Goal: Task Accomplishment & Management: Manage account settings

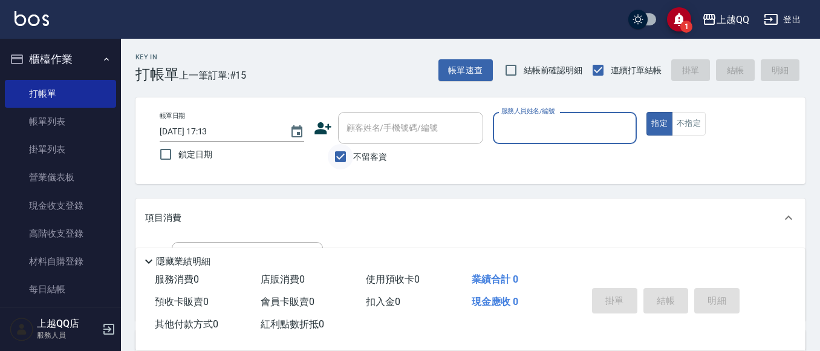
click at [333, 155] on input "不留客資" at bounding box center [340, 156] width 25 height 25
checkbox input "false"
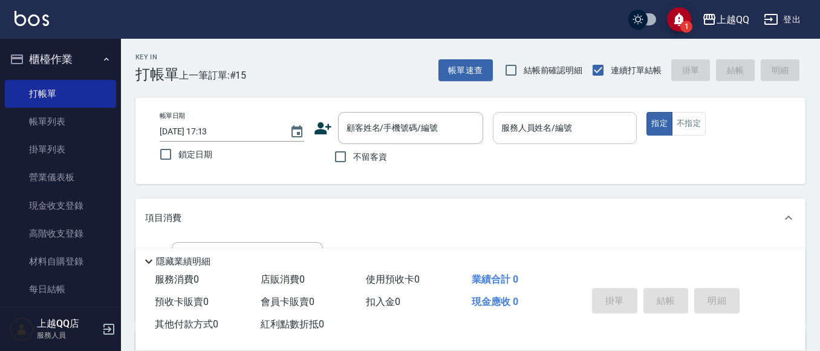
click at [522, 128] on input "服務人員姓名/編號" at bounding box center [566, 127] width 134 height 21
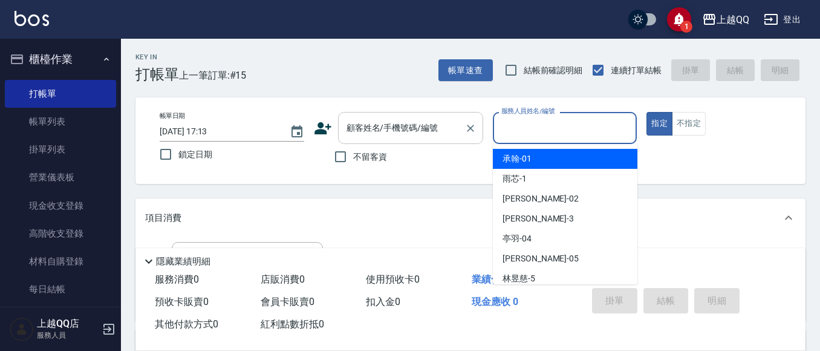
click at [412, 132] on div "顧客姓名/手機號碼/編號 顧客姓名/手機號碼/編號" at bounding box center [410, 128] width 145 height 32
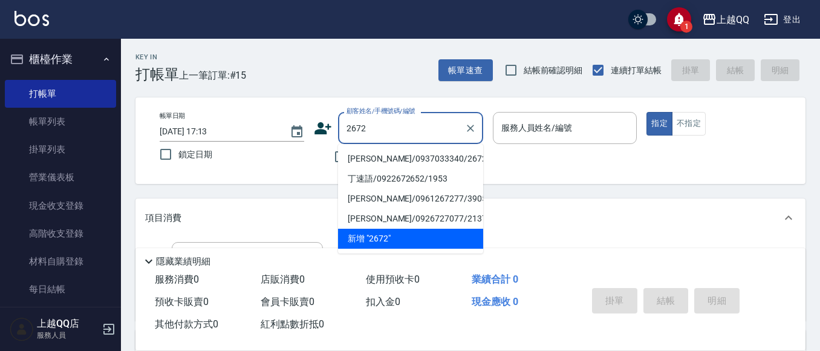
type input "[PERSON_NAME]/0937033340/2672"
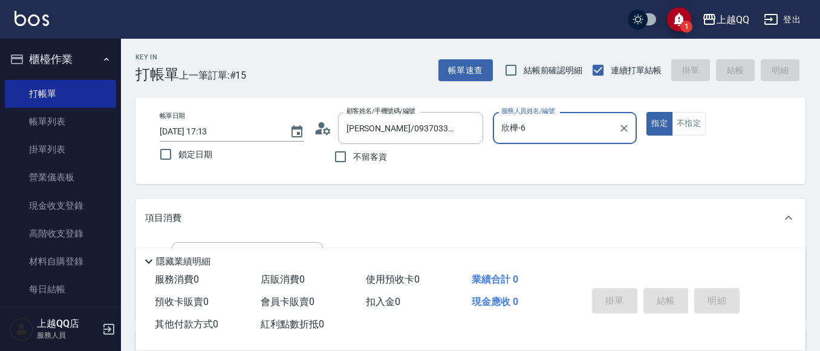
type input "欣樺-6"
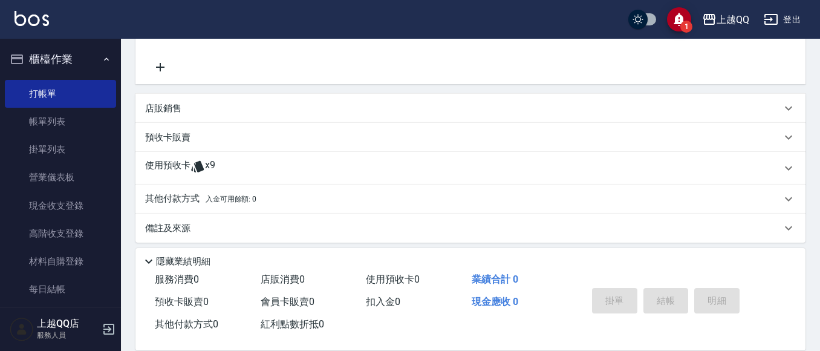
scroll to position [244, 0]
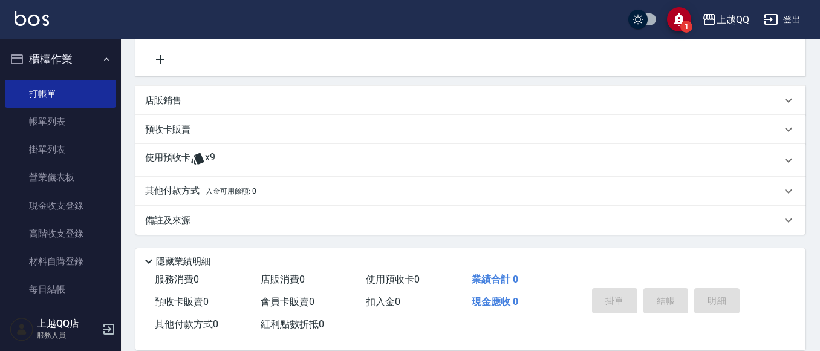
click at [214, 126] on div "預收卡販賣" at bounding box center [463, 129] width 637 height 13
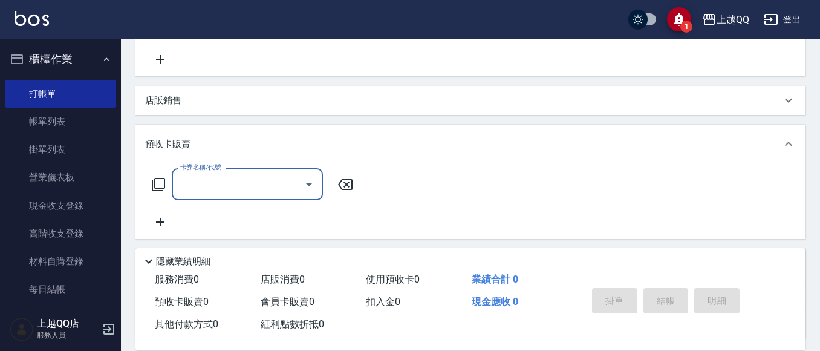
scroll to position [0, 0]
click at [304, 178] on icon "Open" at bounding box center [309, 184] width 15 height 15
type input "2550"
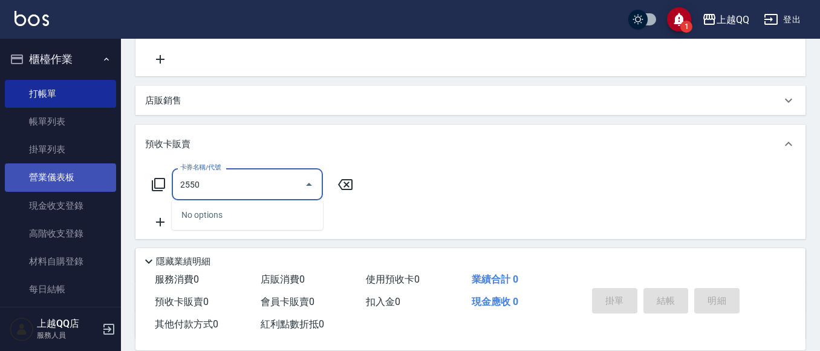
drag, startPoint x: 254, startPoint y: 178, endPoint x: 102, endPoint y: 188, distance: 151.6
click at [90, 185] on div "1 上越QQ 登出 櫃檯作業 打帳單 帳單列表 掛單列表 營業儀表板 現金收支登錄 高階收支登錄 材料自購登錄 每日結帳 排班表 現場電腦打卡 預約管理 預約…" at bounding box center [410, 106] width 820 height 700
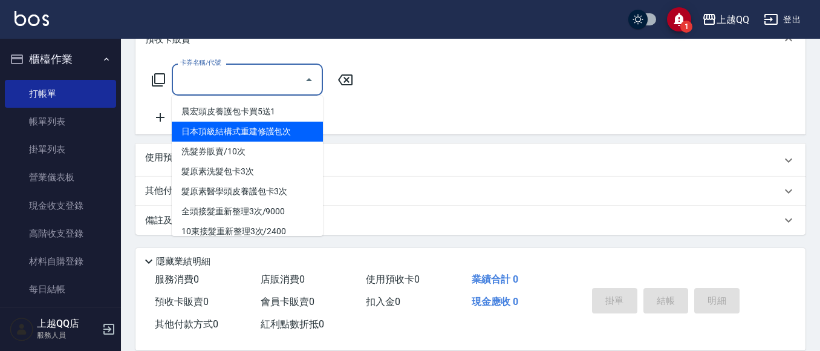
scroll to position [29, 0]
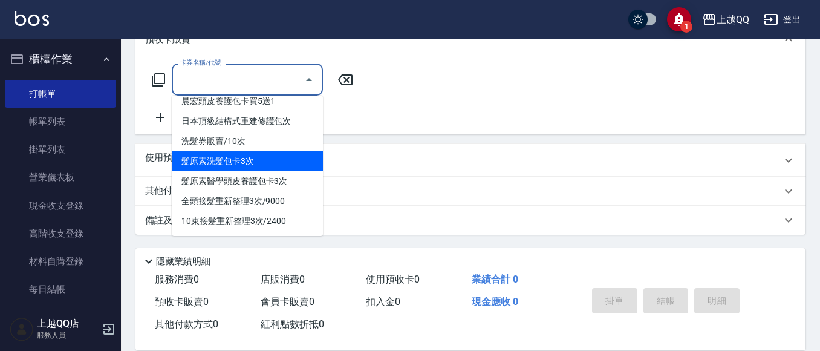
click at [285, 155] on span "髮原素洗髮包卡3次" at bounding box center [247, 161] width 151 height 20
type input "髮原素洗髮包卡3次(905)"
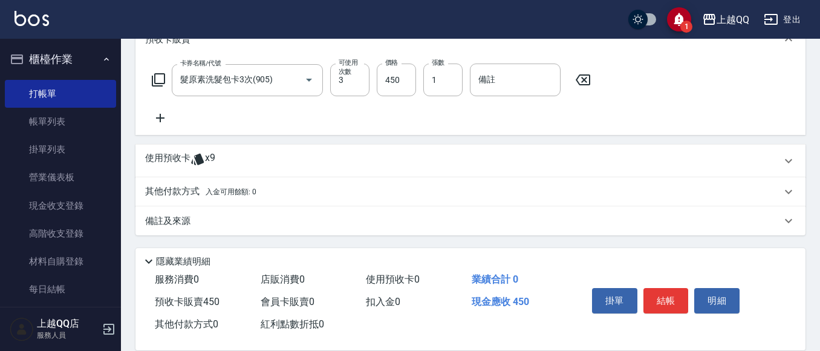
click at [160, 111] on icon at bounding box center [160, 118] width 30 height 15
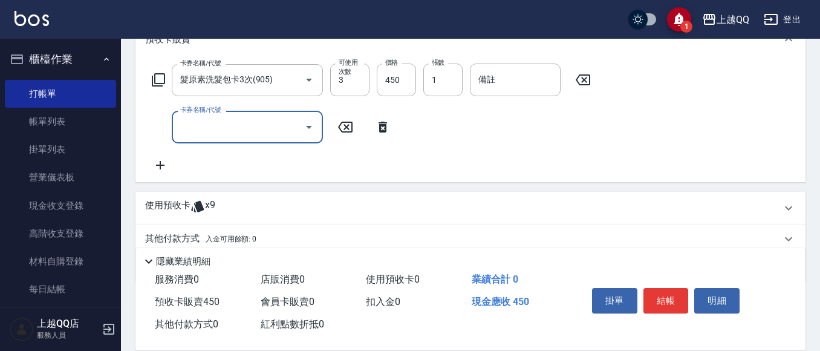
click at [315, 120] on div at bounding box center [309, 127] width 18 height 32
click at [314, 122] on icon "Open" at bounding box center [309, 127] width 15 height 15
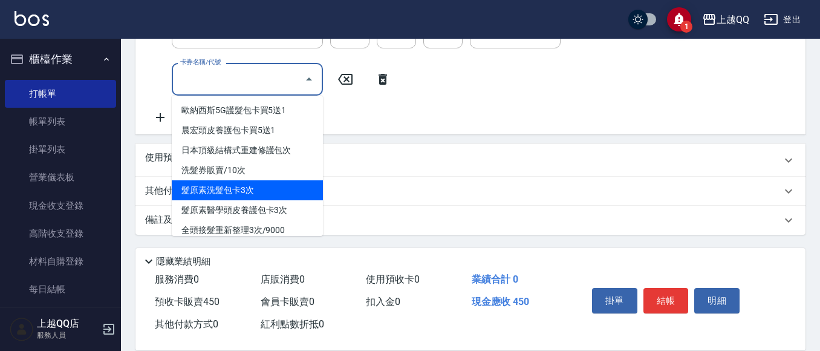
scroll to position [336, 0]
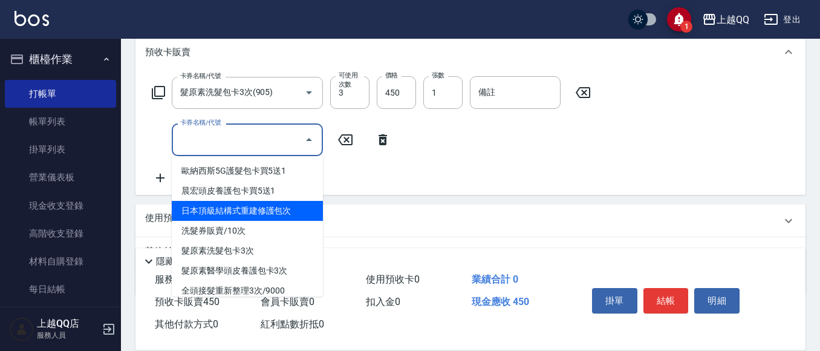
click at [301, 208] on span "日本頂級結構式重建修護包次" at bounding box center [247, 211] width 151 height 20
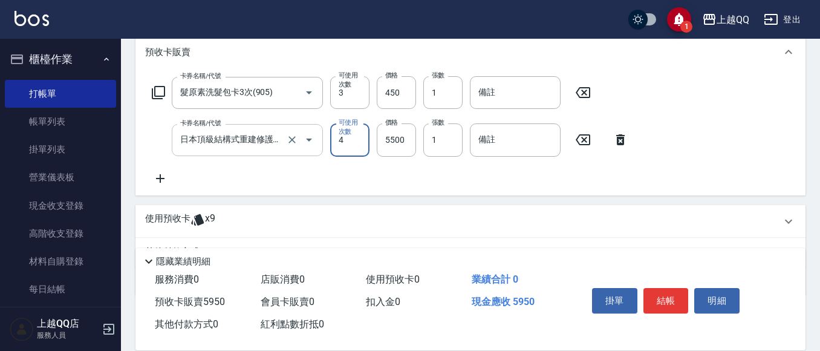
click at [306, 136] on icon "Open" at bounding box center [309, 140] width 15 height 15
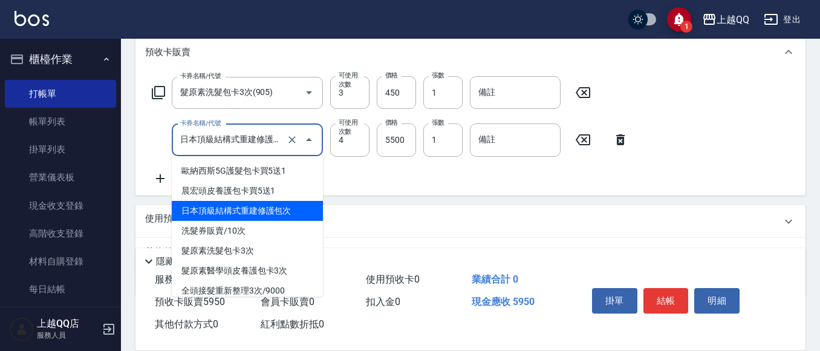
scroll to position [0, 29]
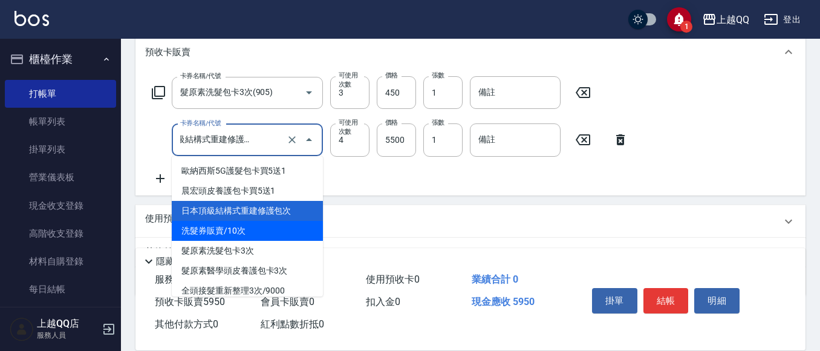
click at [284, 231] on span "洗髮券販賣/10次" at bounding box center [247, 231] width 151 height 20
type input "洗髮券販賣/10次(904)"
type input "10"
type input "2000"
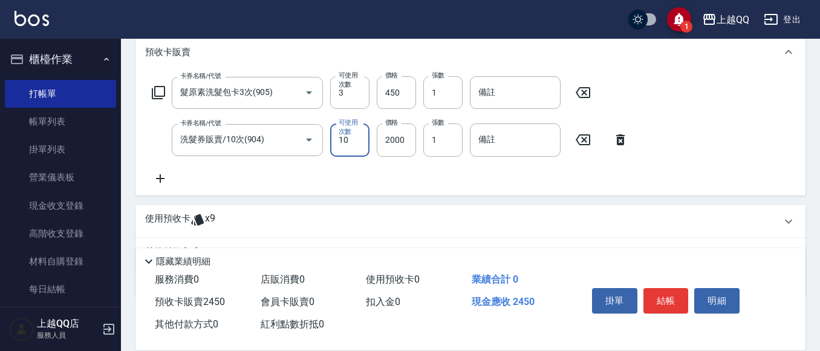
scroll to position [0, 0]
click at [306, 142] on icon "Open" at bounding box center [309, 140] width 15 height 15
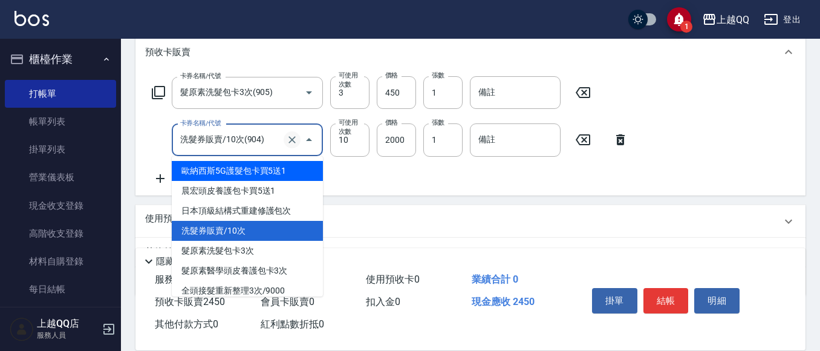
click at [294, 138] on icon "Clear" at bounding box center [292, 140] width 7 height 7
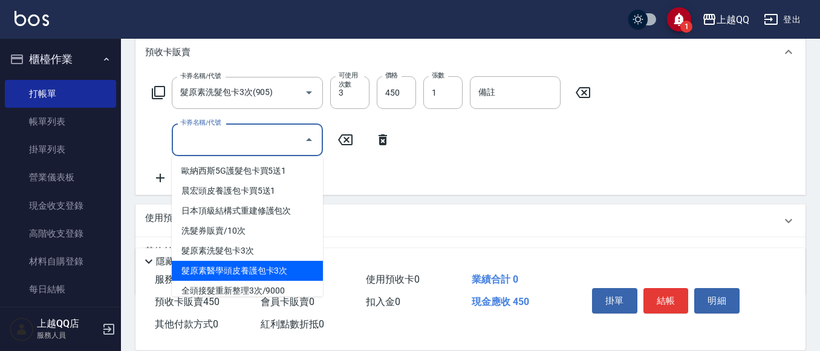
click at [267, 272] on span "髮原素醫學頭皮養護包卡3次" at bounding box center [247, 271] width 151 height 20
type input "髮原素醫學頭皮養護包卡3次(906)"
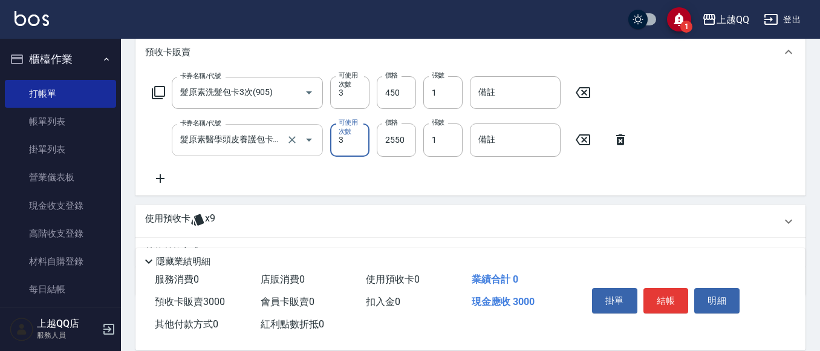
click at [373, 172] on div "卡券名稱/代號 髮原素洗髮包卡3次(905) 卡券名稱/代號 可使用次數 3 可使用次數 價格 450 價格 張數 1 張數 備註 備註 卡券名稱/代號 髮原…" at bounding box center [470, 130] width 651 height 109
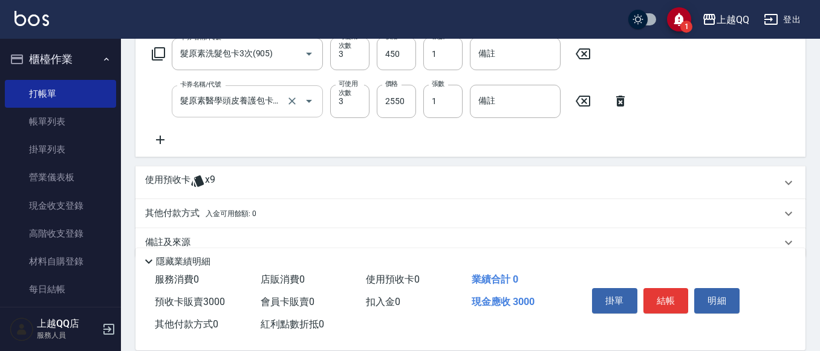
scroll to position [397, 0]
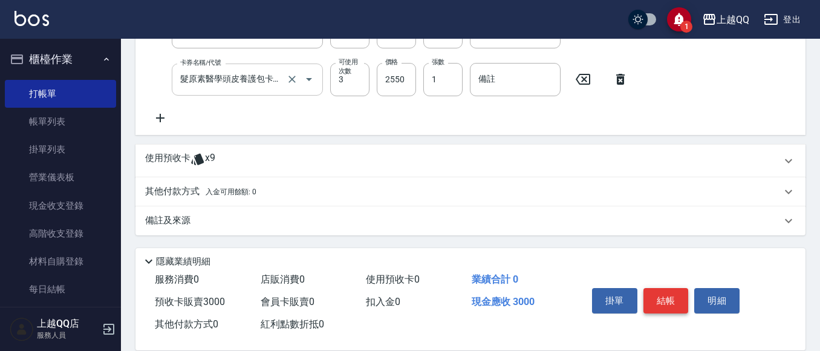
click at [664, 302] on button "結帳" at bounding box center [666, 300] width 45 height 25
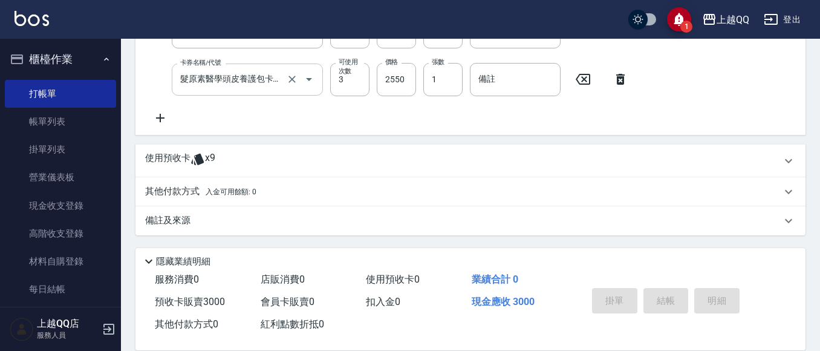
type input "[DATE] 19:36"
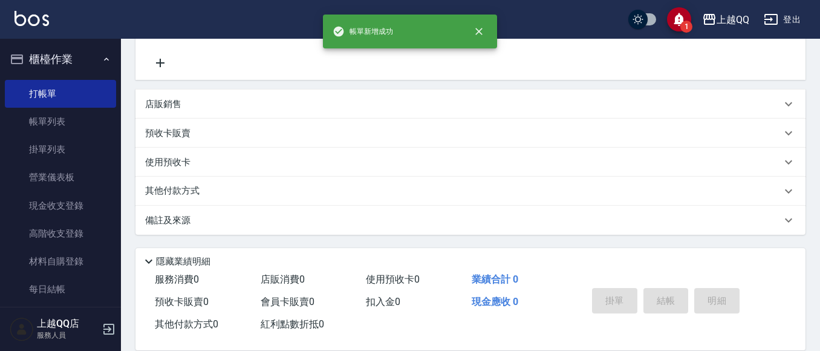
scroll to position [0, 0]
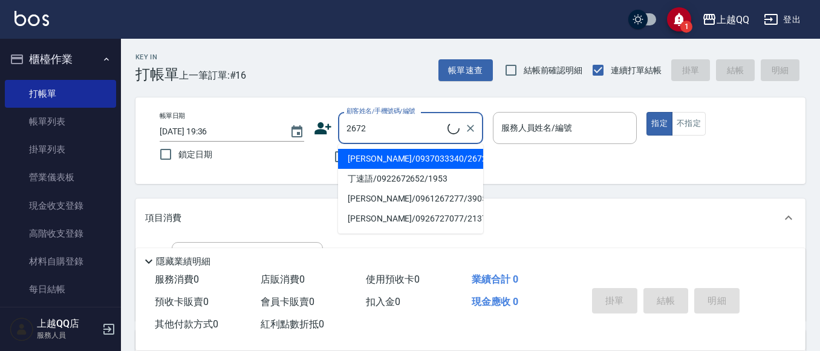
click at [391, 136] on input "2672" at bounding box center [396, 127] width 104 height 21
type input "[PERSON_NAME]/0937033340/2672"
type input "欣樺-6"
click at [414, 152] on li "[PERSON_NAME]/0937033340/2672" at bounding box center [410, 159] width 145 height 20
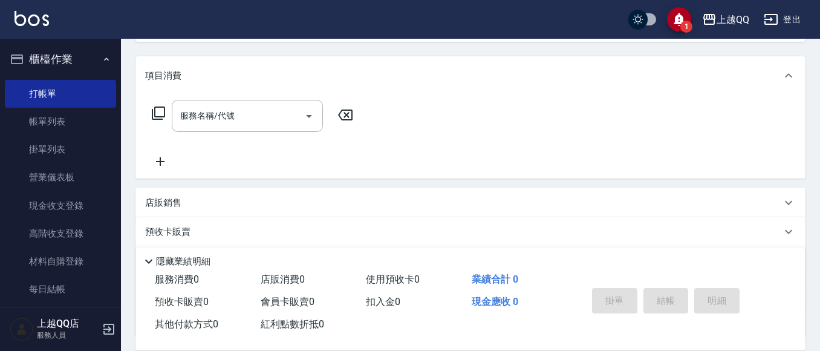
scroll to position [121, 0]
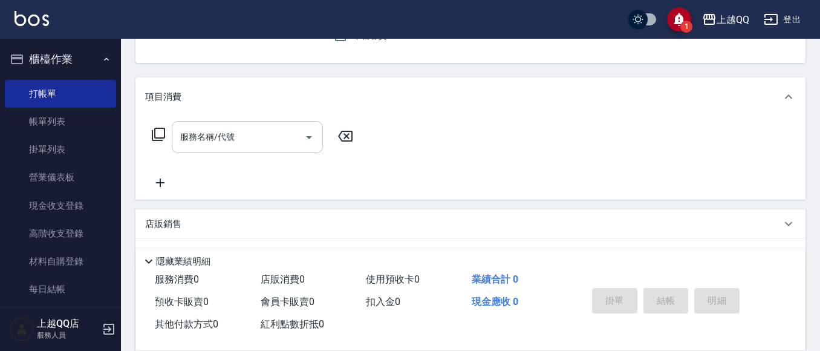
click at [263, 149] on div "服務名稱/代號" at bounding box center [247, 137] width 151 height 32
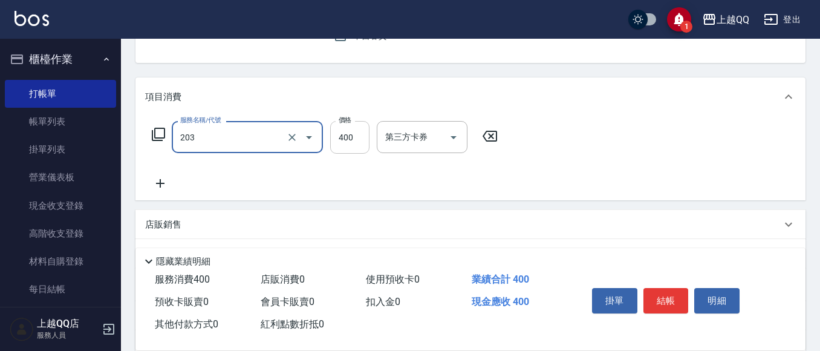
type input "指定單剪(203)"
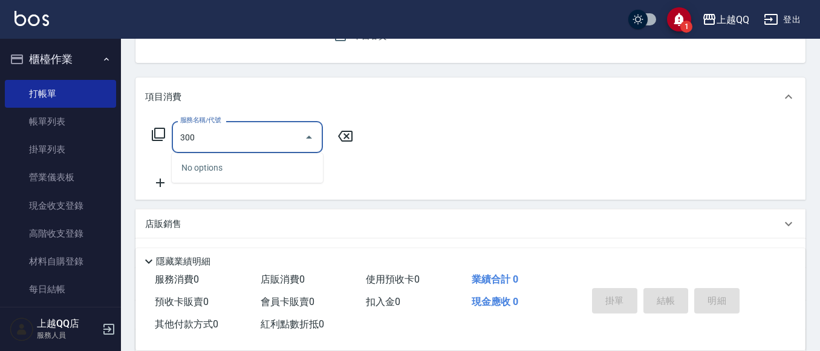
drag, startPoint x: 232, startPoint y: 149, endPoint x: 134, endPoint y: 123, distance: 101.4
click at [134, 123] on div "Key In 打帳單 上一筆訂單:#16 帳單速查 結帳前確認明細 連續打單結帳 掛單 結帳 明細 帳單日期 [DATE] 19:36 鎖定日期 顧客姓名/手…" at bounding box center [470, 196] width 699 height 557
drag, startPoint x: 203, startPoint y: 125, endPoint x: 165, endPoint y: 127, distance: 38.8
click at [165, 127] on div "服務名稱/代號 300 服務名稱/代號" at bounding box center [252, 137] width 215 height 32
click at [208, 128] on input "300" at bounding box center [238, 136] width 122 height 21
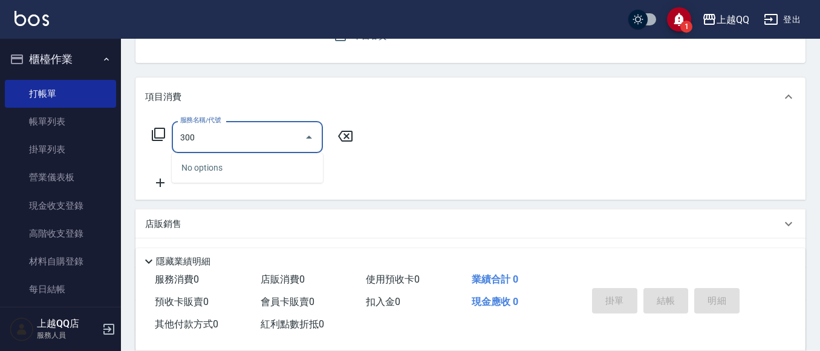
click at [208, 128] on input "300" at bounding box center [238, 136] width 122 height 21
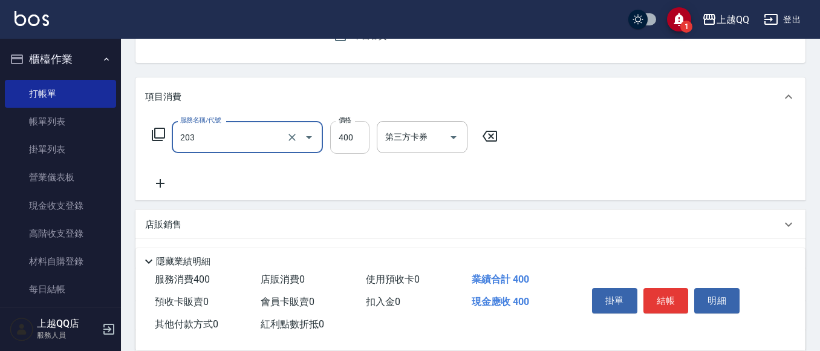
type input "指定單剪(203)"
click at [346, 134] on input "400" at bounding box center [349, 137] width 39 height 33
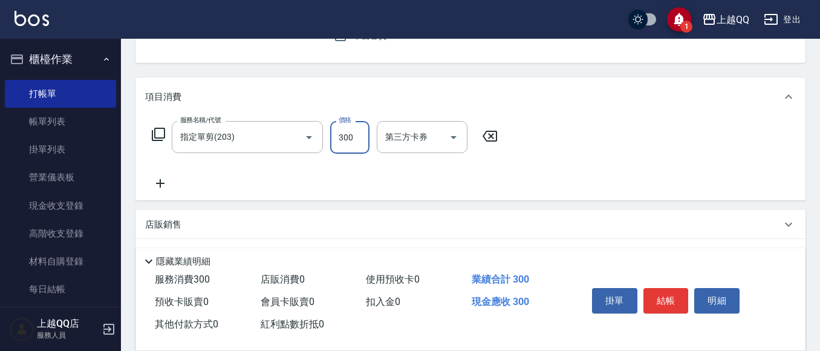
type input "300"
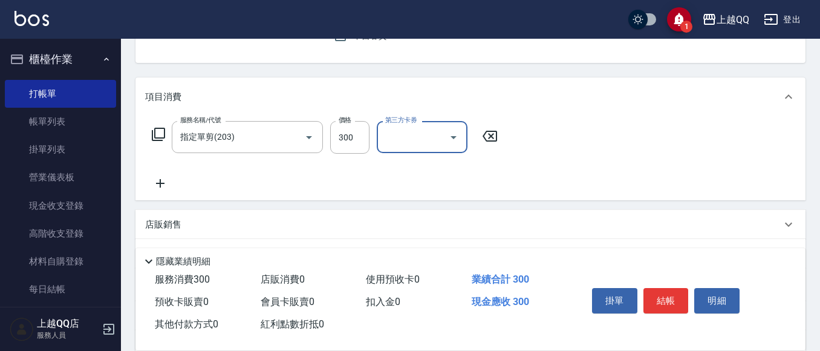
click at [395, 137] on input "第三方卡券" at bounding box center [413, 136] width 62 height 21
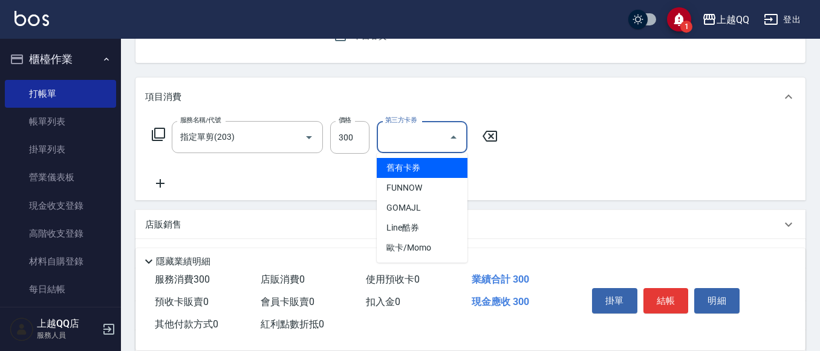
click at [534, 171] on div "服務名稱/代號 指定單剪(203) 服務名稱/代號 價格 300 價格 第三方卡券 第三方卡券" at bounding box center [471, 158] width 670 height 84
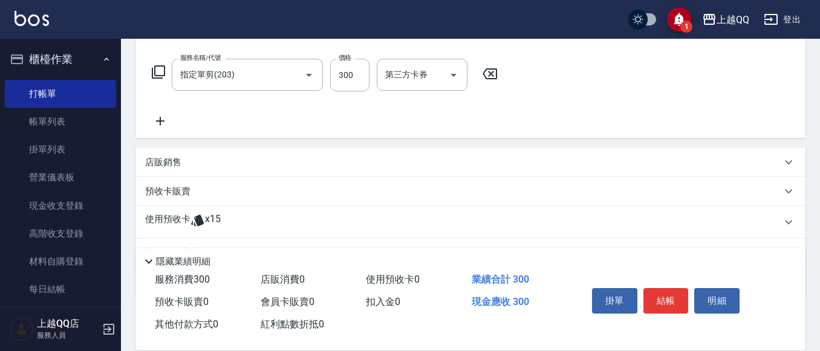
scroll to position [245, 0]
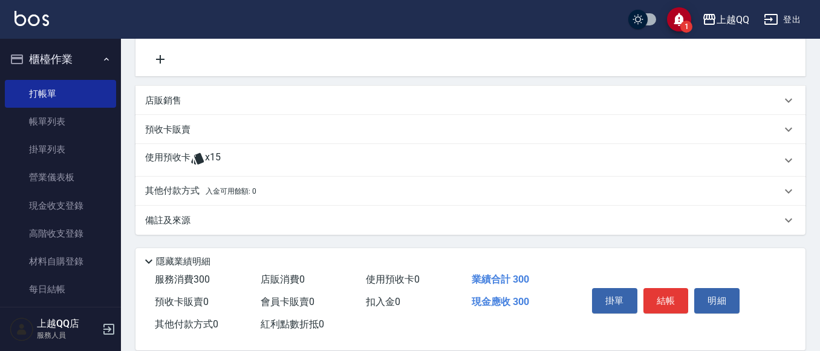
click at [480, 173] on div "使用預收卡 x15" at bounding box center [471, 160] width 670 height 33
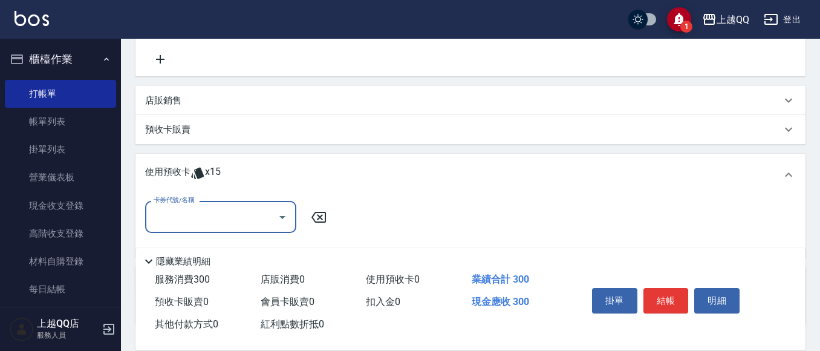
scroll to position [0, 0]
click at [279, 220] on icon "Open" at bounding box center [282, 217] width 15 height 15
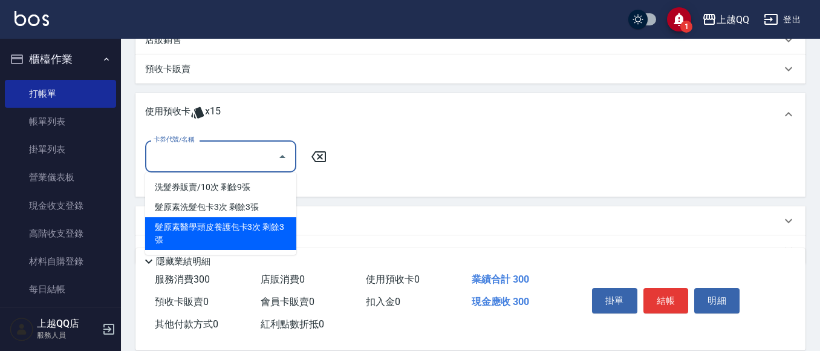
scroll to position [335, 0]
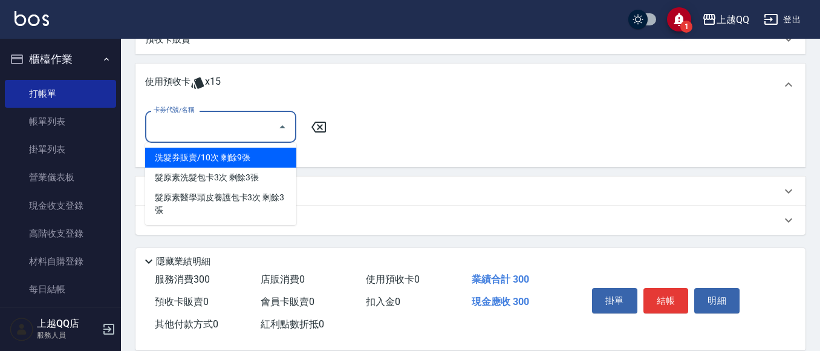
click at [252, 151] on div "洗髮券販賣/10次 剩餘9張" at bounding box center [220, 158] width 151 height 20
type input "洗髮券販賣/10次"
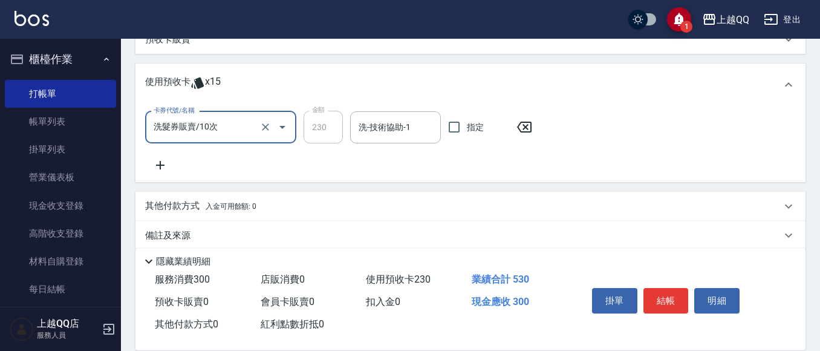
click at [281, 128] on icon "Open" at bounding box center [282, 127] width 15 height 15
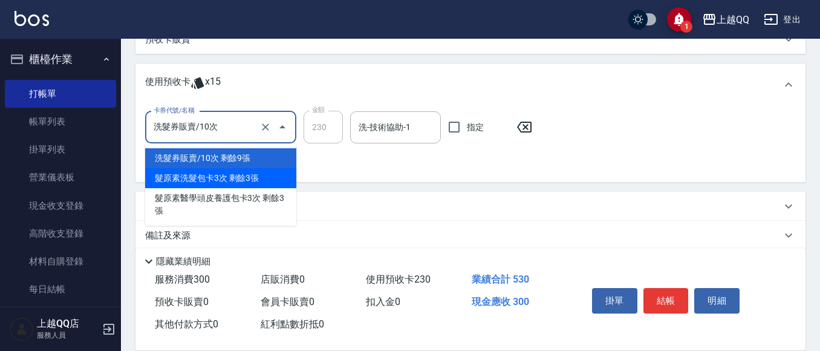
click at [261, 137] on div at bounding box center [274, 127] width 34 height 32
click at [269, 133] on icon "Clear" at bounding box center [266, 127] width 12 height 12
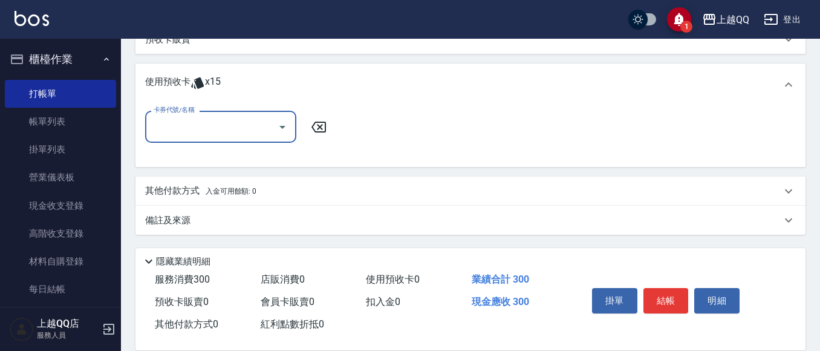
click at [271, 117] on input "卡券代號/名稱" at bounding box center [212, 126] width 122 height 21
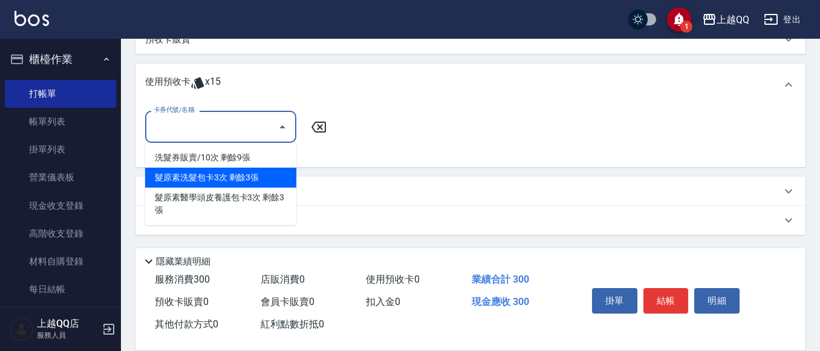
click at [261, 172] on div "髮原素洗髮包卡3次 剩餘3張" at bounding box center [220, 178] width 151 height 20
type input "髮原素洗髮包卡3次"
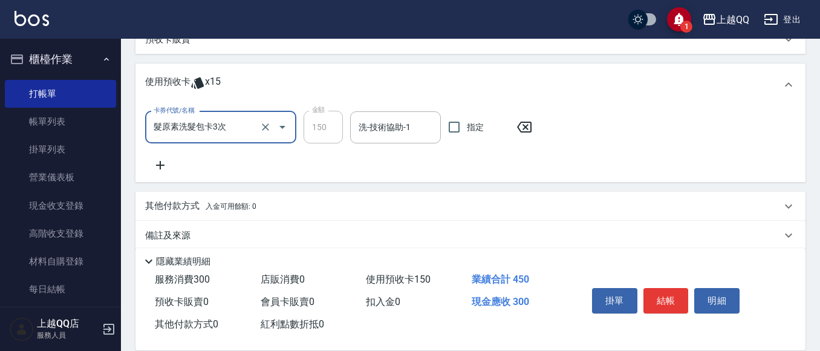
click at [146, 163] on div "卡券代號/名稱 髮原素洗髮包卡3次 卡券代號/名稱 金額 150 金額 洗-技術協助-1 洗-技術協助-1 指定" at bounding box center [471, 144] width 670 height 76
click at [168, 163] on icon at bounding box center [160, 165] width 30 height 15
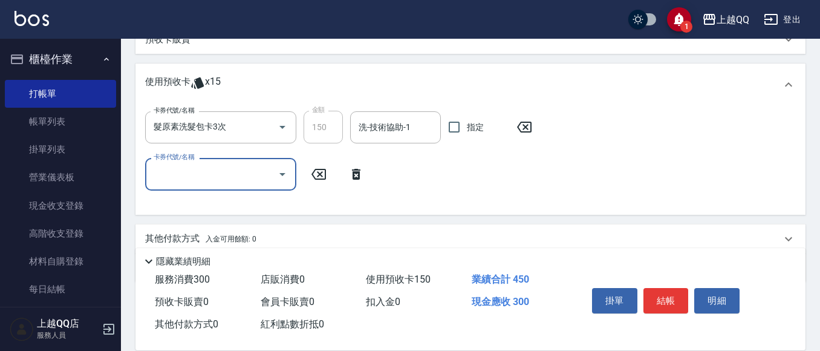
click at [283, 175] on icon "Open" at bounding box center [282, 174] width 15 height 15
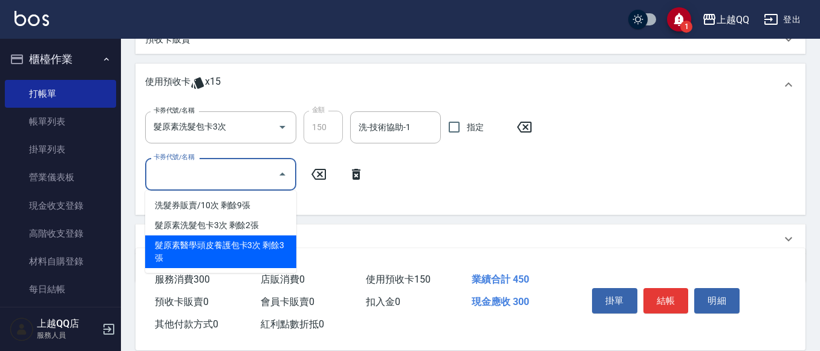
click at [233, 249] on div "髮原素醫學頭皮養護包卡3次 剩餘3張" at bounding box center [220, 251] width 151 height 33
type input "髮原素醫學頭皮養護包卡3次"
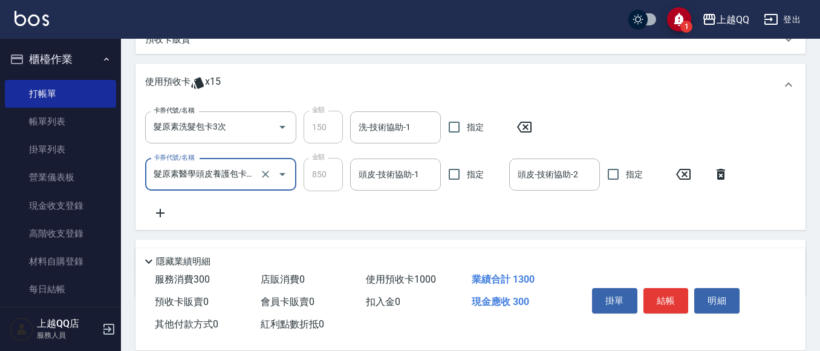
drag, startPoint x: 416, startPoint y: 170, endPoint x: 416, endPoint y: 176, distance: 6.1
click at [416, 176] on div "頭皮-技術協助-1 頭皮-技術協助-1" at bounding box center [395, 175] width 91 height 32
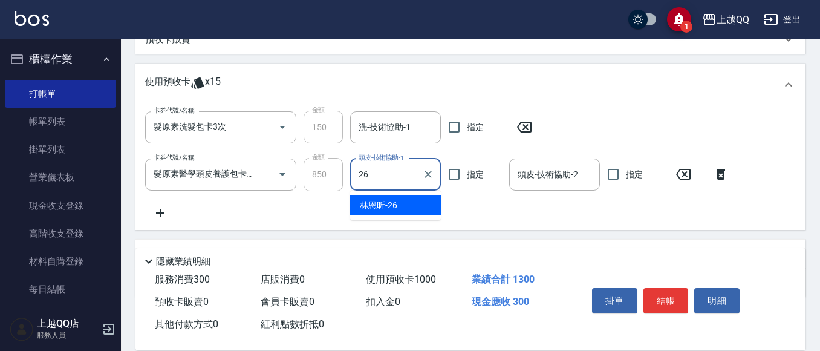
click at [416, 201] on div "[PERSON_NAME]-26" at bounding box center [395, 205] width 91 height 20
type input "[PERSON_NAME]-26"
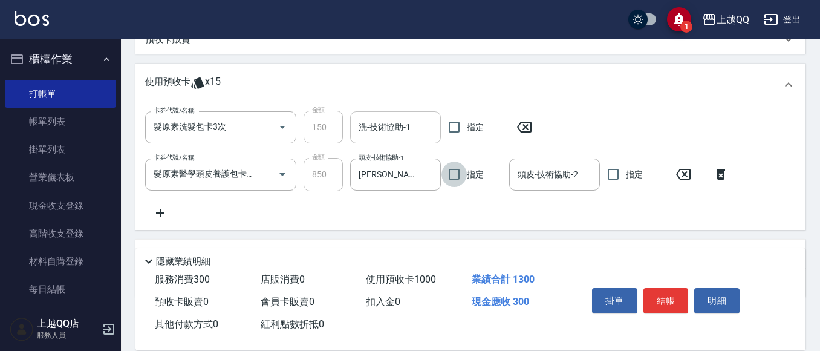
click at [387, 113] on div "洗-技術協助-1" at bounding box center [395, 127] width 91 height 32
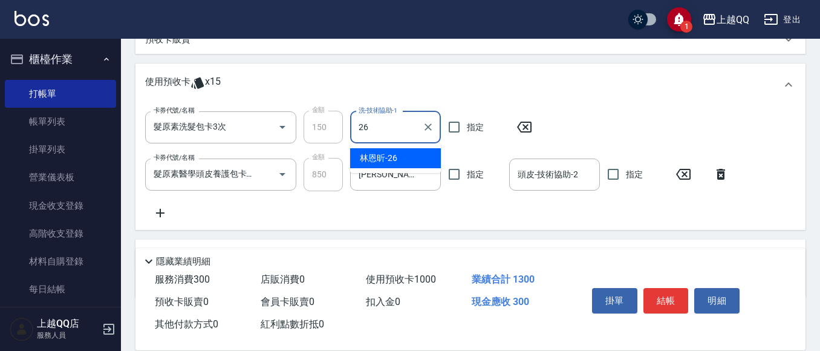
type input "[PERSON_NAME]-26"
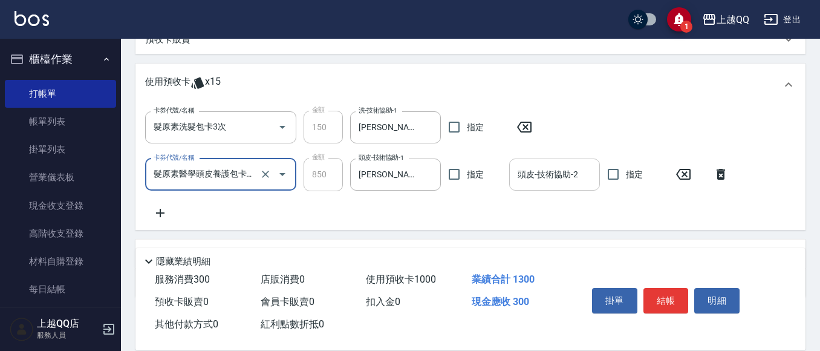
scroll to position [0, 7]
click at [551, 178] on div "頭皮-技術協助-2 頭皮-技術協助-2" at bounding box center [554, 175] width 91 height 32
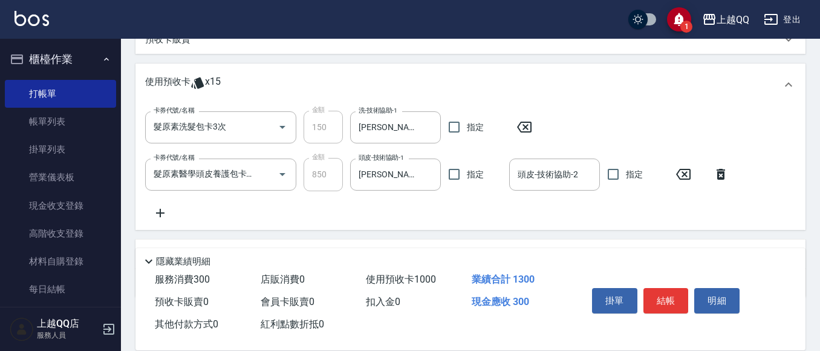
click at [741, 213] on div "卡券代號/名稱 髮原素洗髮包卡3次 卡券代號/名稱 金額 150 金額 洗-技術協助-1 [PERSON_NAME]-26 洗-技術協助-1 指定 卡券代號/…" at bounding box center [470, 165] width 651 height 109
click at [670, 288] on button "結帳" at bounding box center [666, 300] width 45 height 25
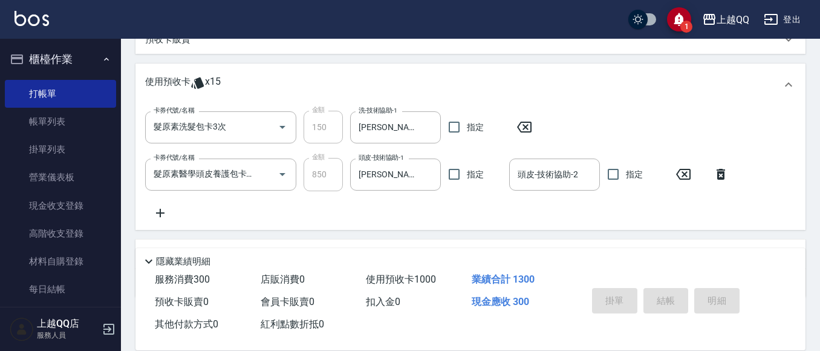
type input "[DATE] 19:38"
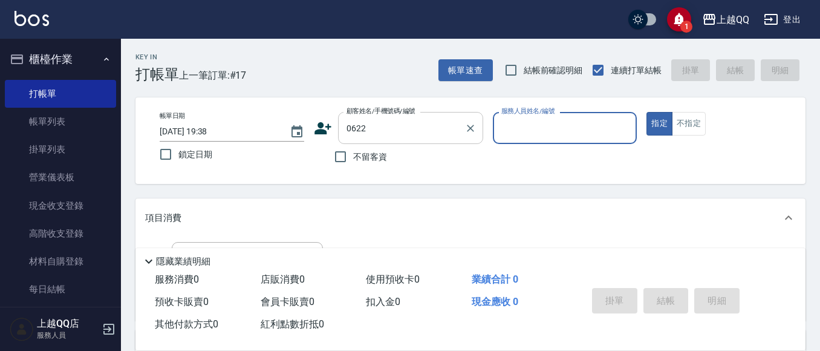
click at [406, 134] on input "0622" at bounding box center [402, 127] width 116 height 21
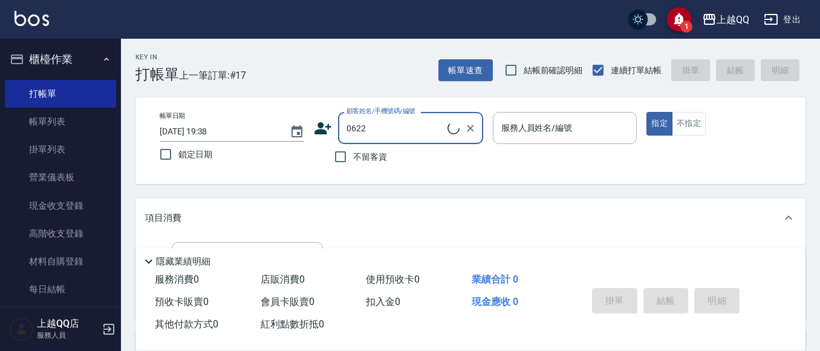
type input "[PERSON_NAME]/0928528535/0622"
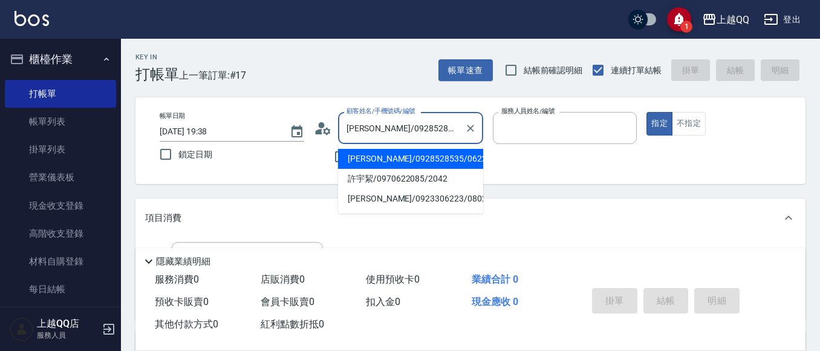
type input "欣樺-6"
click at [510, 175] on div "帳單日期 [DATE] 19:38 鎖定日期 顧客姓名/手機號碼/編號 [PERSON_NAME]/0928528535/0622 顧客姓名/手機號碼/編號 …" at bounding box center [471, 140] width 670 height 87
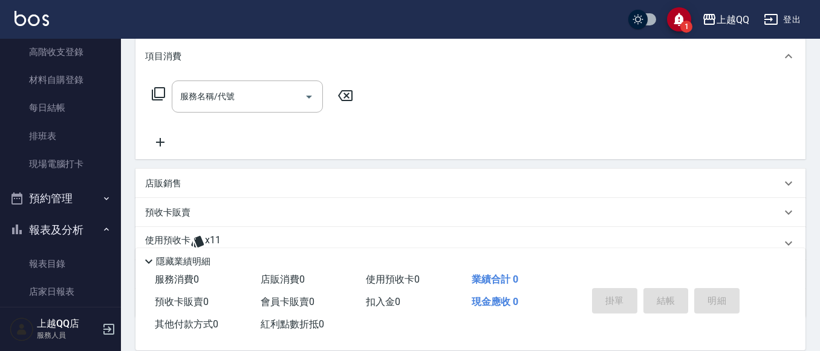
scroll to position [182, 0]
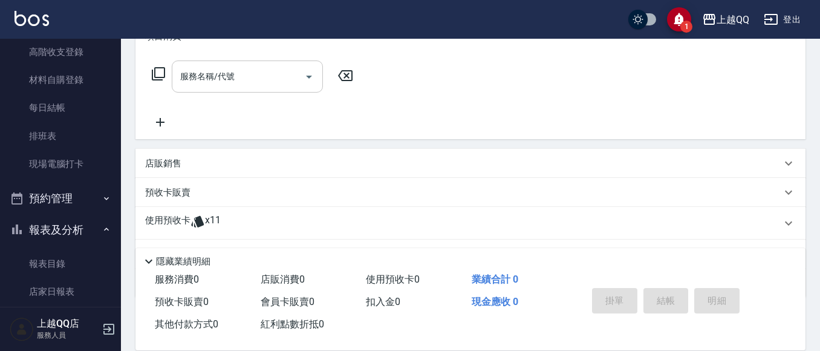
click at [214, 77] on div "服務名稱/代號 服務名稱/代號" at bounding box center [247, 77] width 151 height 32
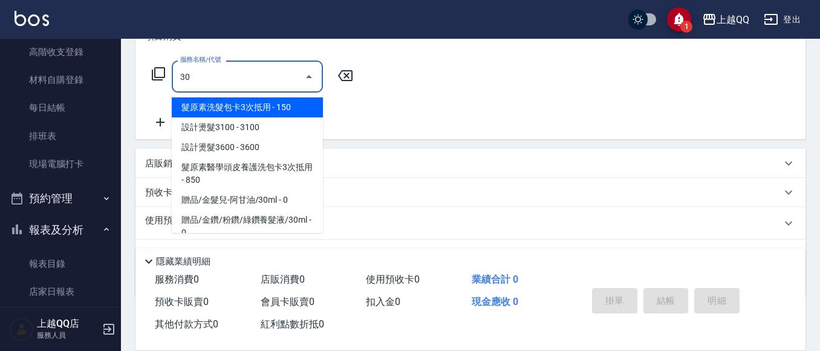
type input "305"
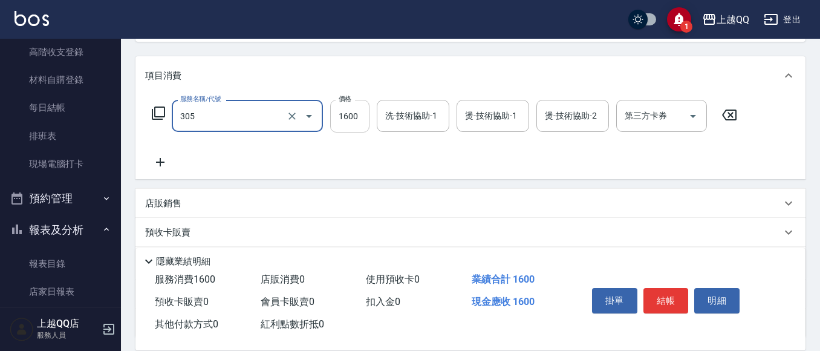
scroll to position [121, 0]
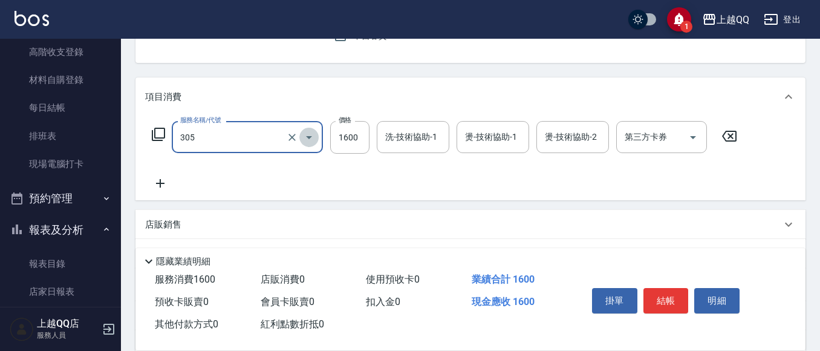
click at [315, 140] on icon "Open" at bounding box center [309, 137] width 15 height 15
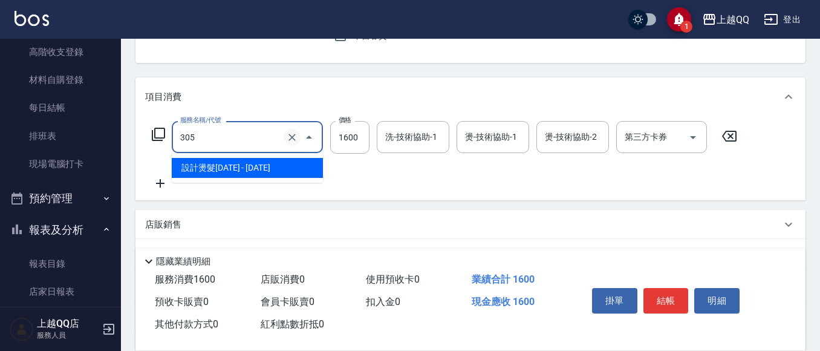
click at [289, 139] on icon "Clear" at bounding box center [292, 137] width 12 height 12
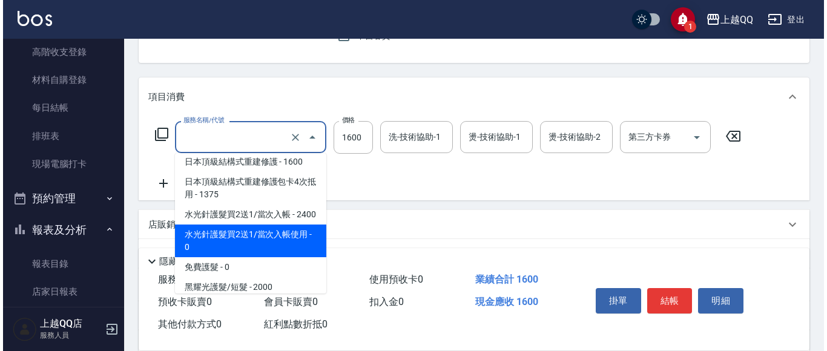
scroll to position [951, 0]
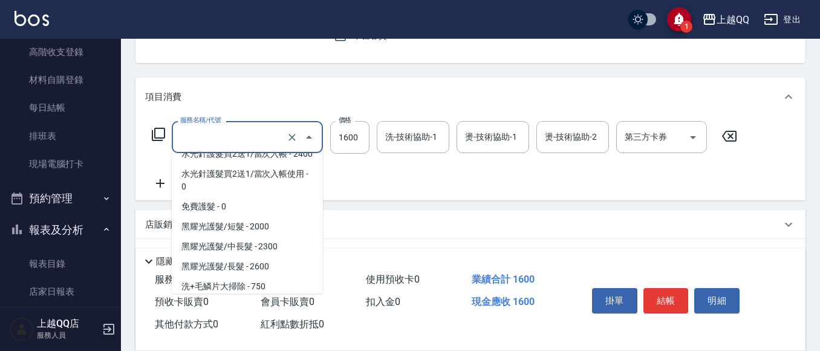
type input "設計燙髮1600(305)"
click at [159, 128] on icon at bounding box center [158, 134] width 15 height 15
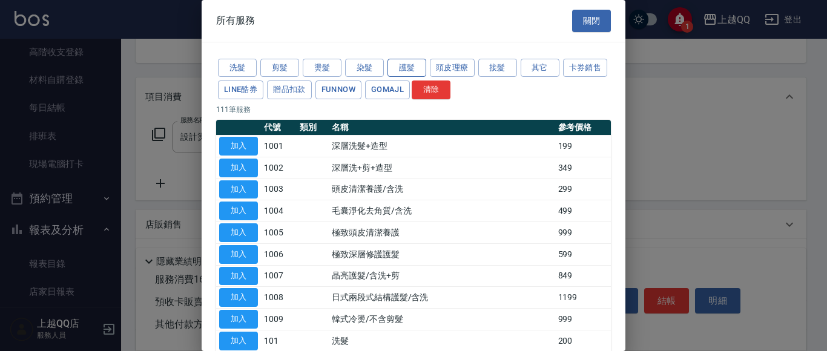
click at [406, 70] on button "護髮" at bounding box center [406, 68] width 39 height 19
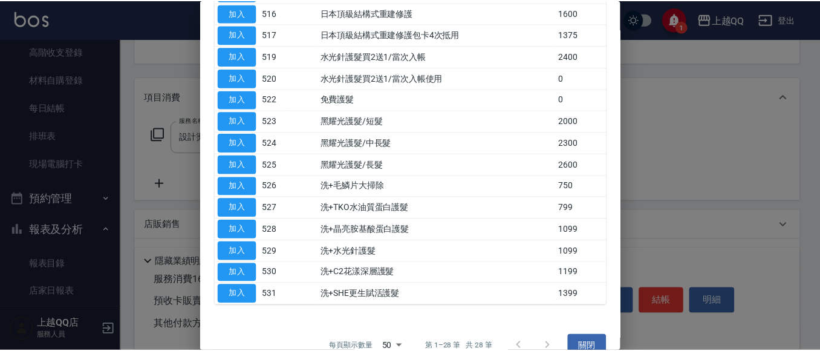
scroll to position [457, 0]
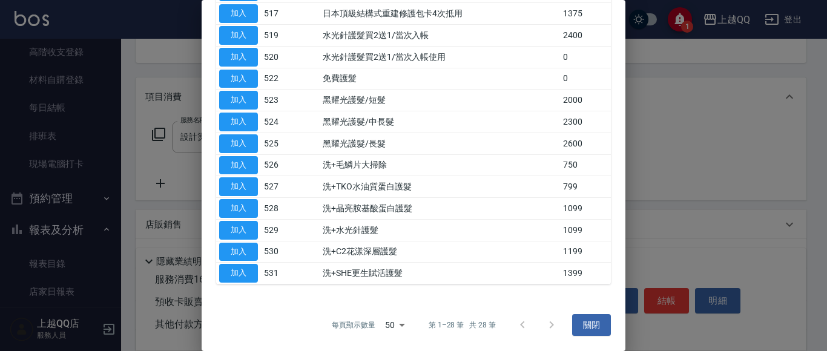
click at [547, 316] on div at bounding box center [537, 324] width 58 height 29
click at [546, 319] on div at bounding box center [537, 324] width 58 height 29
click at [545, 323] on div at bounding box center [537, 324] width 58 height 29
click at [234, 231] on button "加入" at bounding box center [238, 230] width 39 height 19
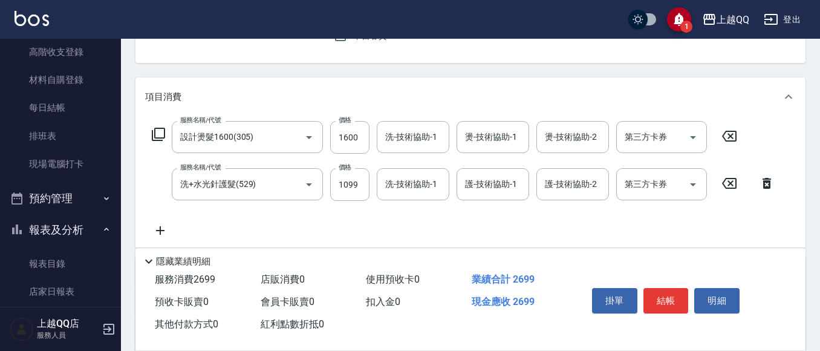
click at [729, 131] on icon at bounding box center [730, 136] width 30 height 15
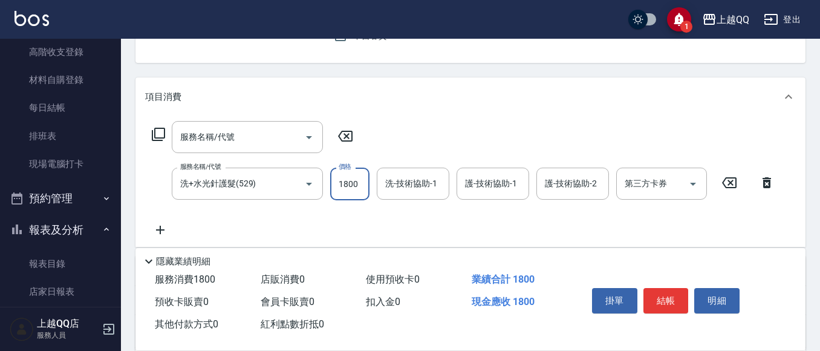
type input "1800"
click at [397, 205] on div "服務名稱/代號 服務名稱/代號 服務名稱/代號 洗+水光針護髮(529) 服務名稱/代號 價格 1800 價格 洗-技術協助-1 洗-技術協助-1 護-技術協…" at bounding box center [463, 179] width 637 height 116
click at [433, 182] on div "洗-技術協助-1 洗-技術協助-1" at bounding box center [413, 184] width 73 height 32
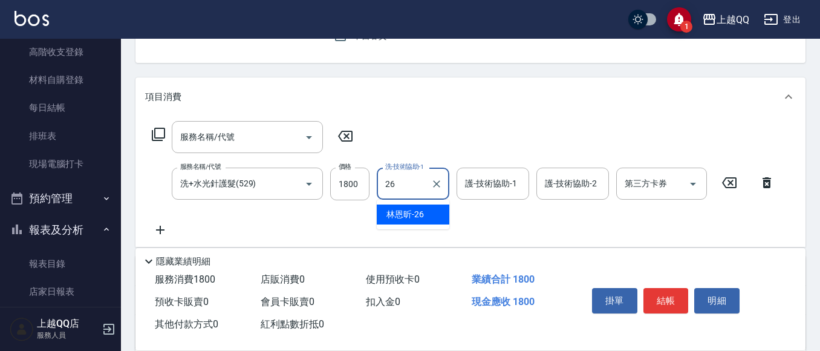
type input "[PERSON_NAME]-26"
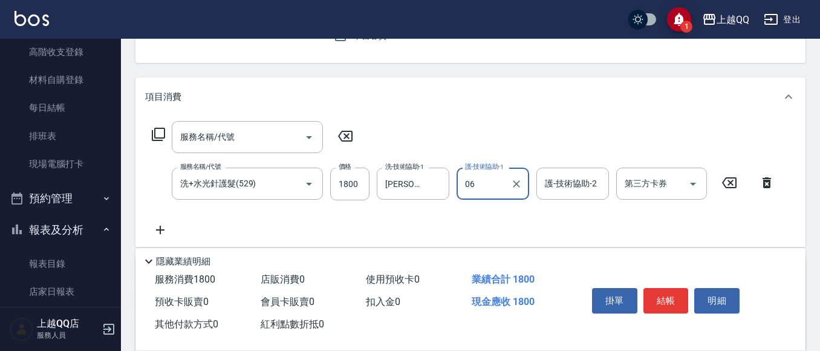
type input "06"
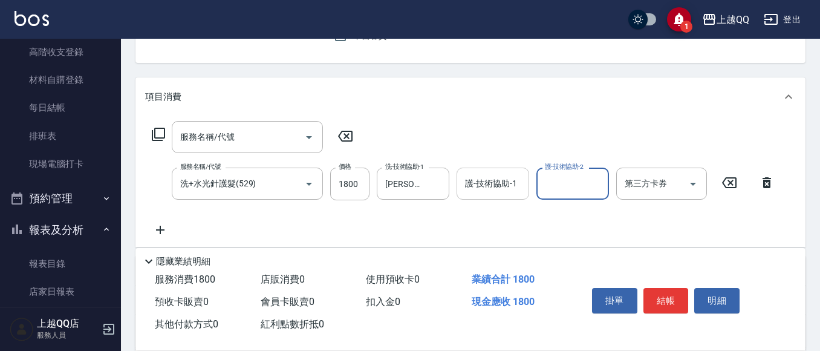
click at [507, 179] on div "護-技術協助-1 護-技術協助-1" at bounding box center [493, 184] width 73 height 32
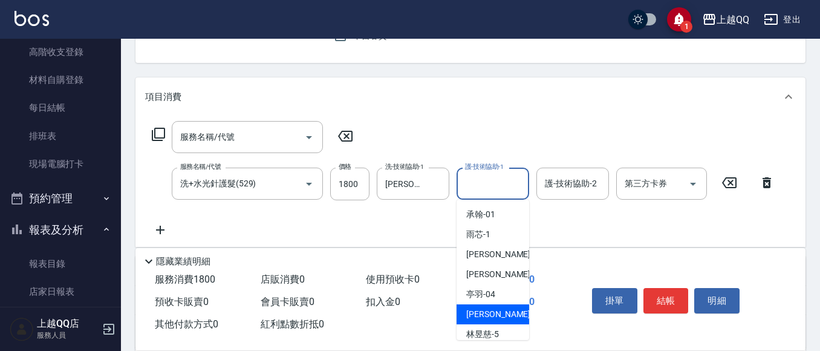
scroll to position [61, 0]
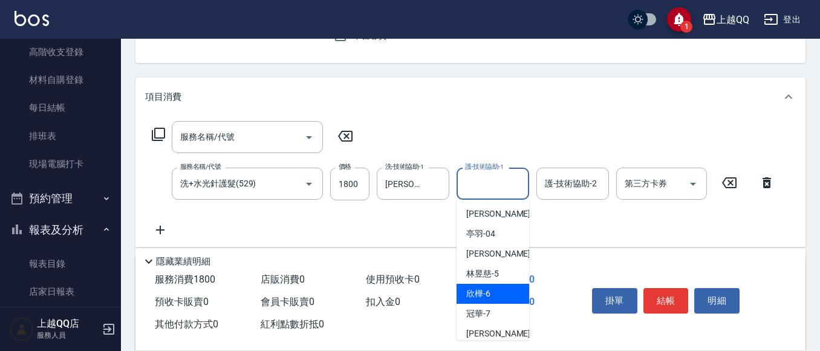
click at [493, 296] on div "欣樺 -6" at bounding box center [493, 294] width 73 height 20
type input "欣樺-6"
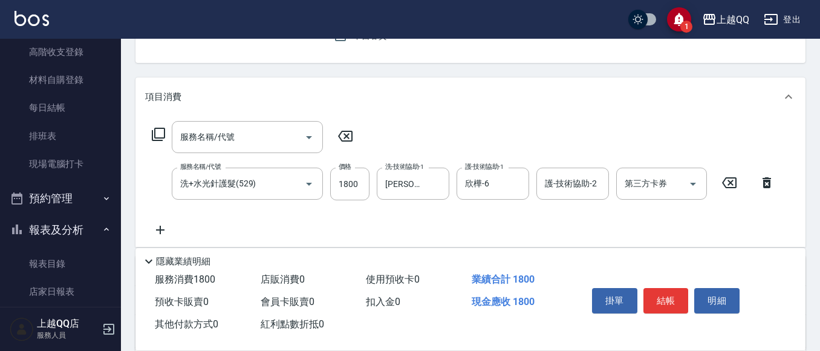
click at [554, 214] on div "服務名稱/代號 服務名稱/代號 服務名稱/代號 洗+水光針護髮(529) 服務名稱/代號 價格 1800 價格 洗-技術協助-1 [PERSON_NAME]-…" at bounding box center [463, 179] width 637 height 116
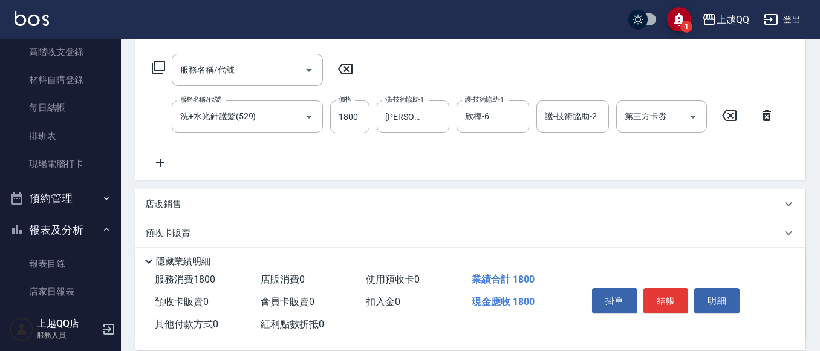
scroll to position [242, 0]
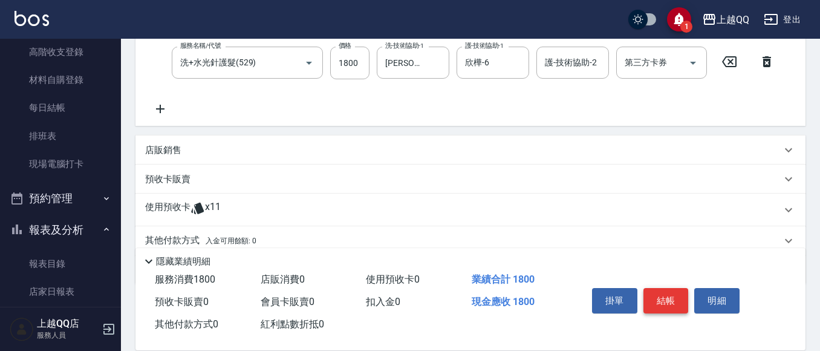
click at [653, 295] on button "結帳" at bounding box center [666, 300] width 45 height 25
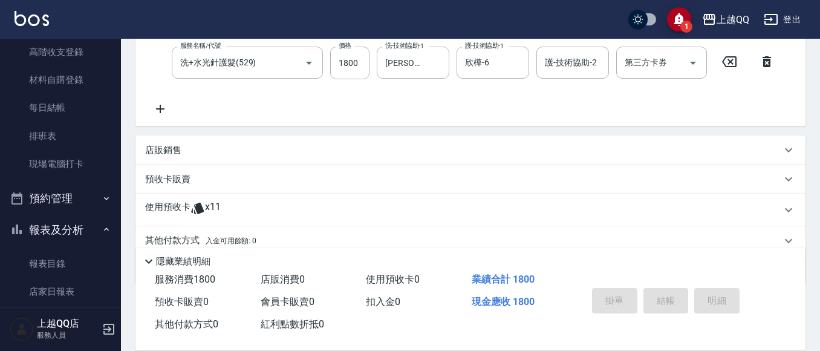
type input "[DATE] 19:39"
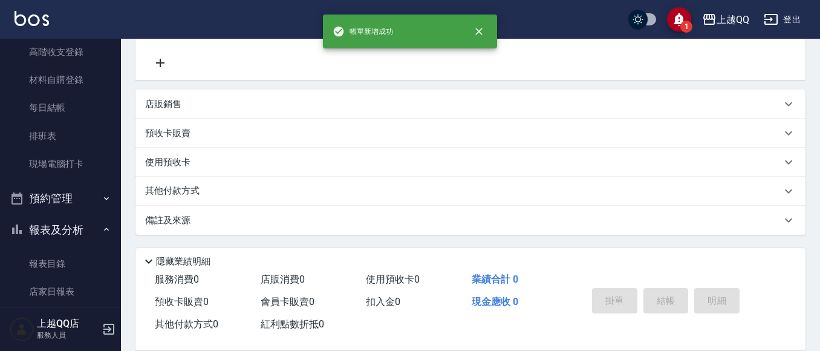
scroll to position [0, 0]
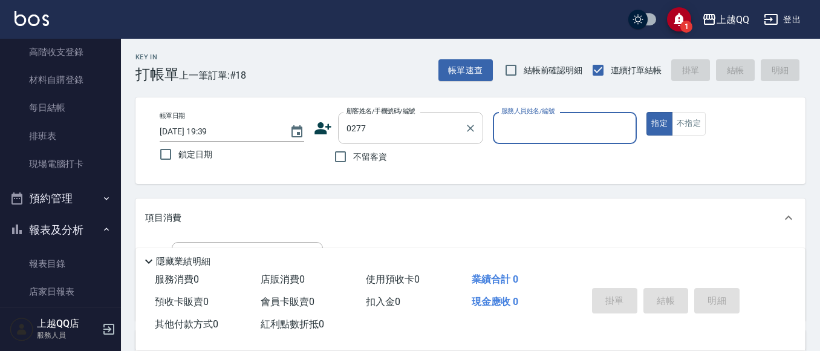
click at [393, 127] on input "0277" at bounding box center [402, 127] width 116 height 21
type input "[PERSON_NAME]/0987504288/0277"
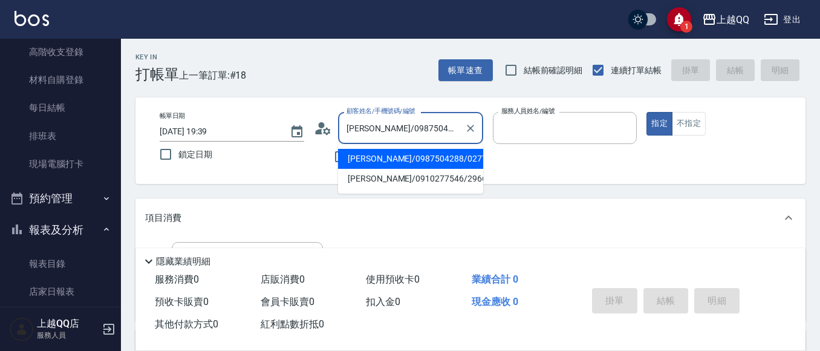
type input "欣樺-6"
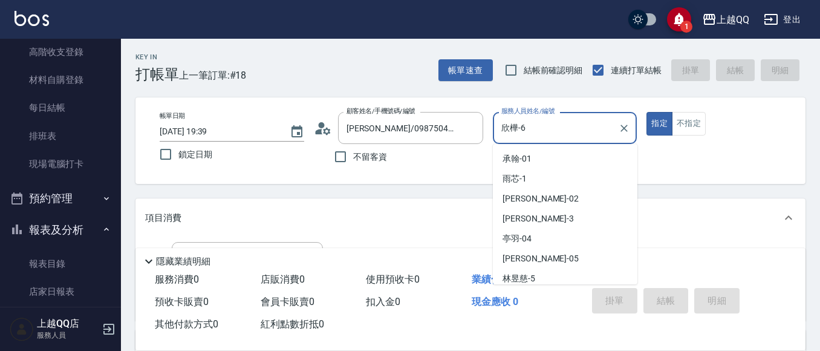
click at [557, 131] on input "欣樺-6" at bounding box center [557, 127] width 116 height 21
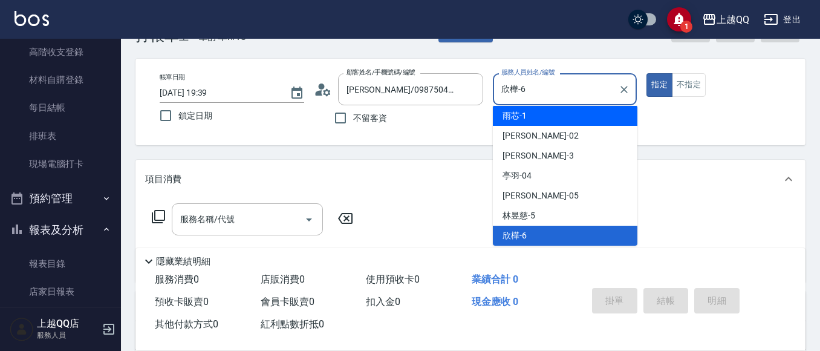
scroll to position [61, 0]
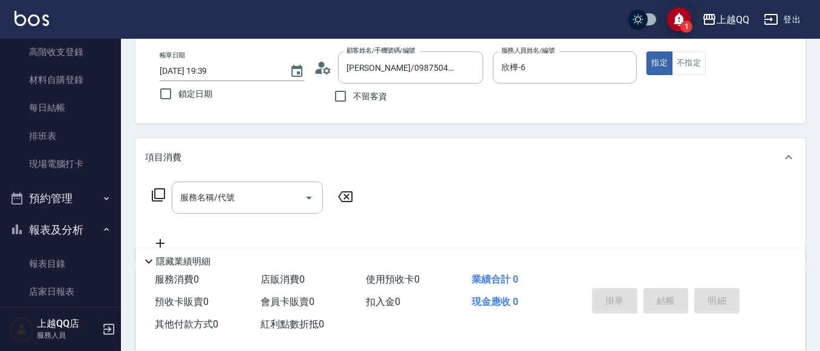
click at [253, 177] on div "項目消費" at bounding box center [471, 157] width 670 height 39
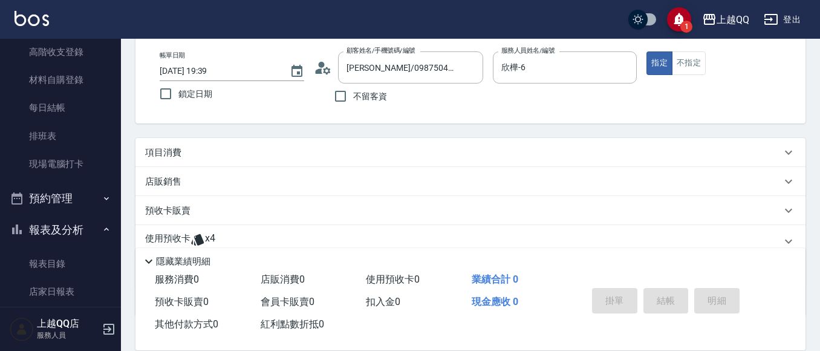
click at [247, 189] on div "店販銷售" at bounding box center [471, 181] width 670 height 29
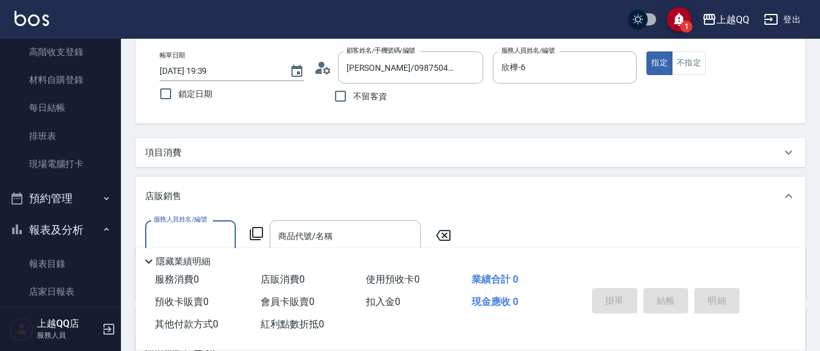
scroll to position [0, 0]
click at [312, 153] on div "項目消費" at bounding box center [463, 152] width 637 height 13
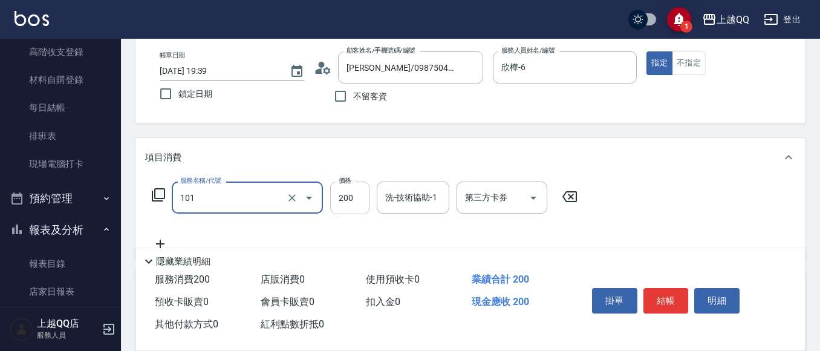
click at [365, 206] on input "200" at bounding box center [349, 198] width 39 height 33
type input "洗髮(101)"
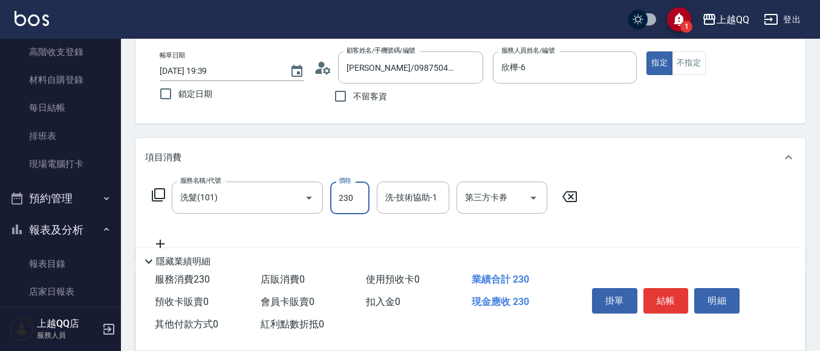
type input "230"
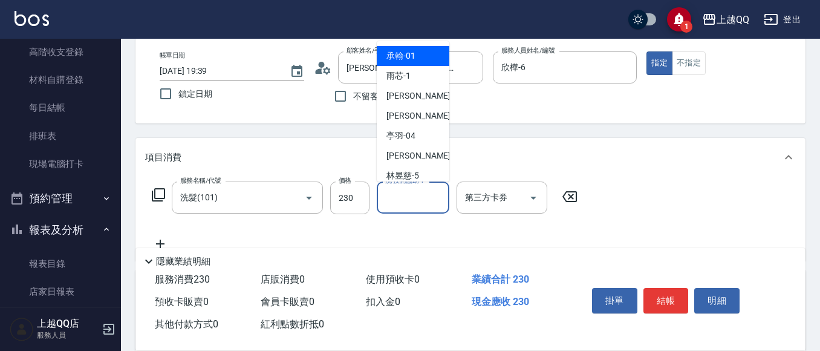
click at [425, 197] on input "洗-技術協助-1" at bounding box center [413, 197] width 62 height 21
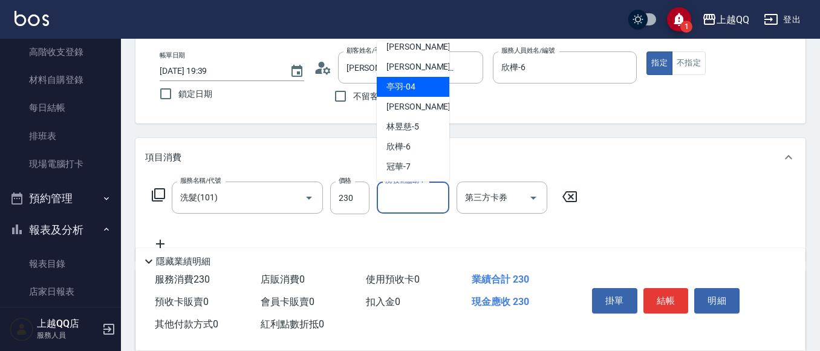
scroll to position [121, 0]
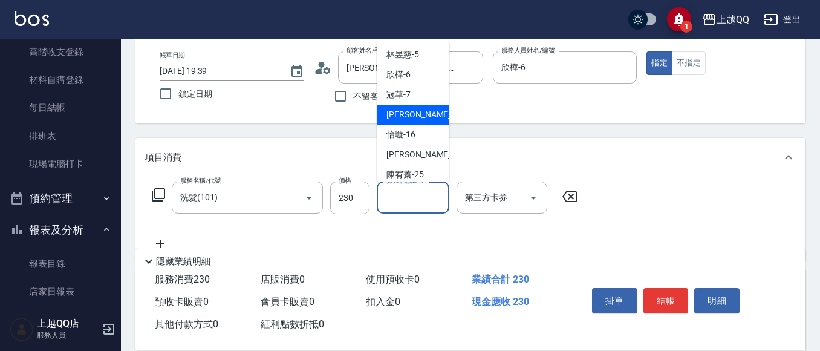
click at [416, 116] on div "[PERSON_NAME] -8" at bounding box center [413, 115] width 73 height 20
type input "[PERSON_NAME]-8"
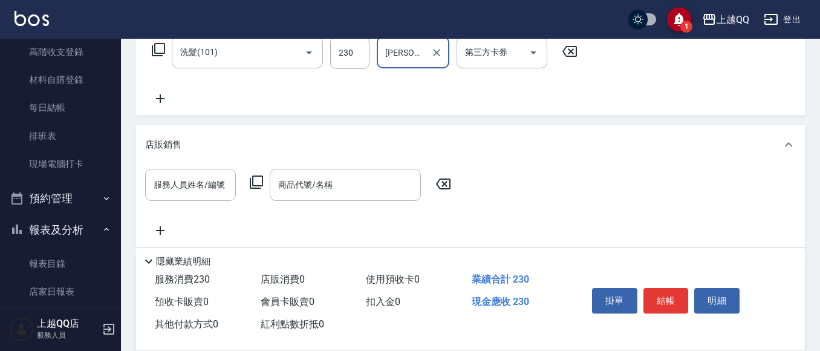
scroll to position [227, 0]
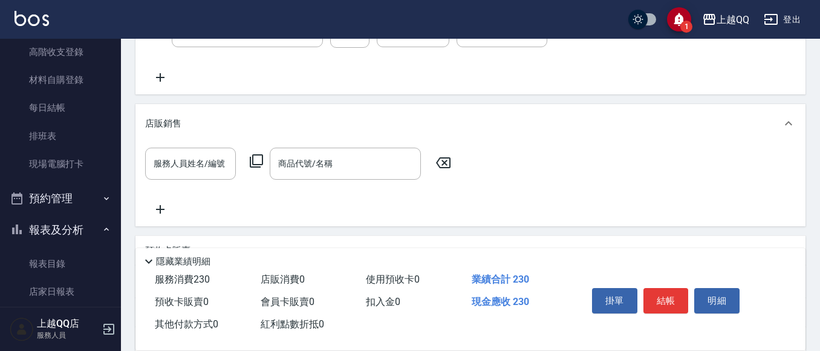
click at [158, 78] on icon at bounding box center [160, 77] width 8 height 8
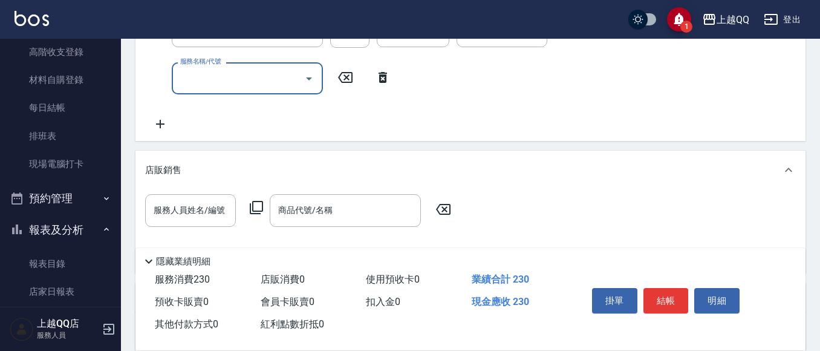
click at [306, 82] on icon "Open" at bounding box center [309, 78] width 15 height 15
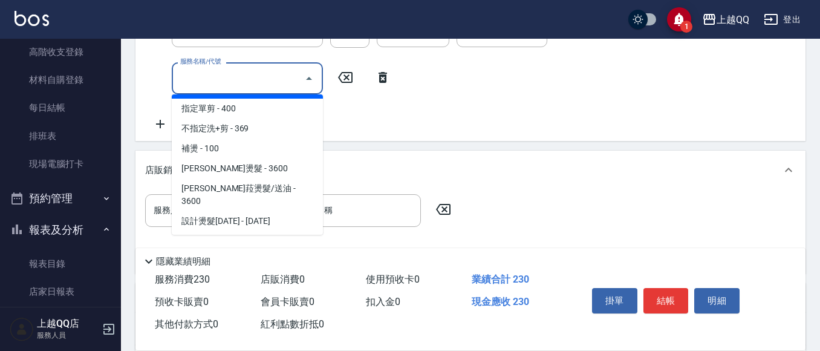
scroll to position [182, 0]
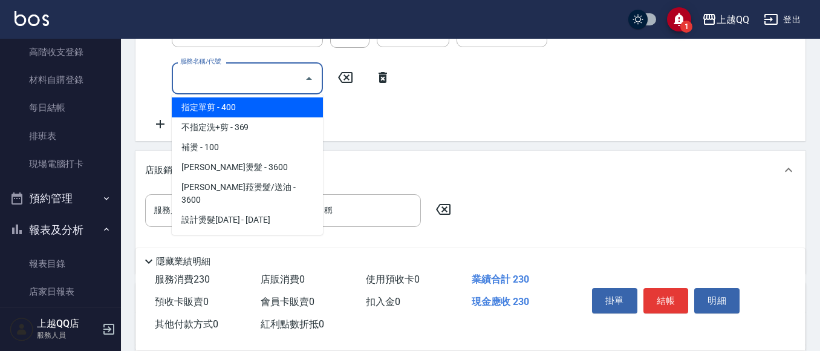
click at [166, 59] on div "服務名稱/代號 洗髮(101) 服務名稱/代號 價格 230 價格 洗-技術協助-1 [PERSON_NAME]-8 洗-技術協助-1 第三方卡券 第三方卡券…" at bounding box center [365, 73] width 440 height 116
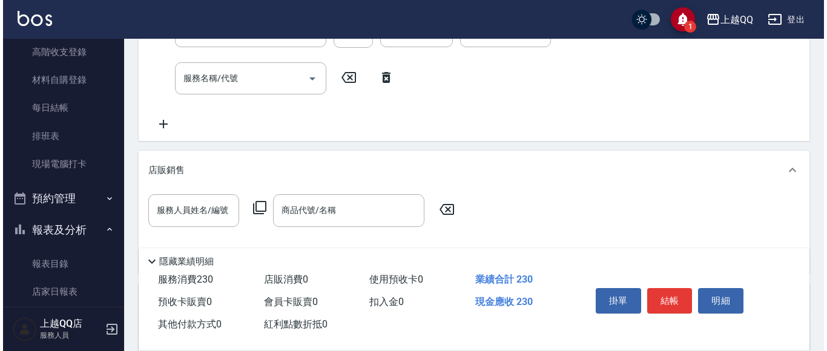
scroll to position [166, 0]
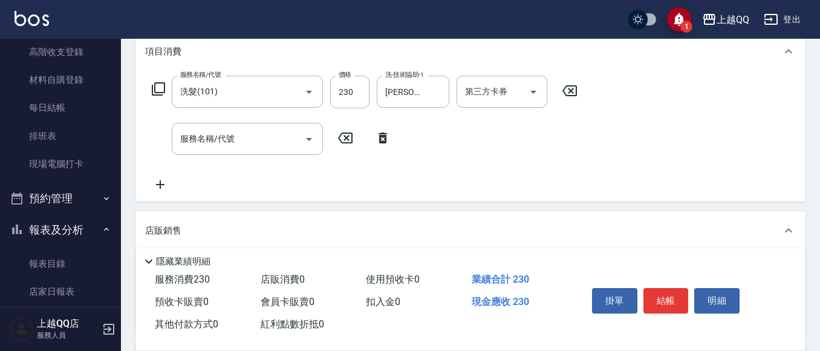
click at [148, 90] on div "服務名稱/代號 洗髮(101) 服務名稱/代號 價格 230 價格 洗-技術協助-1 [PERSON_NAME]-8 洗-技術協助-1 第三方卡券 第三方卡券" at bounding box center [365, 92] width 440 height 33
click at [151, 90] on icon at bounding box center [158, 89] width 15 height 15
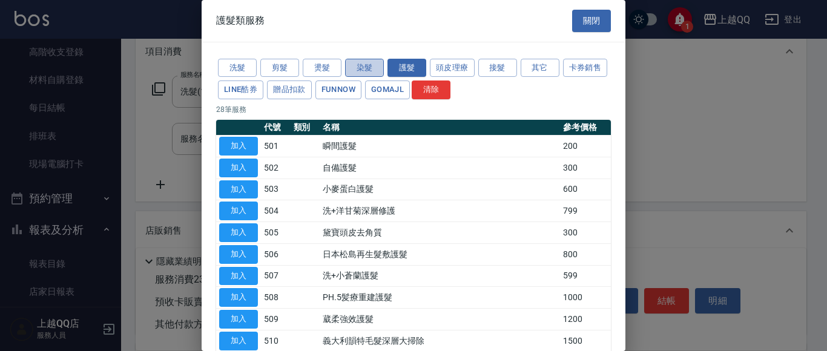
click at [378, 68] on button "染髮" at bounding box center [364, 68] width 39 height 19
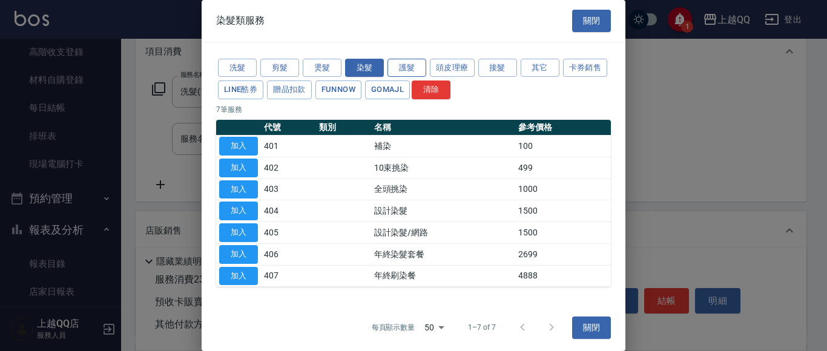
click at [403, 70] on button "護髮" at bounding box center [406, 68] width 39 height 19
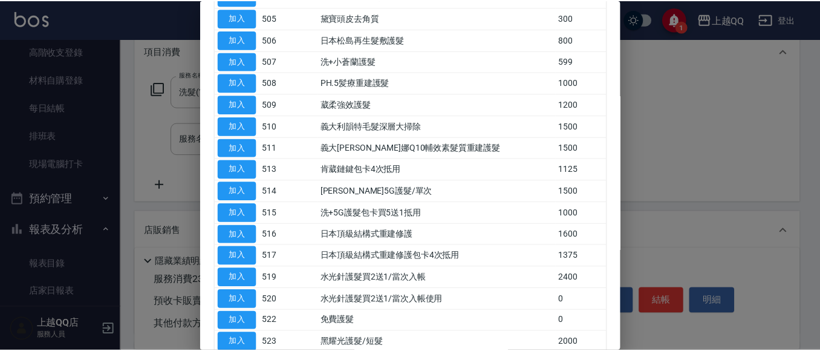
scroll to position [154, 0]
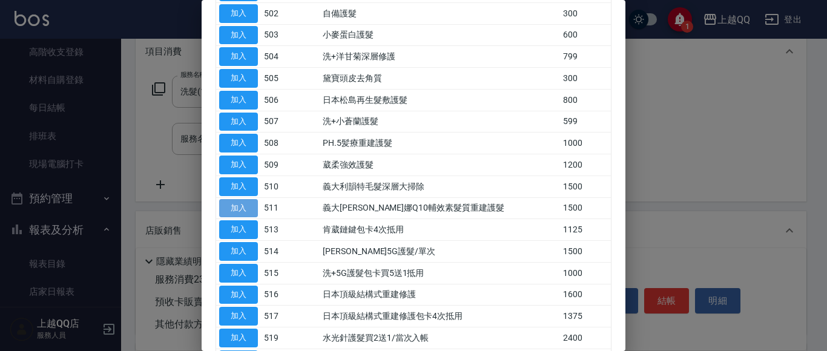
click at [229, 200] on button "加入" at bounding box center [238, 208] width 39 height 19
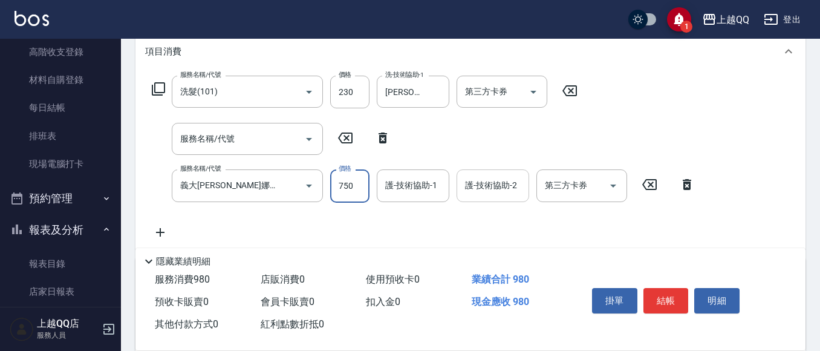
type input "750"
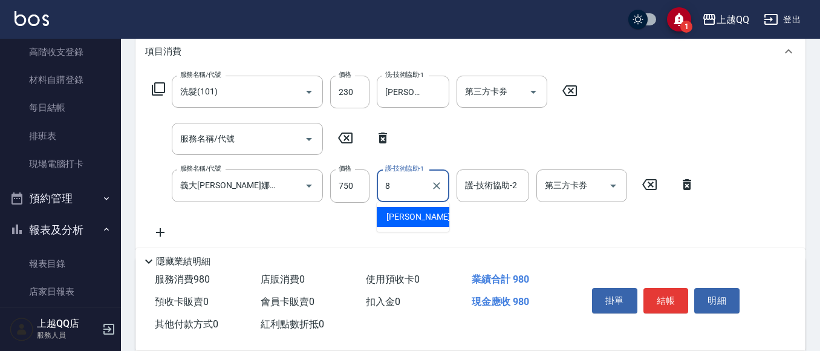
type input "[PERSON_NAME]-8"
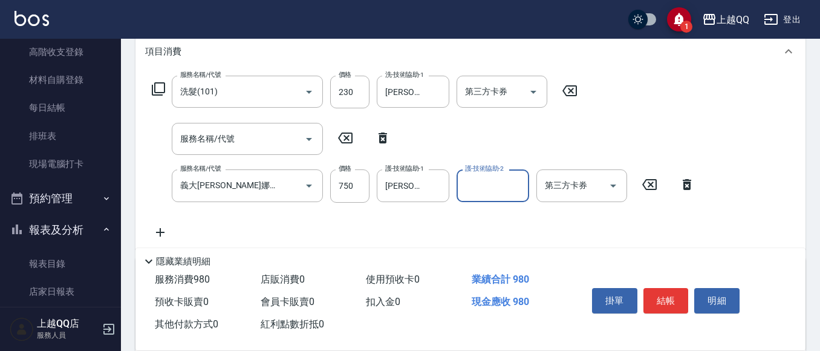
click at [506, 209] on div "服務名稱/代號 洗髮(101) 服務名稱/代號 價格 230 價格 洗-技術協助-1 [PERSON_NAME]-8 洗-技術協助-1 第三方卡券 第三方卡券…" at bounding box center [423, 157] width 557 height 163
click at [658, 288] on button "結帳" at bounding box center [666, 300] width 45 height 25
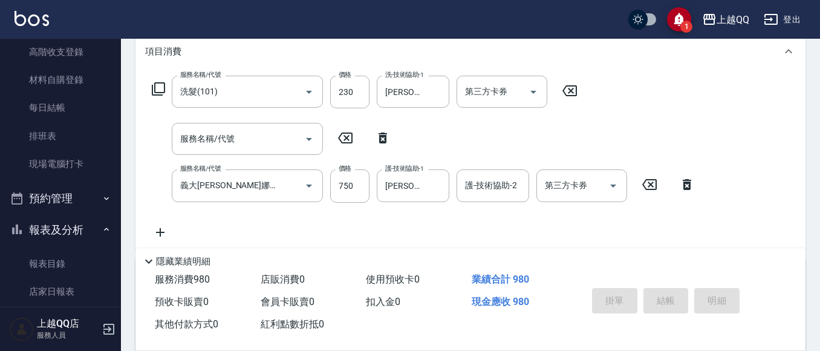
type input "[DATE] 19:40"
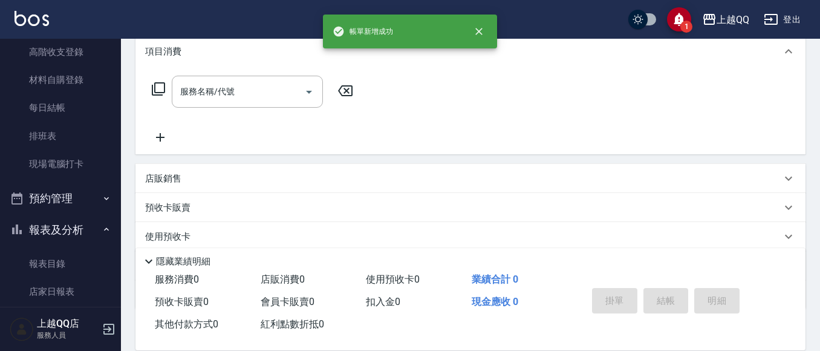
scroll to position [0, 0]
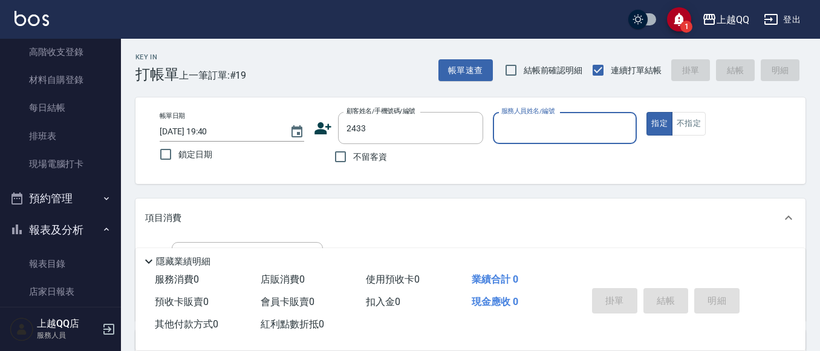
click at [478, 157] on div "不留客資" at bounding box center [398, 156] width 169 height 25
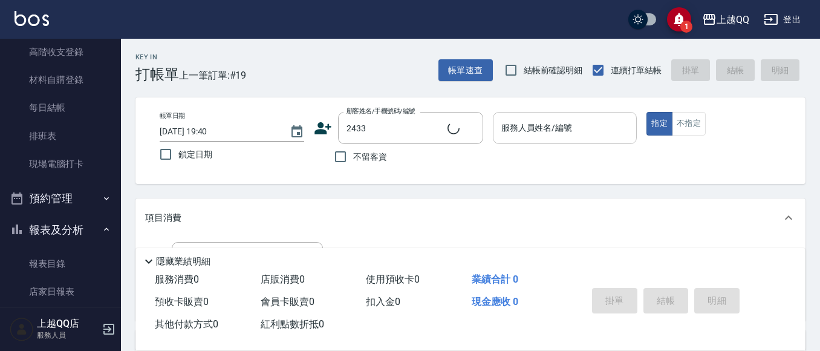
type input "[PERSON_NAME]/000000000000/2433"
type input "欣樺-6"
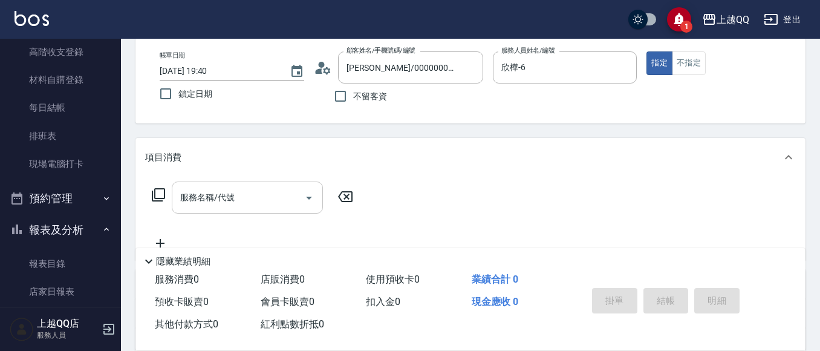
scroll to position [242, 0]
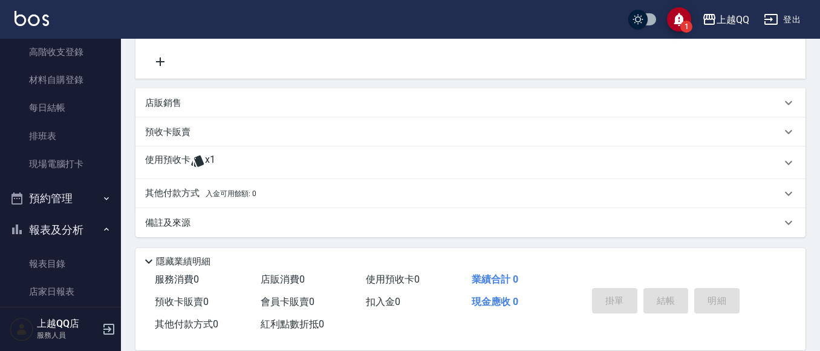
click at [258, 126] on div "預收卡販賣" at bounding box center [463, 132] width 637 height 13
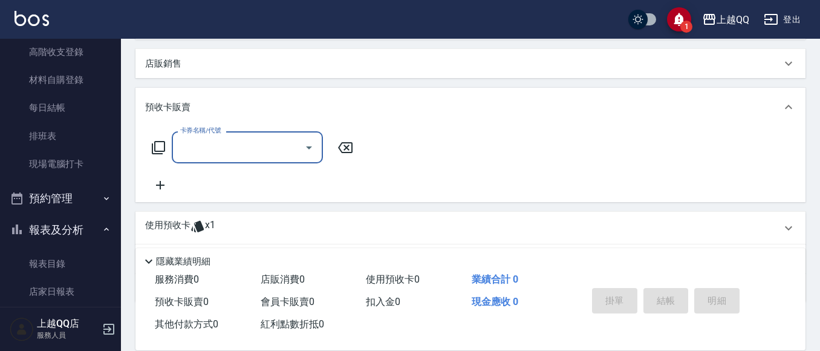
scroll to position [303, 0]
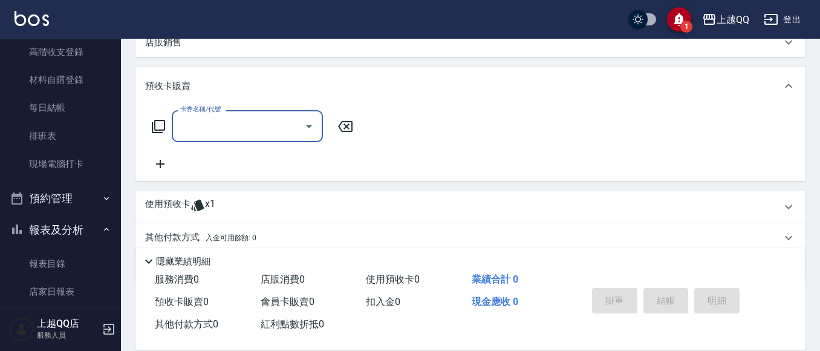
click at [263, 200] on div "使用預收卡 x1" at bounding box center [463, 207] width 637 height 18
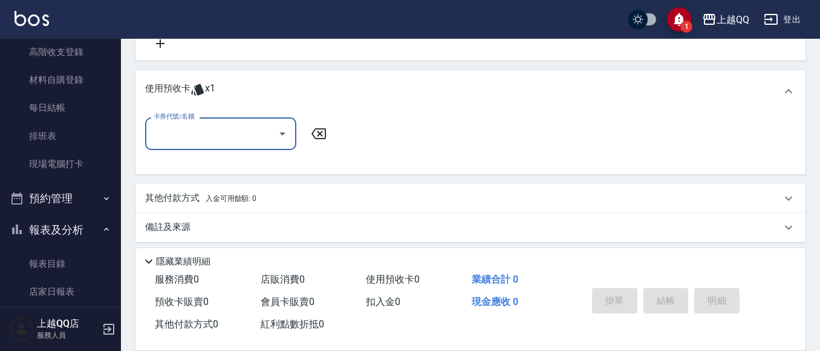
scroll to position [424, 0]
click at [279, 135] on icon "Open" at bounding box center [282, 133] width 15 height 15
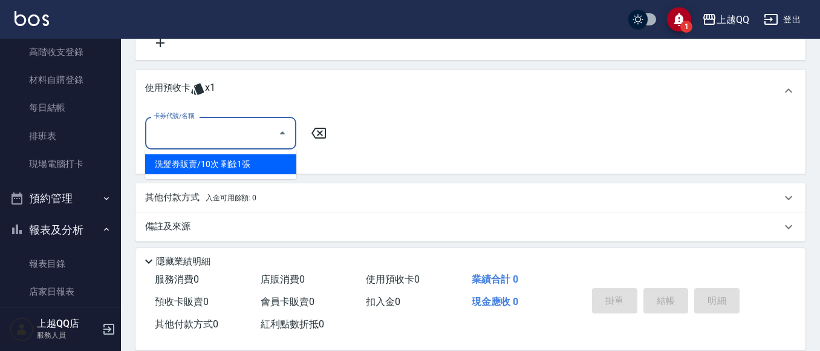
click at [220, 165] on div "洗髮券販賣/10次 剩餘1張" at bounding box center [220, 164] width 151 height 20
type input "洗髮券販賣/10次"
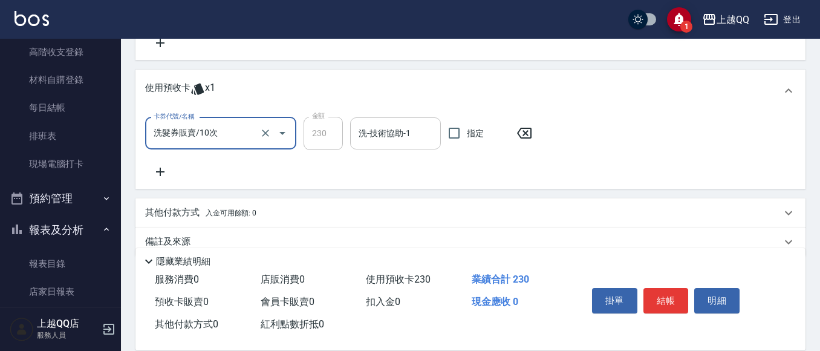
click at [411, 128] on input "洗-技術協助-1" at bounding box center [396, 133] width 80 height 21
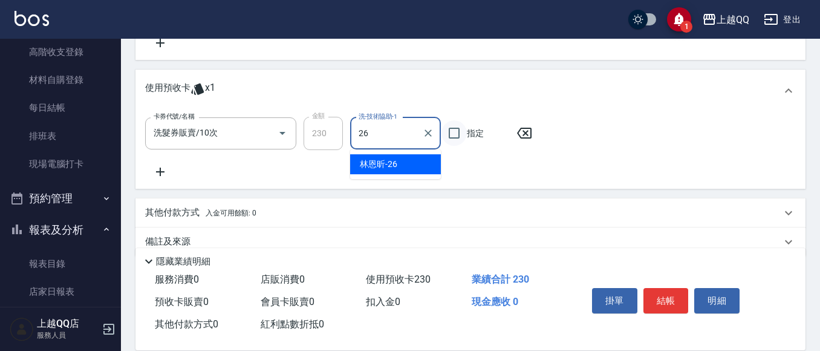
type input "[PERSON_NAME]-26"
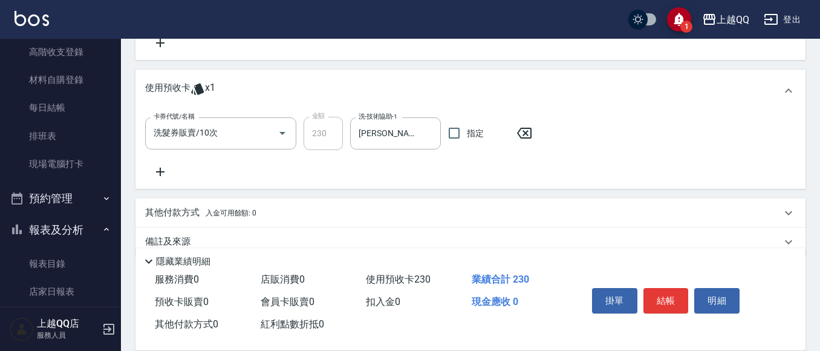
scroll to position [445, 0]
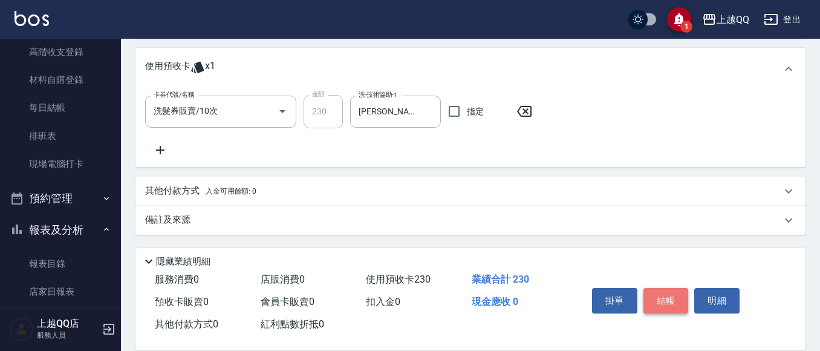
click at [674, 295] on button "結帳" at bounding box center [666, 300] width 45 height 25
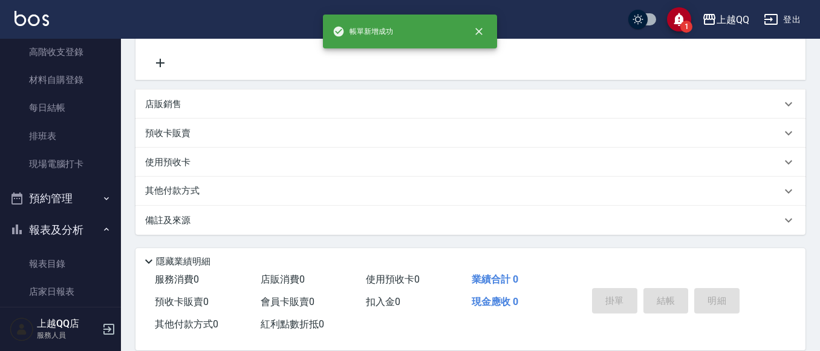
scroll to position [0, 0]
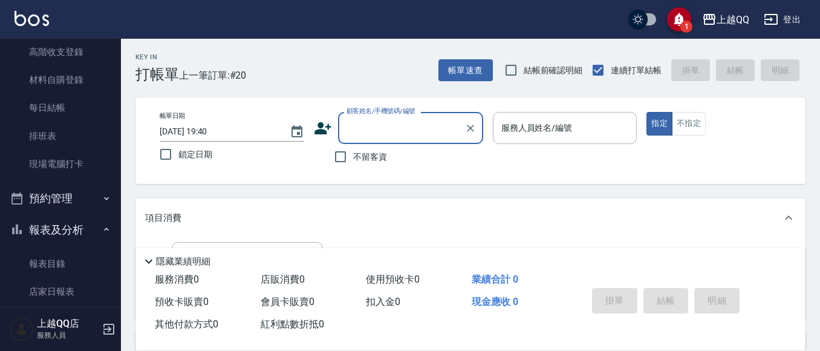
click at [356, 148] on label "不留客資" at bounding box center [357, 156] width 59 height 25
click at [353, 148] on input "不留客資" at bounding box center [340, 156] width 25 height 25
checkbox input "true"
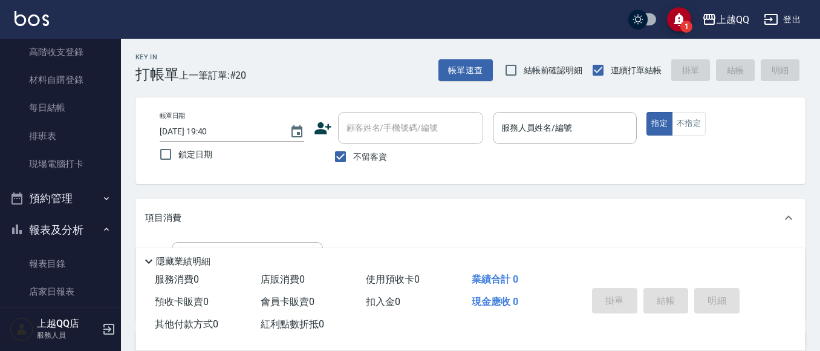
click at [435, 125] on input "顧客姓名/手機號碼/編號" at bounding box center [411, 127] width 134 height 21
click at [618, 141] on div "服務人員姓名/編號" at bounding box center [565, 128] width 145 height 32
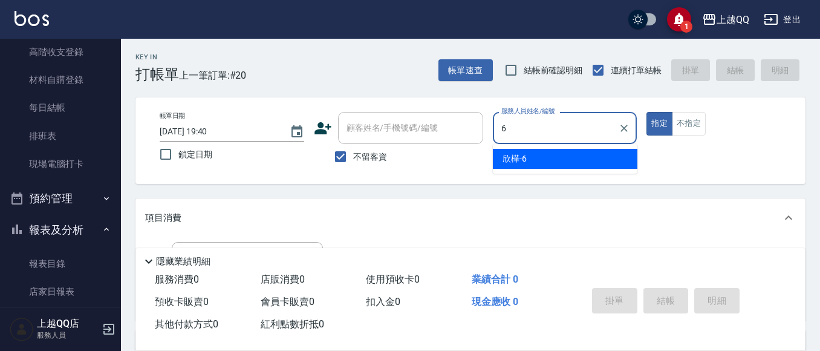
type input "欣樺-6"
type button "true"
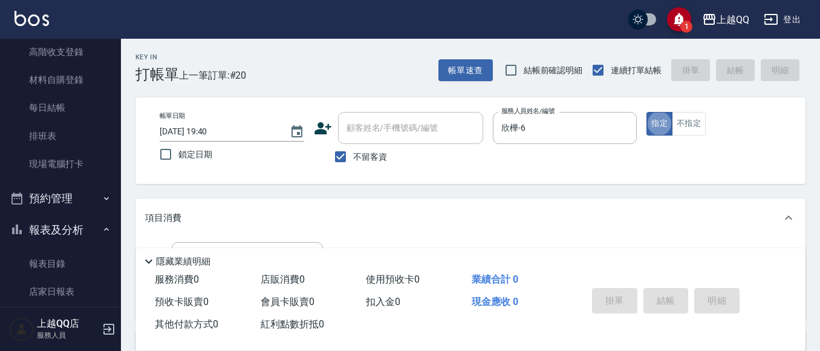
scroll to position [61, 0]
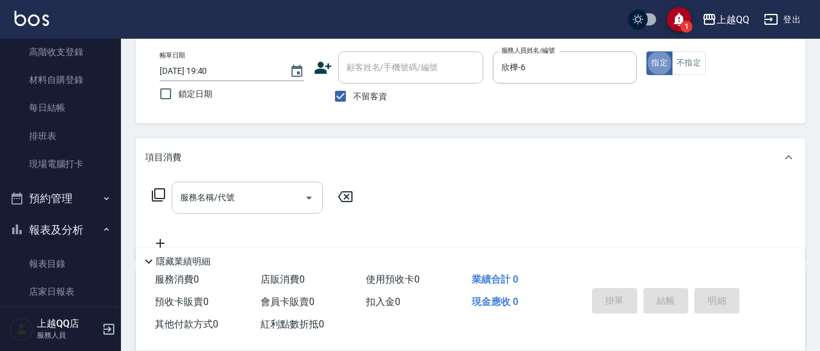
click at [248, 207] on input "服務名稱/代號" at bounding box center [238, 197] width 122 height 21
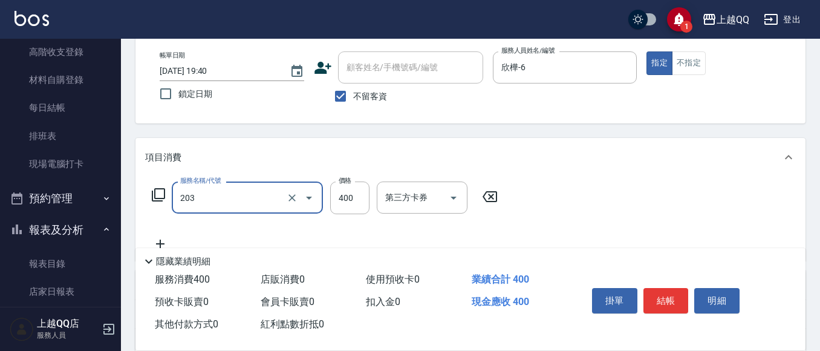
scroll to position [121, 0]
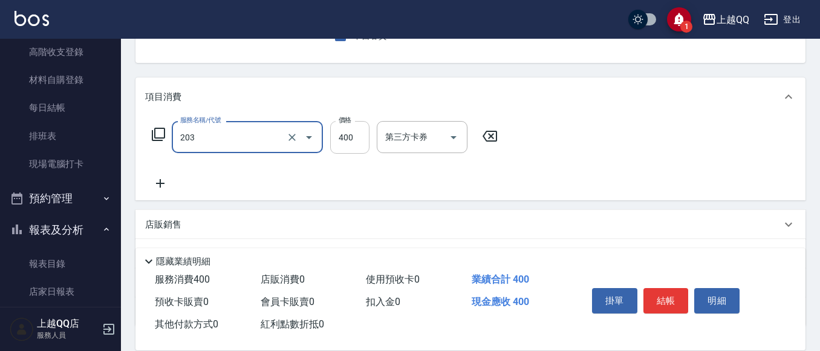
type input "指定單剪(203)"
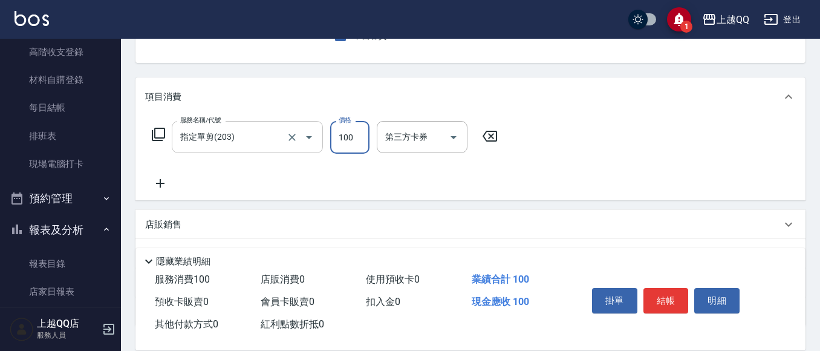
type input "100"
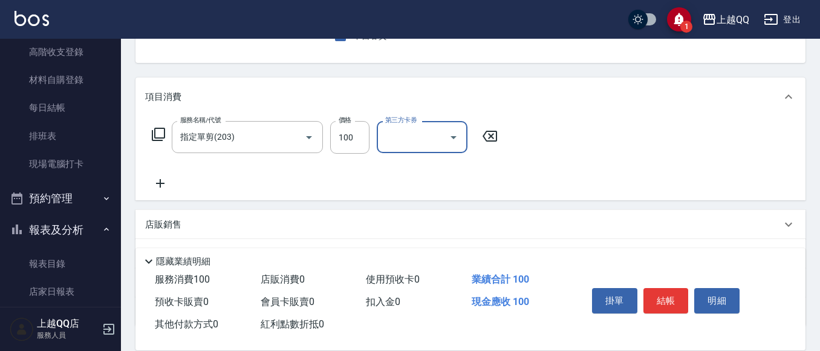
click at [426, 168] on div "服務名稱/代號 指定單剪(203) 服務名稱/代號 價格 100 價格 第三方卡券 第三方卡券" at bounding box center [325, 156] width 360 height 70
click at [654, 294] on button "結帳" at bounding box center [666, 300] width 45 height 25
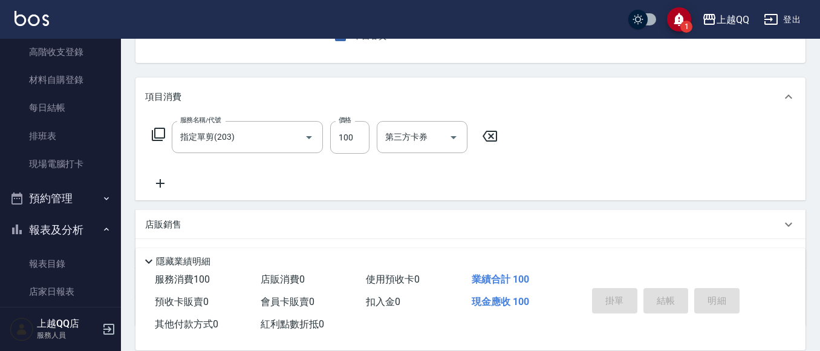
type input "[DATE] 19:41"
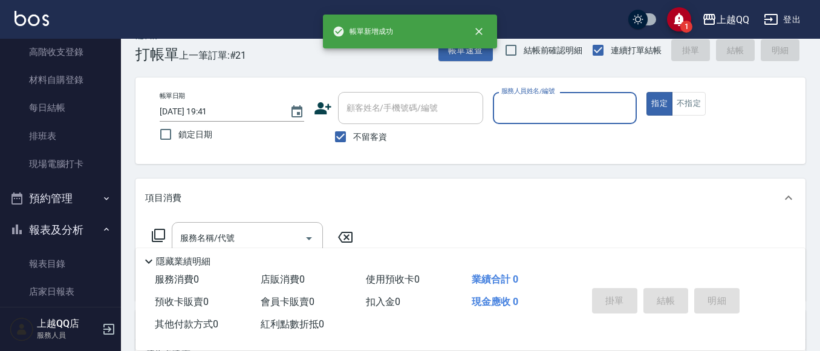
scroll to position [0, 0]
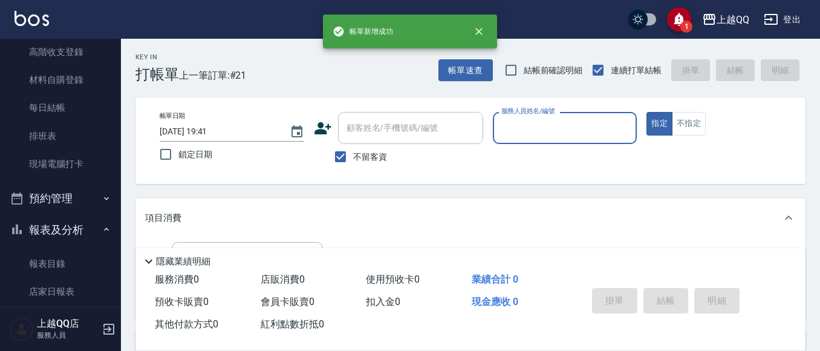
click at [467, 127] on input "顧客姓名/手機號碼/編號" at bounding box center [411, 127] width 134 height 21
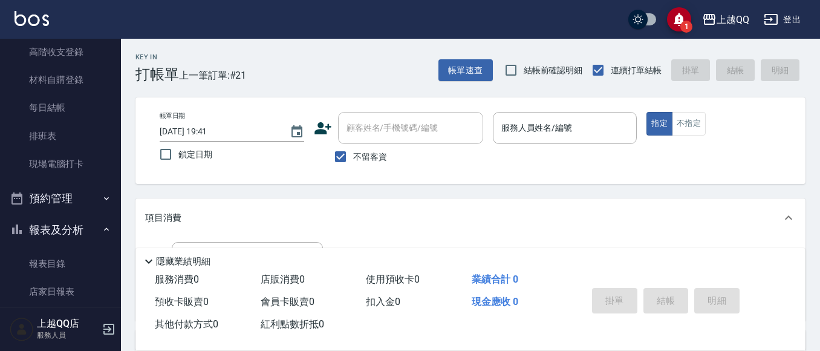
click at [444, 119] on input "顧客姓名/手機號碼/編號" at bounding box center [411, 127] width 134 height 21
click at [356, 157] on span "不留客資" at bounding box center [370, 157] width 34 height 13
click at [353, 157] on input "不留客資" at bounding box center [340, 156] width 25 height 25
checkbox input "false"
click at [392, 140] on div "顧客姓名/手機號碼/編號" at bounding box center [410, 128] width 145 height 32
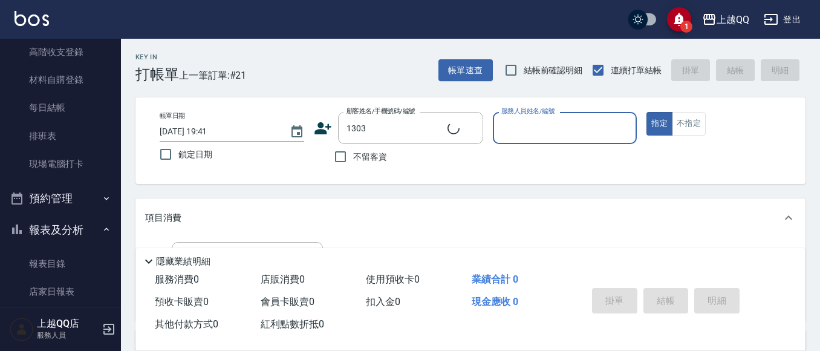
type input "[PERSON_NAME]/0910015771/1303"
type input "欣樺-6"
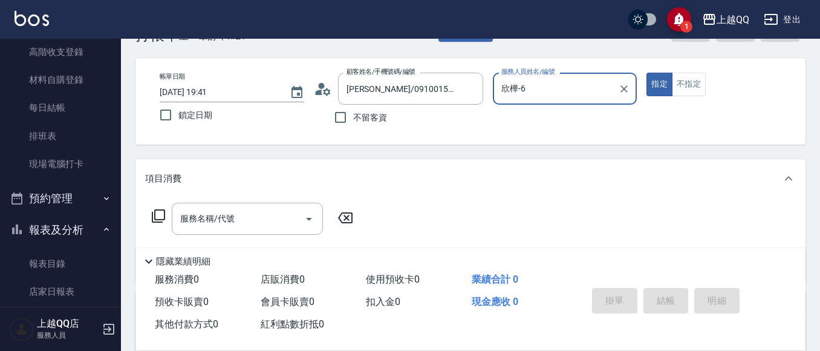
scroll to position [61, 0]
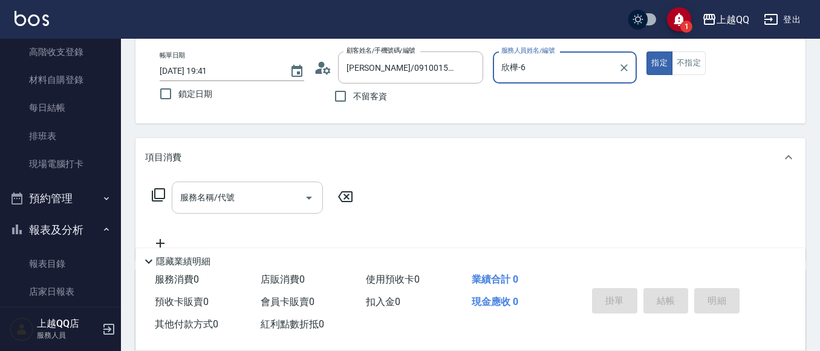
click at [239, 187] on input "服務名稱/代號" at bounding box center [238, 197] width 122 height 21
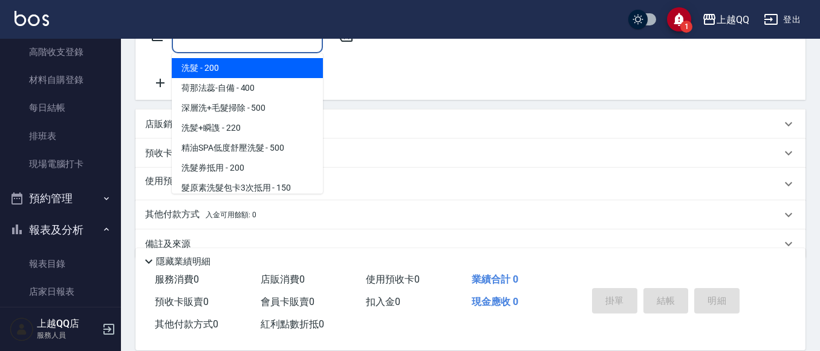
scroll to position [244, 0]
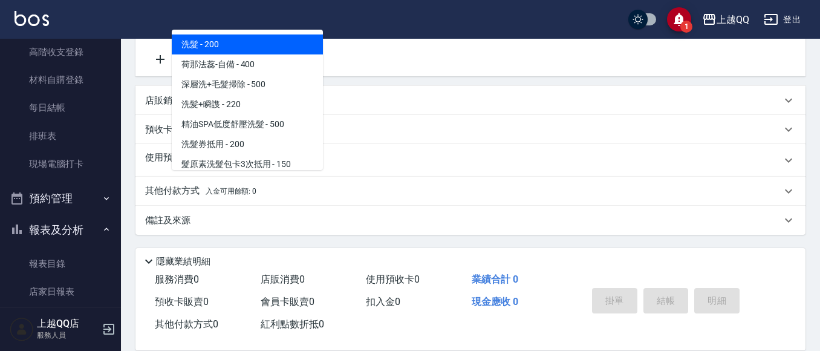
click at [575, 47] on div "服務名稱/代號 服務名稱/代號" at bounding box center [471, 34] width 670 height 83
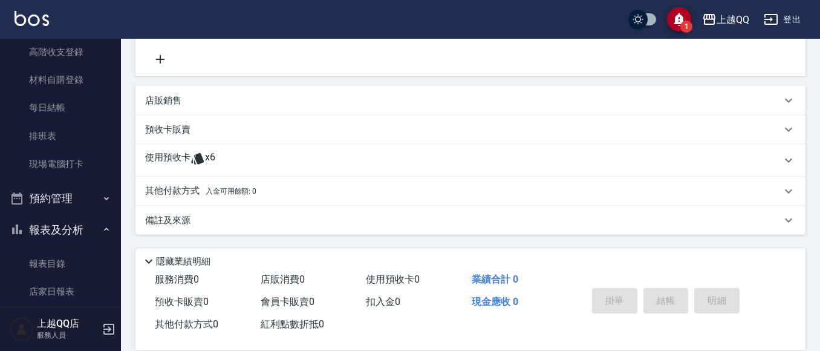
click at [284, 154] on div "使用預收卡 x6" at bounding box center [463, 160] width 637 height 18
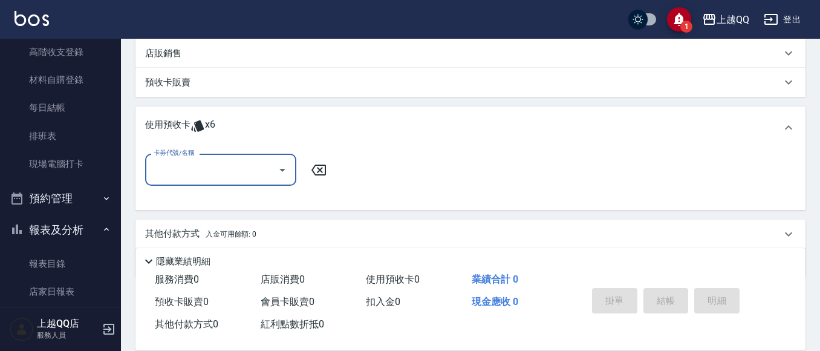
scroll to position [305, 0]
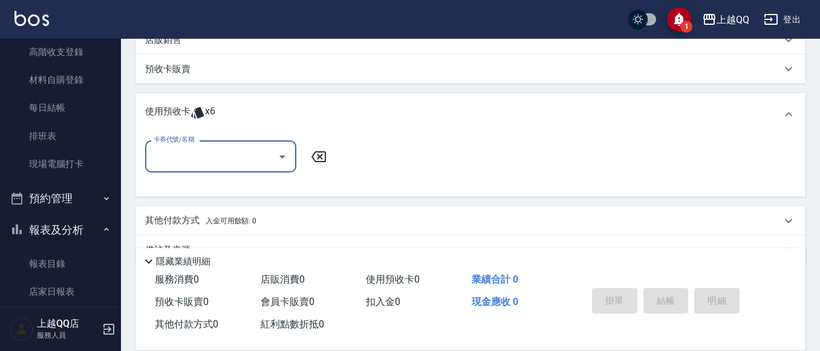
click at [268, 167] on input "卡券代號/名稱" at bounding box center [212, 156] width 122 height 21
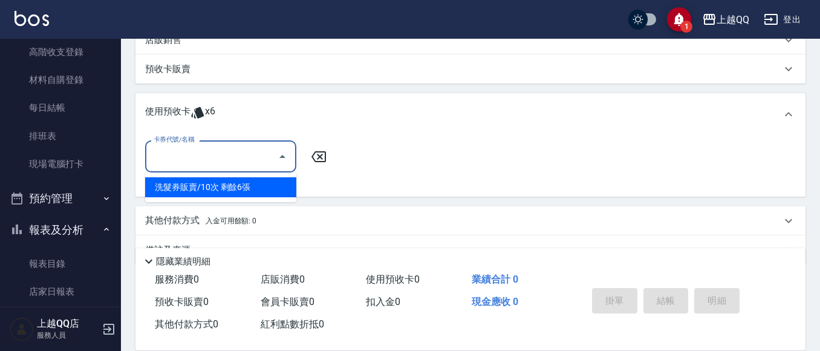
click at [260, 180] on div "洗髮券販賣/10次 剩餘6張" at bounding box center [220, 187] width 151 height 20
type input "洗髮券販賣/10次"
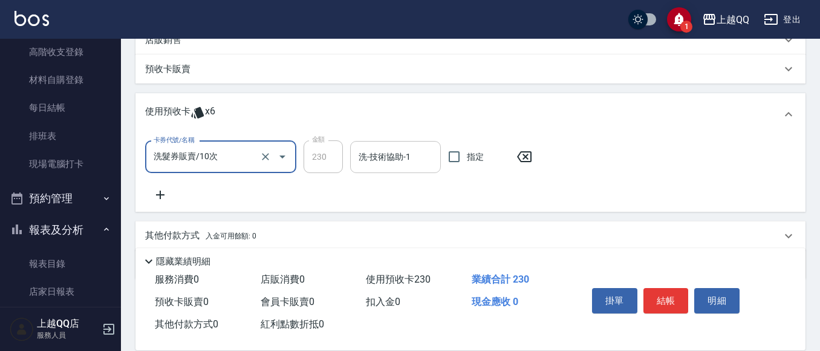
click at [400, 159] on div "洗-技術協助-1 洗-技術協助-1" at bounding box center [395, 157] width 91 height 32
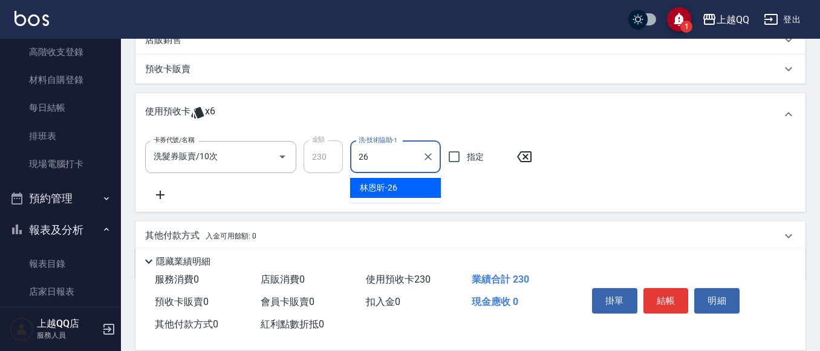
type input "2"
type input "[PERSON_NAME]-8"
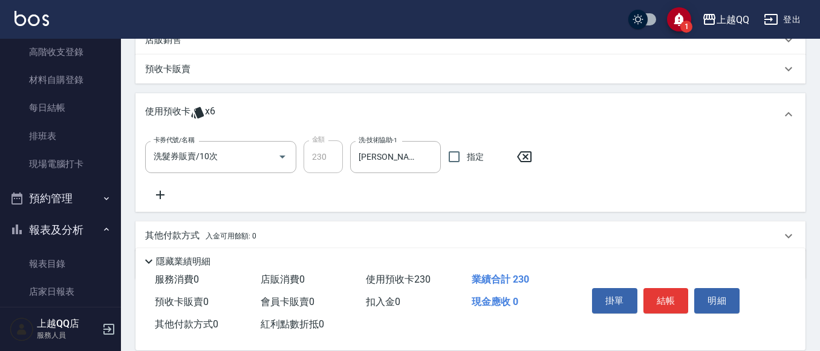
scroll to position [350, 0]
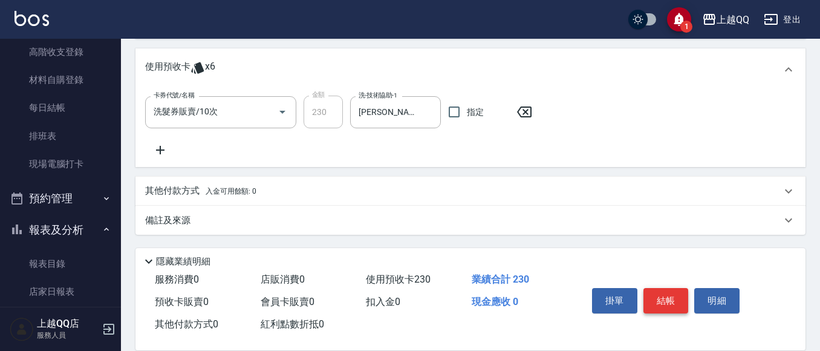
click at [646, 298] on button "結帳" at bounding box center [666, 300] width 45 height 25
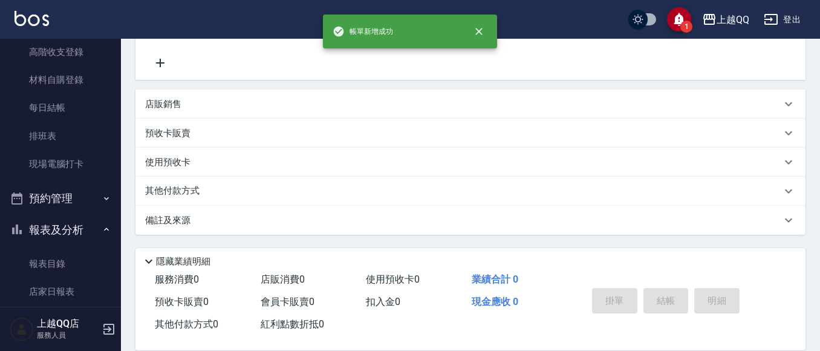
scroll to position [0, 0]
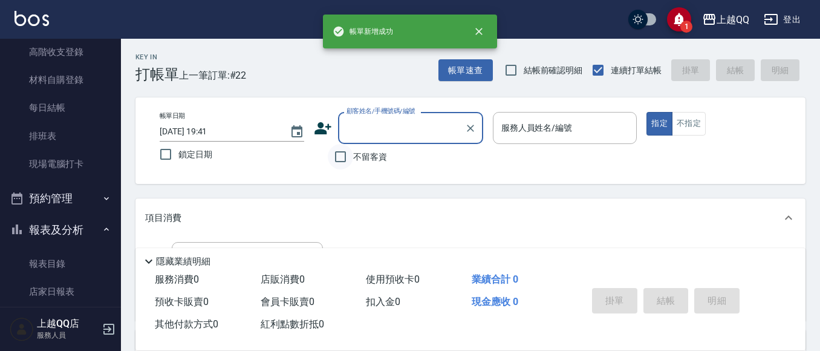
click at [353, 159] on input "不留客資" at bounding box center [340, 156] width 25 height 25
checkbox input "true"
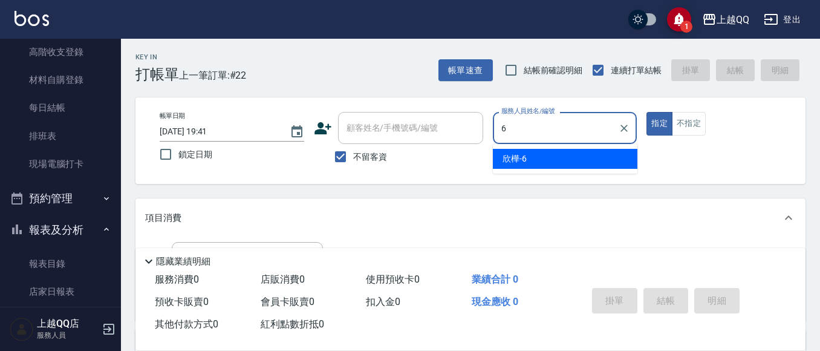
type input "欣樺-6"
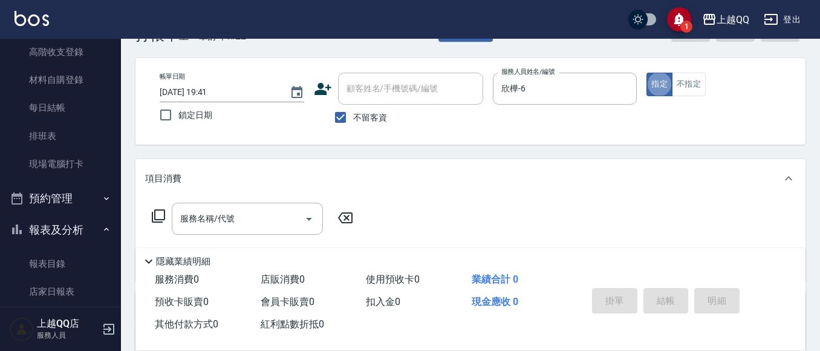
scroll to position [61, 0]
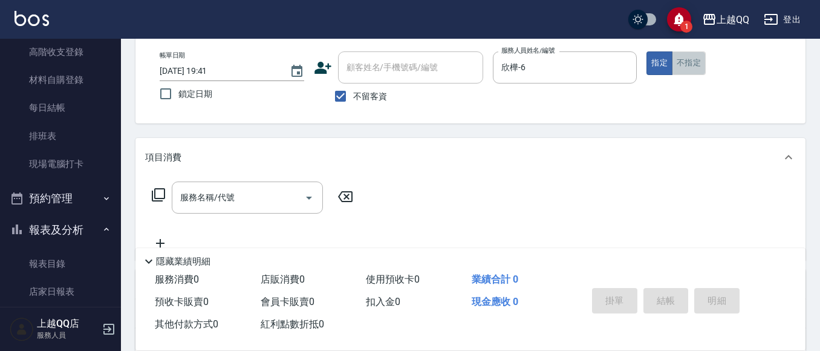
click at [682, 70] on button "不指定" at bounding box center [689, 63] width 34 height 24
click at [246, 192] on input "服務名稱/代號" at bounding box center [238, 197] width 122 height 21
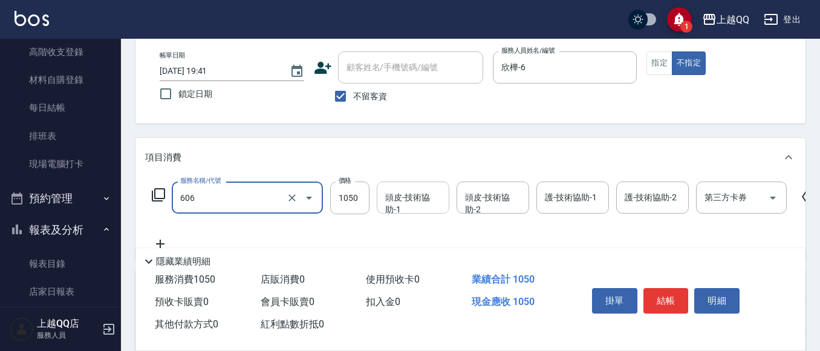
click at [412, 201] on div "頭皮-技術協助-1 頭皮-技術協助-1" at bounding box center [413, 198] width 73 height 32
type input "頭皮冰鎮舒活療護5重奏(606)"
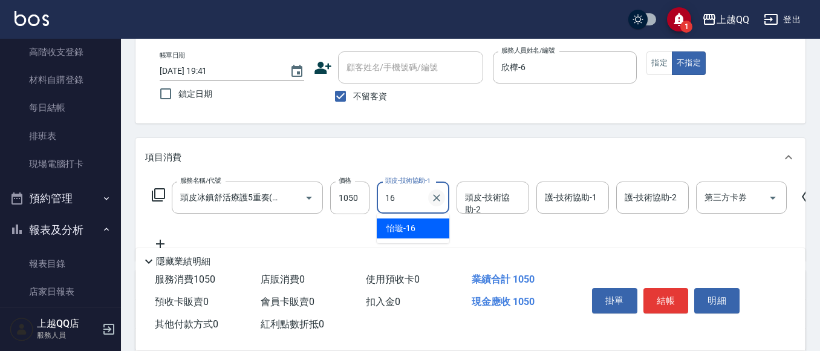
type input "[PERSON_NAME]-16"
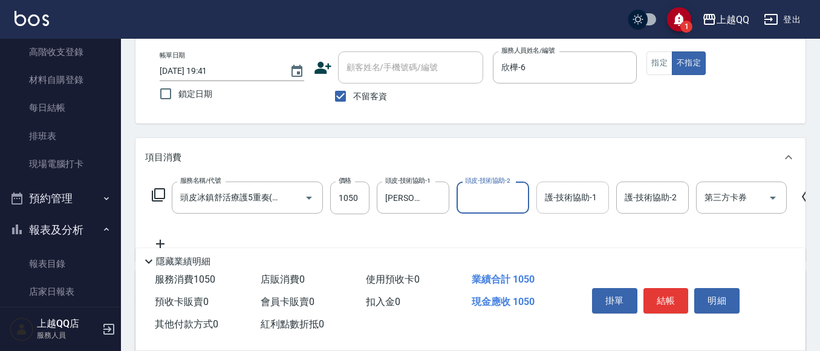
click at [542, 194] on input "護-技術協助-1" at bounding box center [573, 197] width 62 height 21
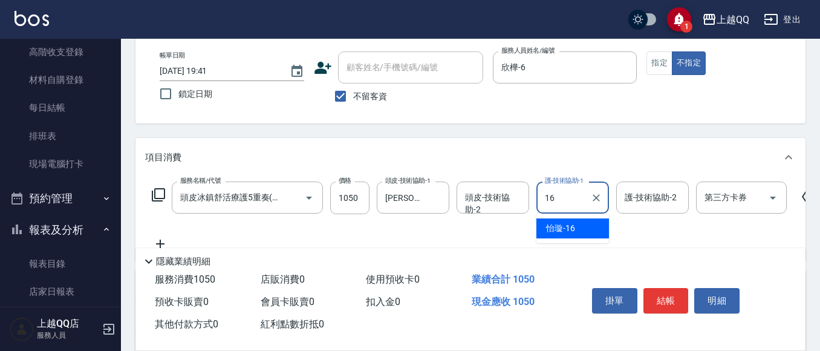
type input "[PERSON_NAME]-16"
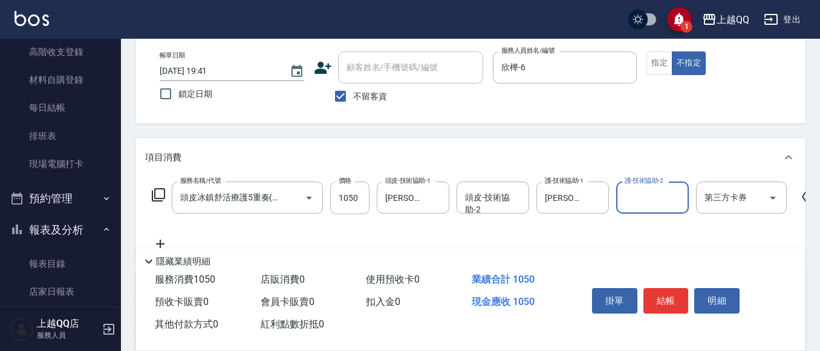
scroll to position [121, 0]
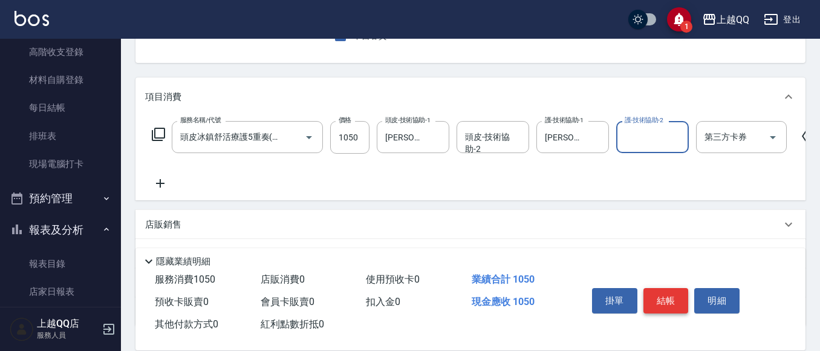
click at [676, 288] on button "結帳" at bounding box center [666, 300] width 45 height 25
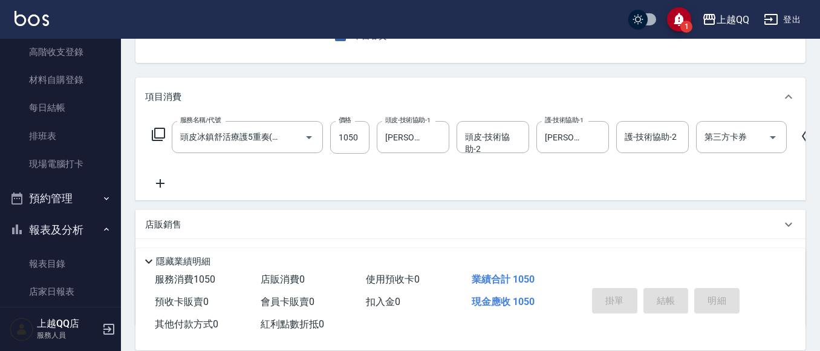
type input "[DATE] 19:42"
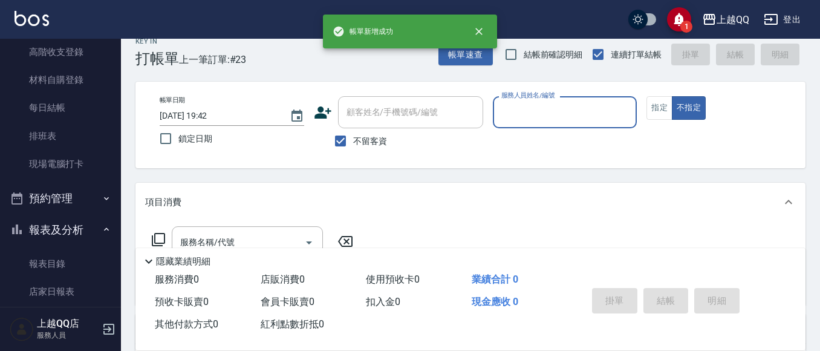
scroll to position [0, 0]
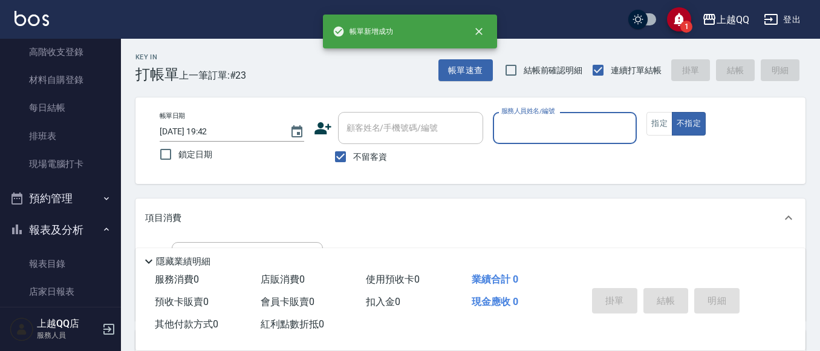
click at [542, 121] on input "服務人員姓名/編號" at bounding box center [566, 127] width 134 height 21
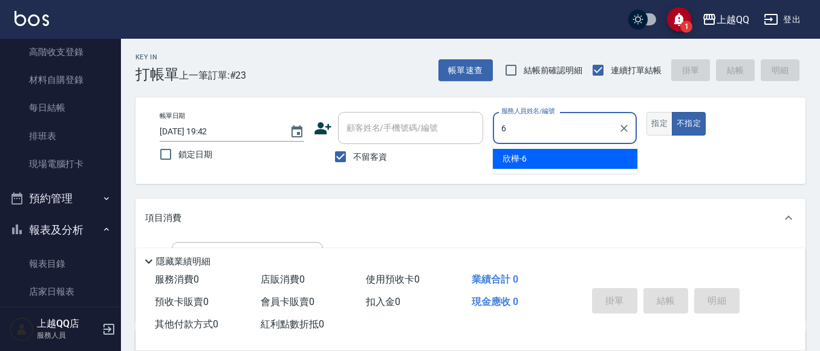
type input "欣樺-6"
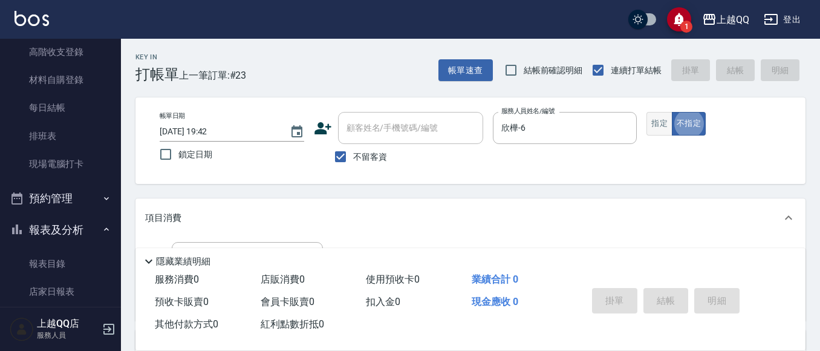
type button "false"
click at [665, 126] on button "指定" at bounding box center [660, 124] width 26 height 24
click at [352, 159] on input "不留客資" at bounding box center [340, 156] width 25 height 25
click at [399, 129] on div "顧客姓名/手機號碼/編號 顧客姓名/手機號碼/編號" at bounding box center [410, 128] width 145 height 32
click at [543, 163] on div "帳單日期 [DATE] 19:42 鎖定日期 顧客姓名/手機號碼/編號 顧客姓名/手機號碼/編號 不留客資 服務人員姓名/編號 欣樺-6 服務人員姓名/編號 …" at bounding box center [470, 140] width 641 height 57
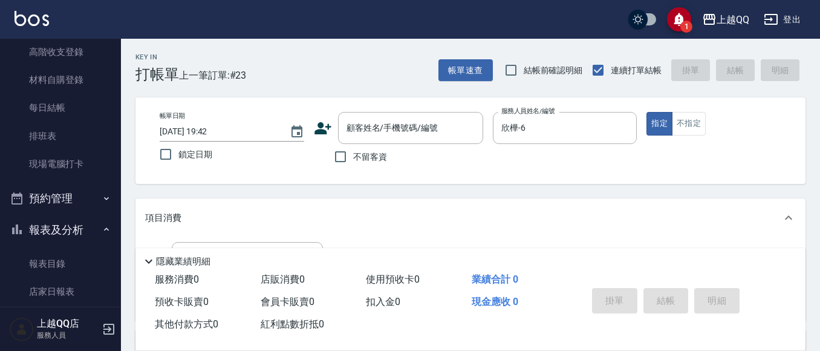
click at [372, 152] on span "不留客資" at bounding box center [370, 157] width 34 height 13
click at [353, 152] on input "不留客資" at bounding box center [340, 156] width 25 height 25
checkbox input "true"
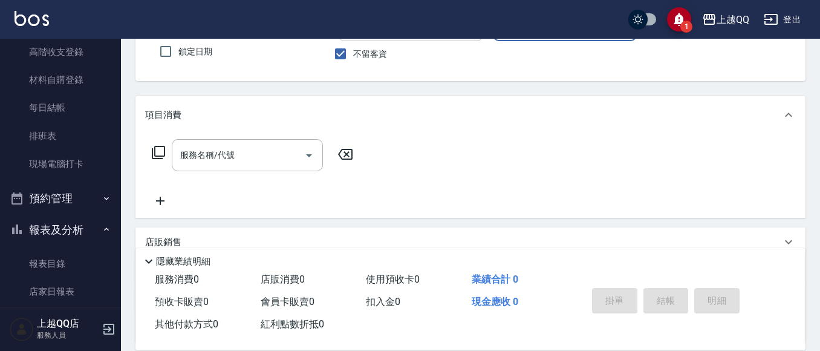
scroll to position [121, 0]
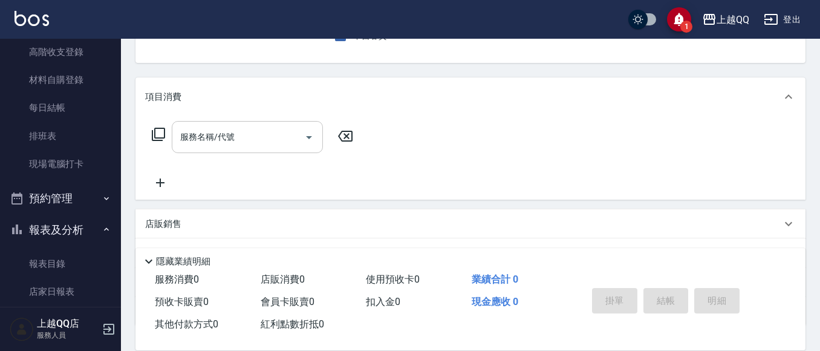
click at [246, 128] on input "服務名稱/代號" at bounding box center [238, 136] width 122 height 21
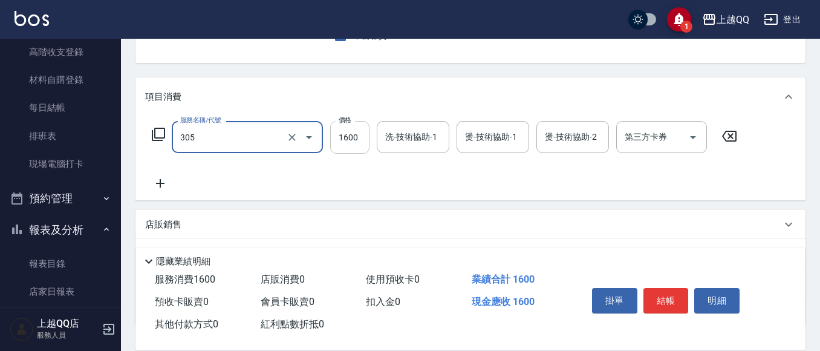
type input "設計燙髮1600(305)"
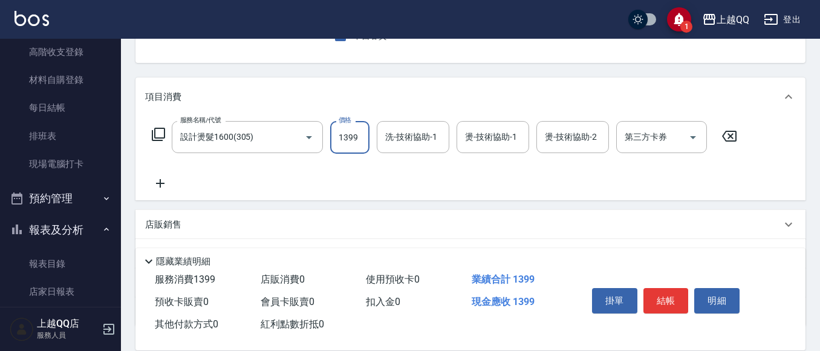
type input "1399"
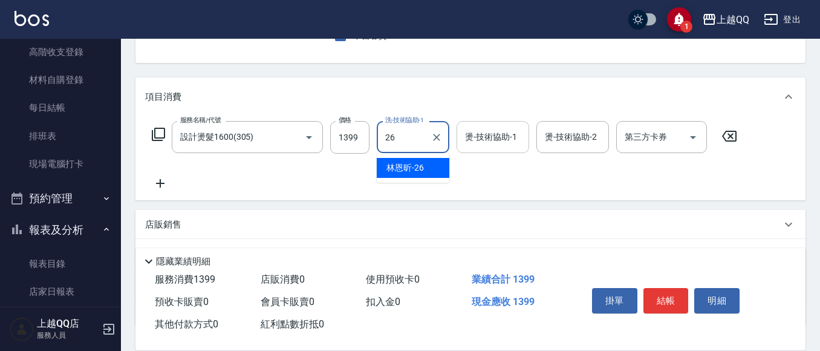
type input "[PERSON_NAME]-26"
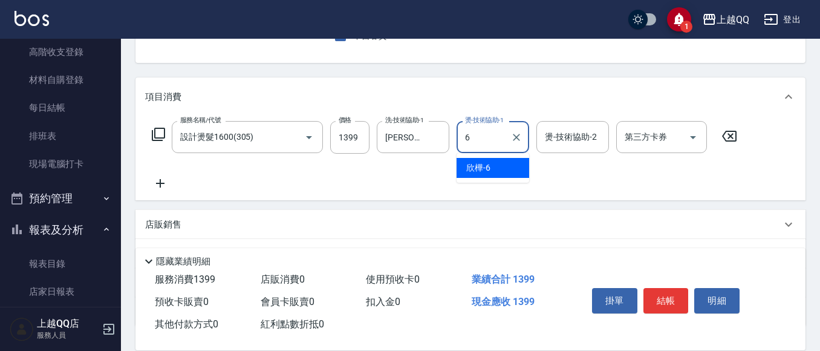
type input "欣樺-6"
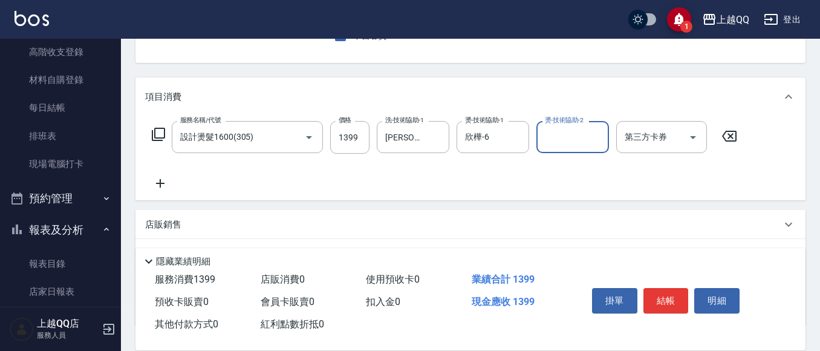
click at [497, 173] on div "服務名稱/代號 設計燙髮1600(305) 服務名稱/代號 價格 1399 價格 洗-技術協助-1 [PERSON_NAME]-26 洗-技術協助-1 燙-技…" at bounding box center [445, 156] width 600 height 70
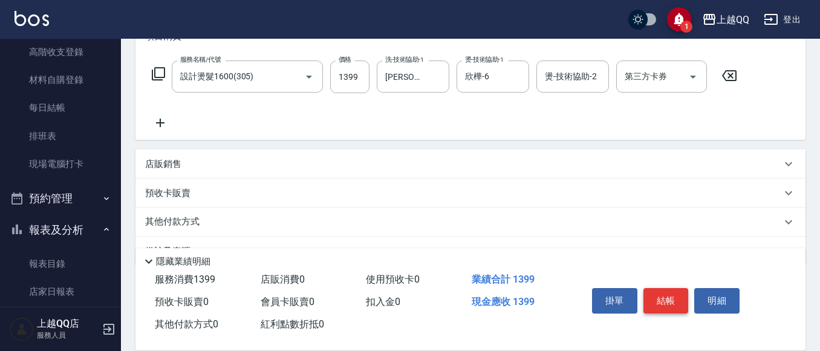
click at [651, 293] on button "結帳" at bounding box center [666, 300] width 45 height 25
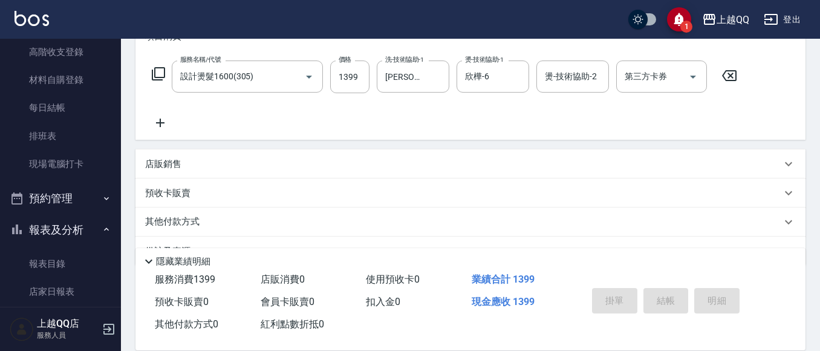
type input "[DATE] 19:43"
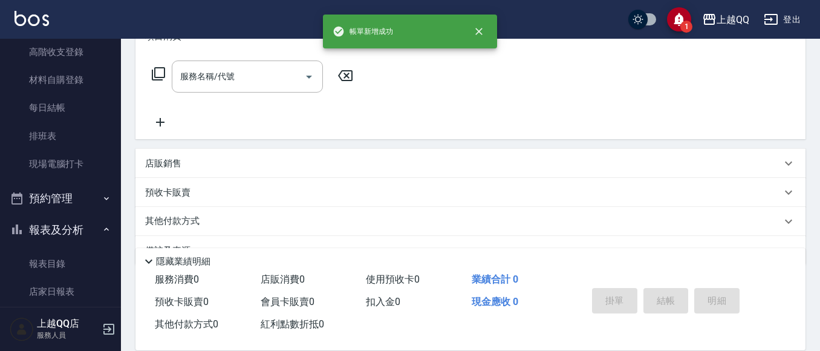
scroll to position [0, 0]
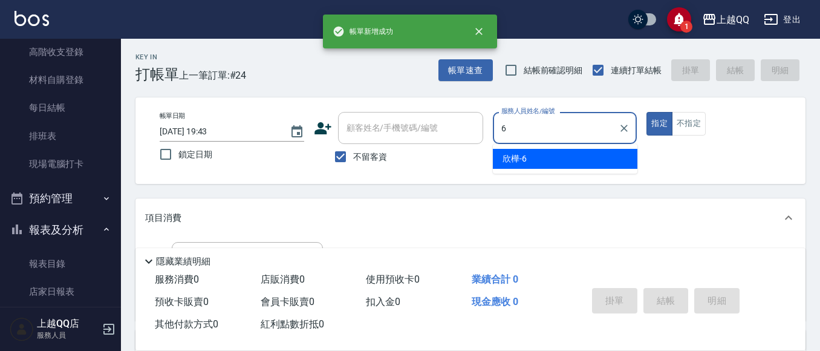
type input "欣樺-6"
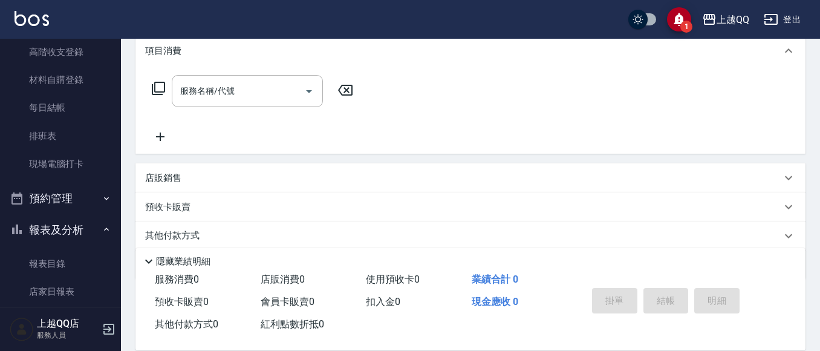
scroll to position [182, 0]
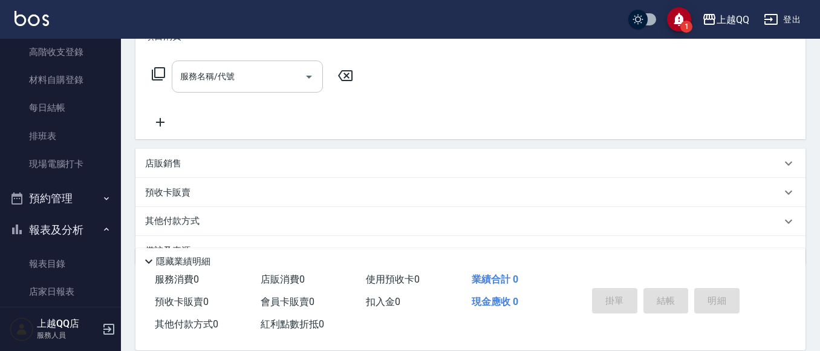
click at [284, 68] on input "服務名稱/代號" at bounding box center [238, 76] width 122 height 21
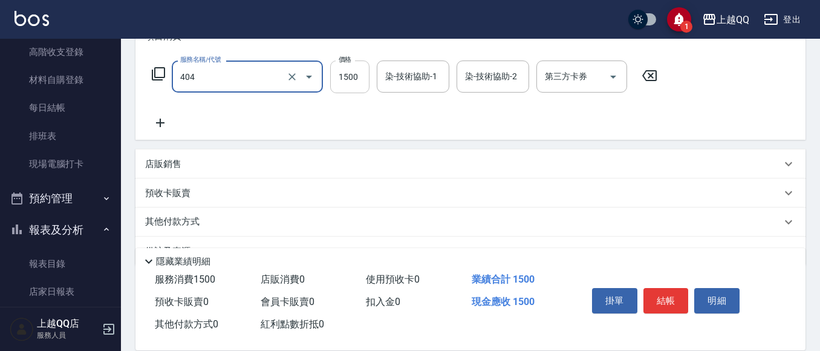
type input "設計染髮(404)"
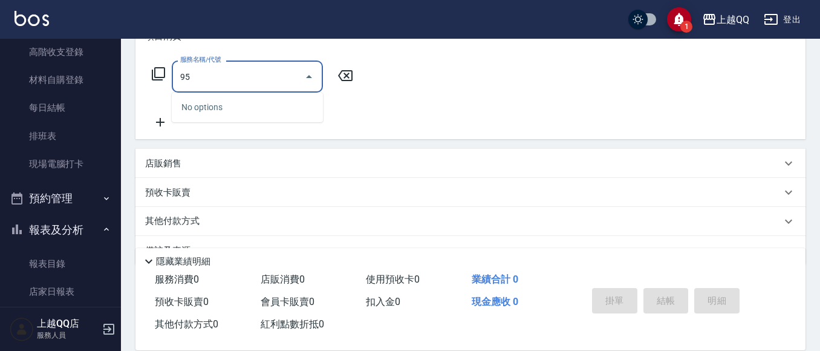
type input "95"
click at [647, 130] on div "服務名稱/代號 服務名稱/代號" at bounding box center [471, 97] width 670 height 83
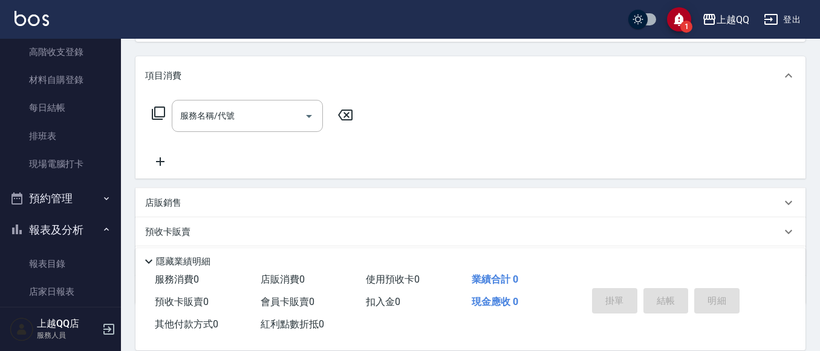
scroll to position [121, 0]
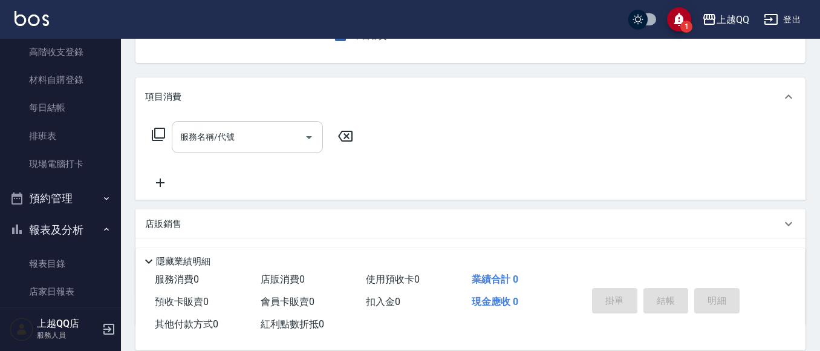
click at [264, 140] on input "服務名稱/代號" at bounding box center [238, 136] width 122 height 21
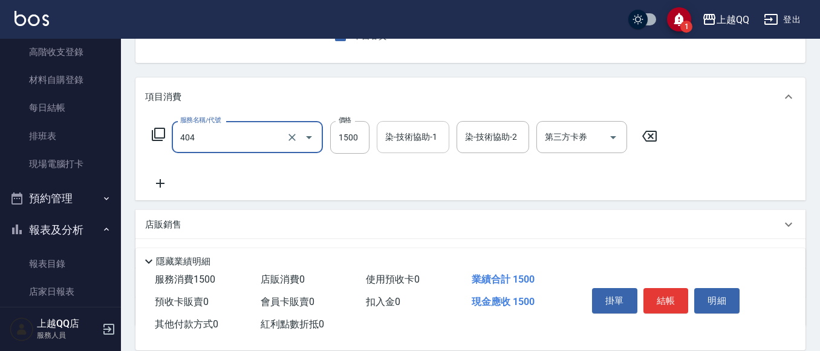
click at [377, 139] on div "染-技術協助-1" at bounding box center [413, 137] width 73 height 32
type input "設計染髮(404)"
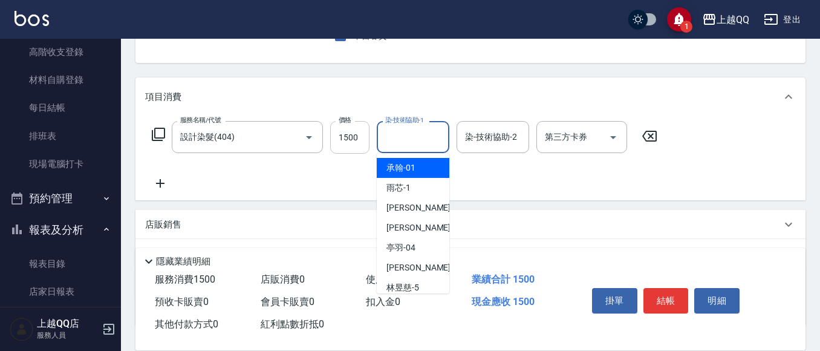
click at [365, 137] on input "1500" at bounding box center [349, 137] width 39 height 33
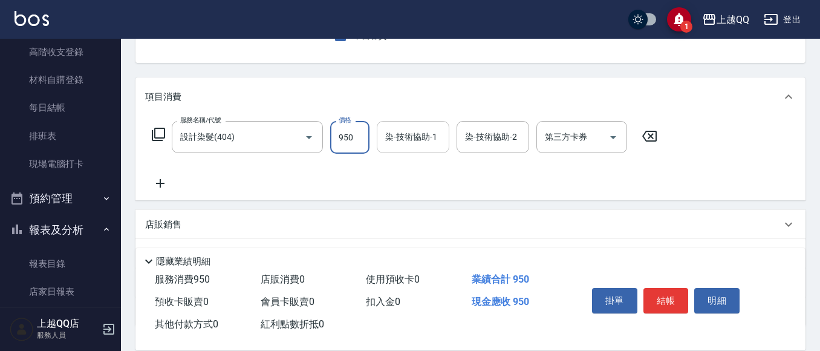
type input "950"
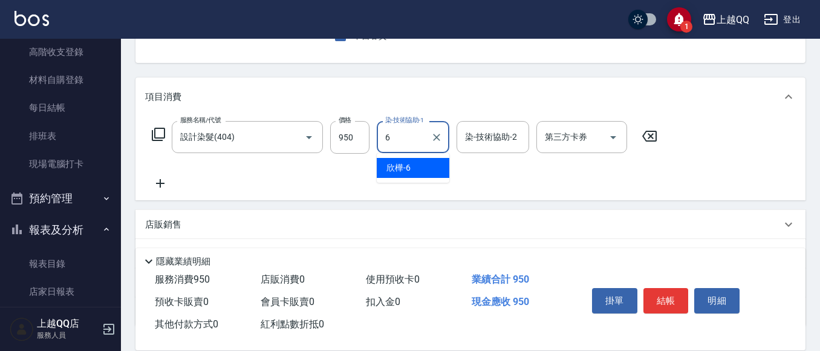
type input "欣樺-6"
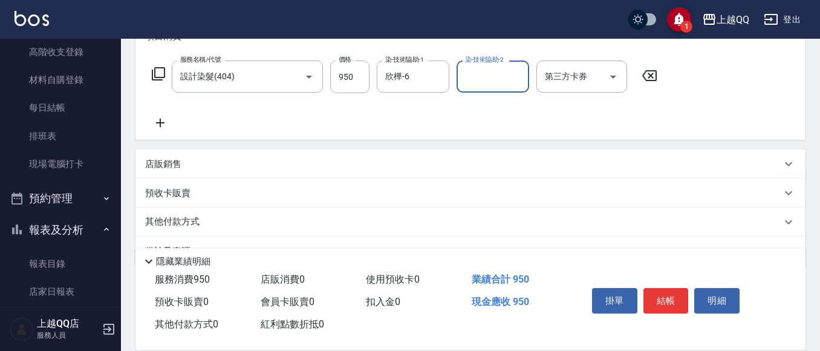
scroll to position [212, 0]
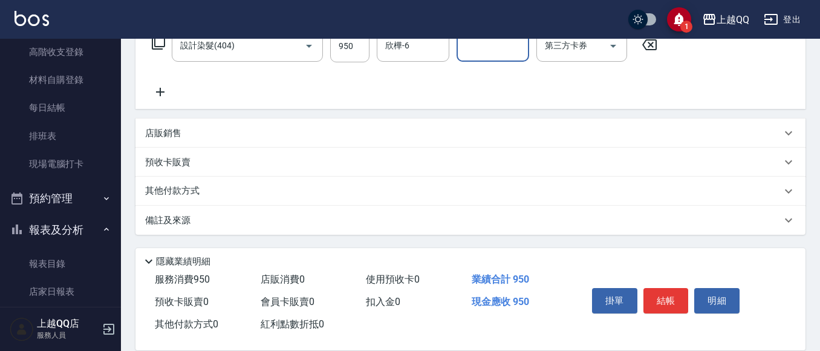
click at [152, 88] on icon at bounding box center [160, 92] width 30 height 15
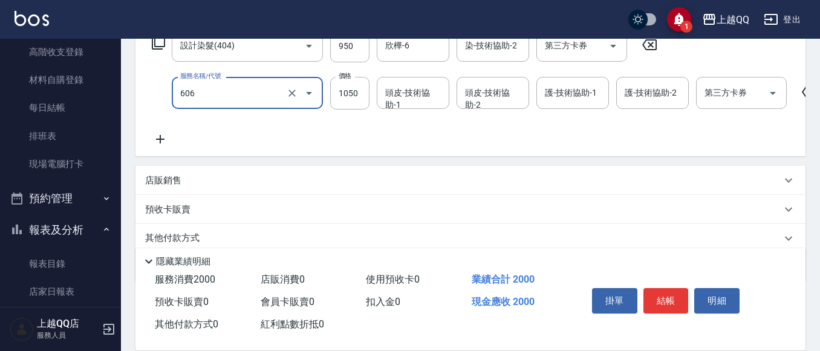
click at [388, 101] on div "頭皮-技術協助-1 頭皮-技術協助-1" at bounding box center [413, 93] width 73 height 32
type input "頭皮冰鎮舒活療護5重奏(606)"
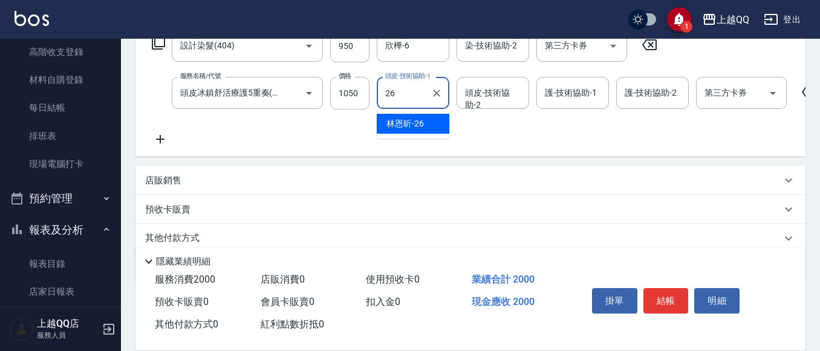
type input "[PERSON_NAME]-26"
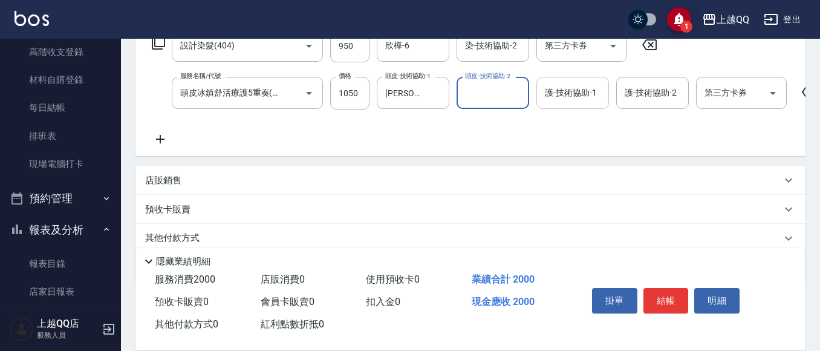
click at [554, 105] on div "護-技術協助-1" at bounding box center [573, 93] width 73 height 32
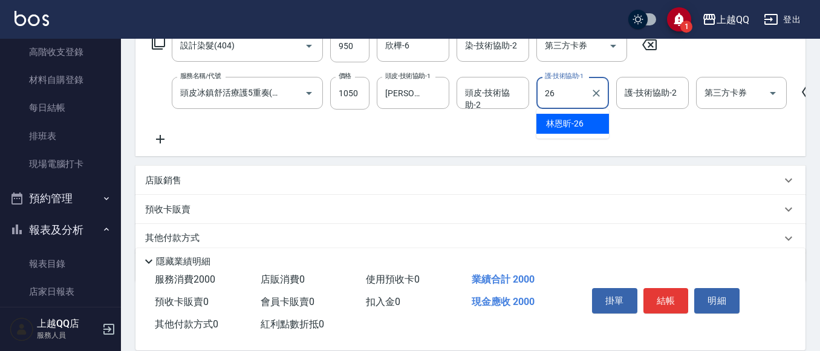
type input "[PERSON_NAME]-26"
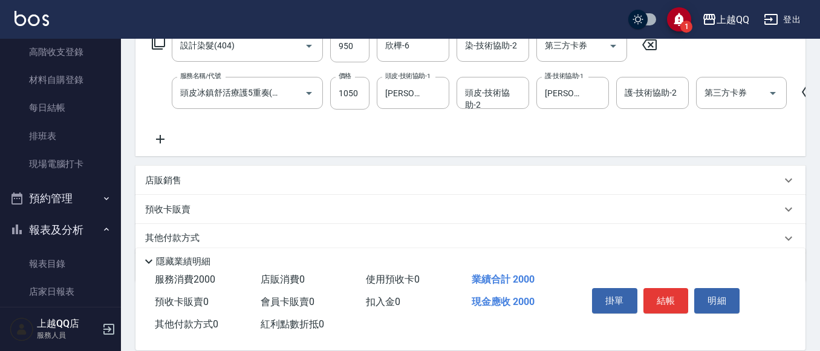
click at [556, 113] on div "服務名稱/代號 設計染髮(404) 服務名稱/代號 價格 950 價格 染-技術協助-1 欣樺-6 染-技術協助-1 染-技術協助-2 染-技術協助-2 第三…" at bounding box center [503, 88] width 717 height 117
click at [664, 292] on button "結帳" at bounding box center [666, 300] width 45 height 25
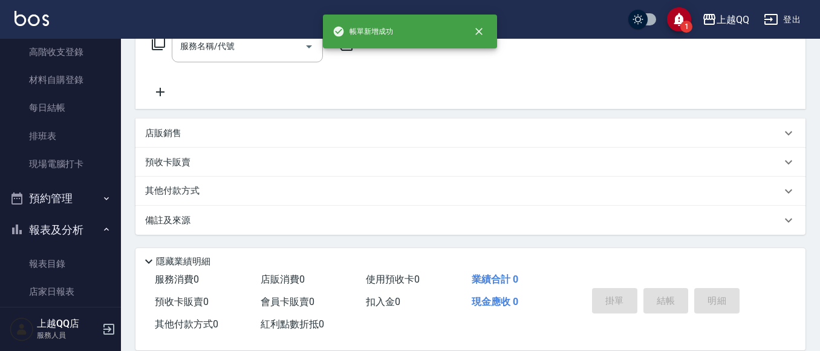
scroll to position [0, 0]
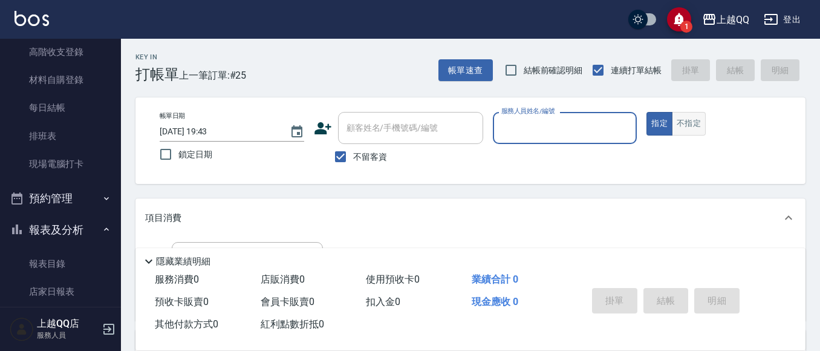
click at [700, 122] on button "不指定" at bounding box center [689, 124] width 34 height 24
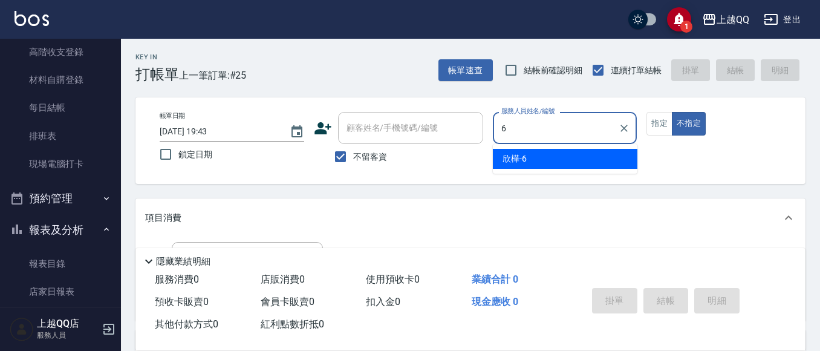
type input "欣樺-6"
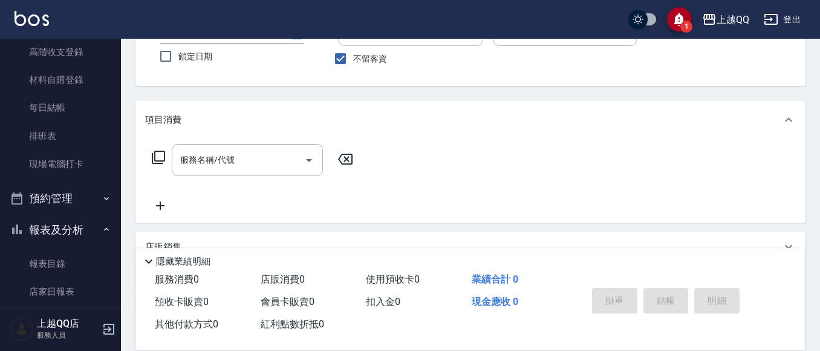
scroll to position [121, 0]
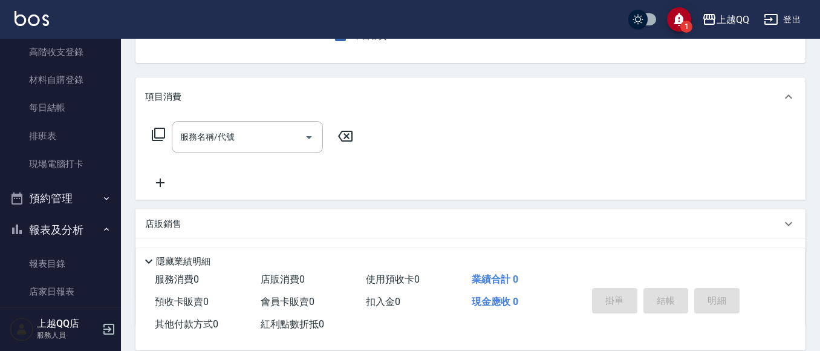
click at [230, 120] on div "服務名稱/代號 服務名稱/代號" at bounding box center [471, 157] width 670 height 83
click at [247, 126] on input "服務名稱/代號" at bounding box center [238, 136] width 122 height 21
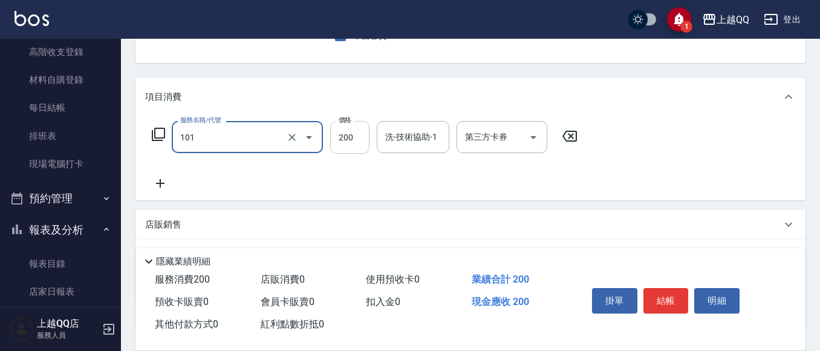
type input "洗髮(101)"
click at [353, 136] on input "200" at bounding box center [349, 137] width 39 height 33
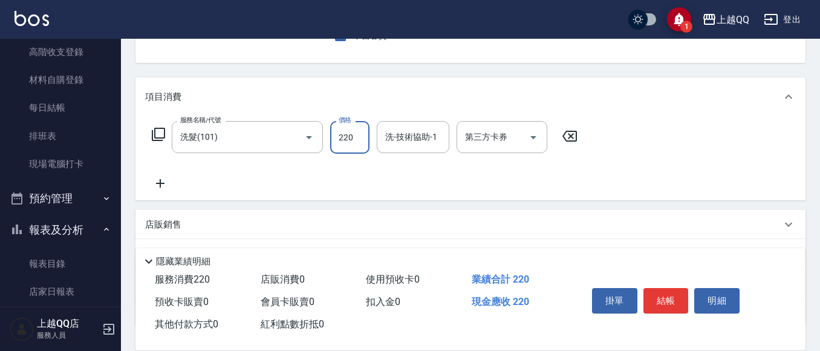
type input "220"
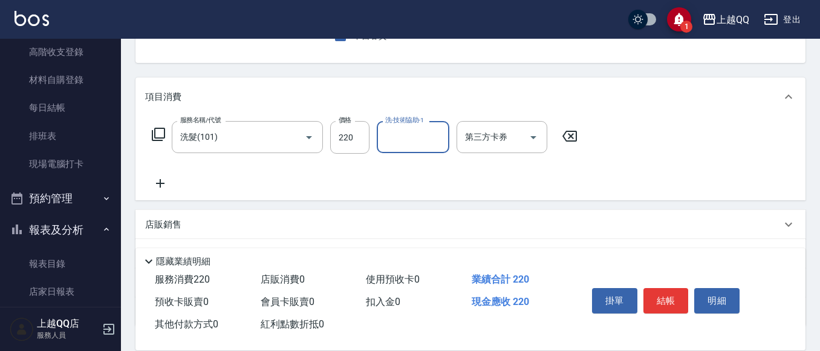
type input "2"
type input "[PERSON_NAME]-16"
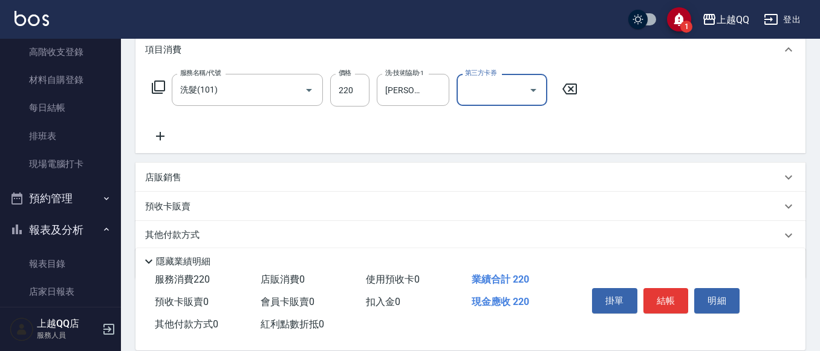
scroll to position [182, 0]
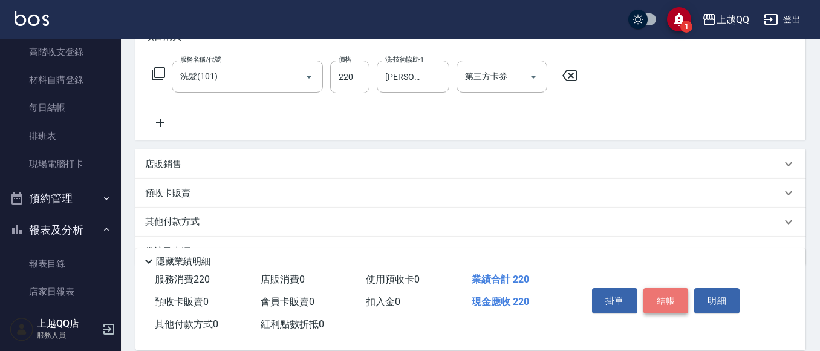
click at [662, 304] on button "結帳" at bounding box center [666, 300] width 45 height 25
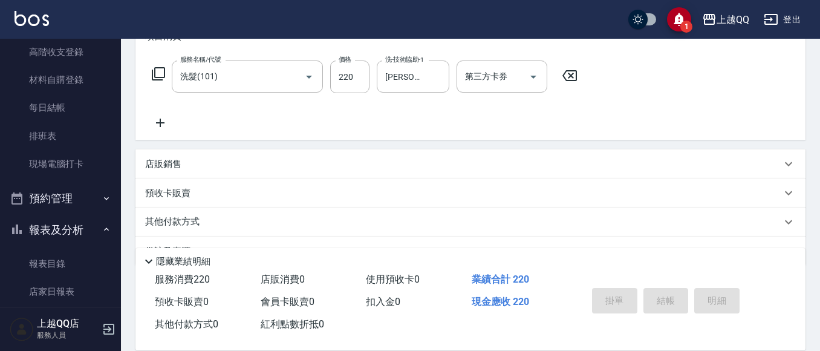
type input "[DATE] 19:44"
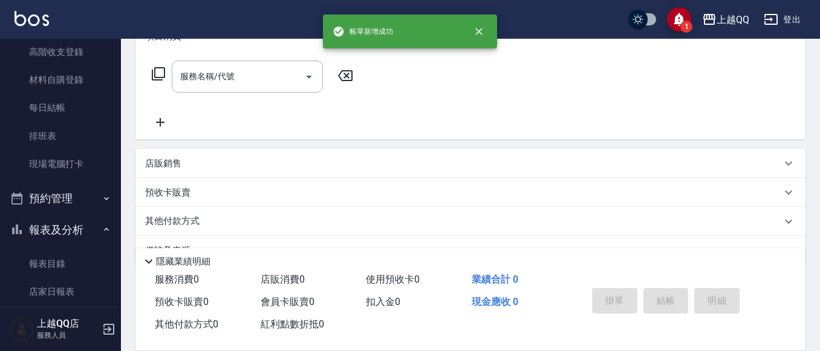
scroll to position [0, 0]
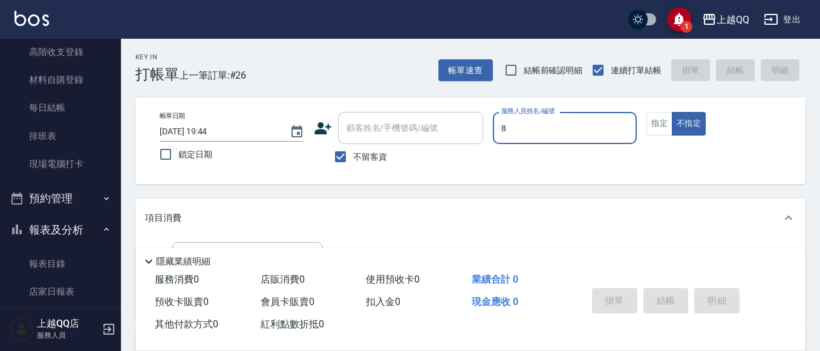
type input "[PERSON_NAME]-8"
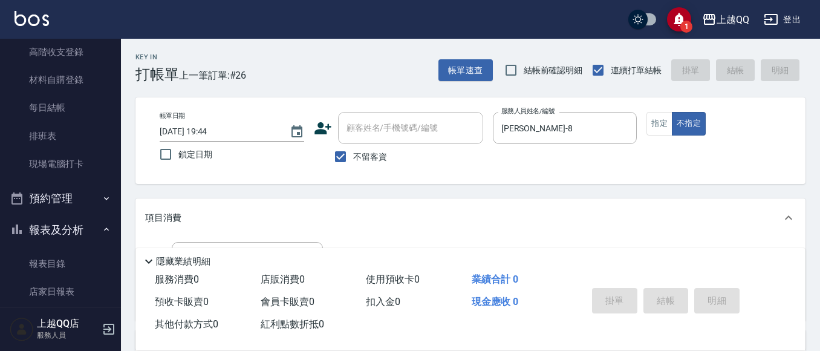
scroll to position [80, 0]
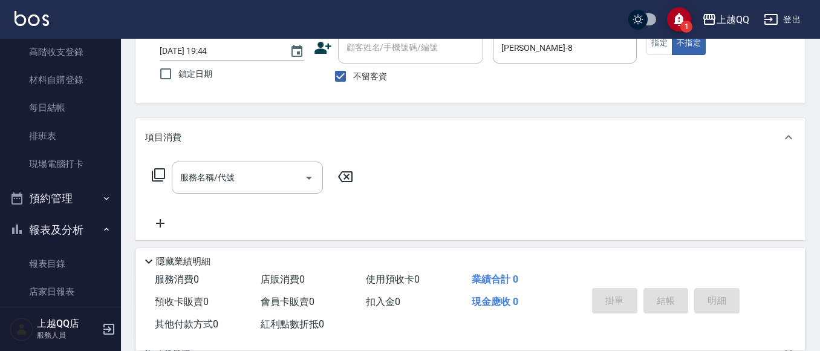
click at [162, 174] on icon at bounding box center [158, 175] width 15 height 15
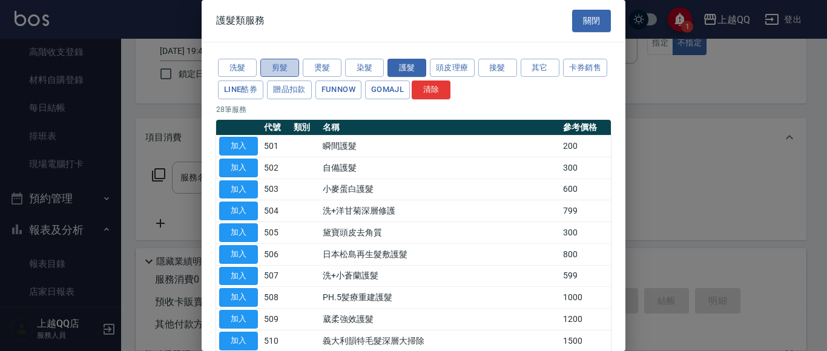
click at [268, 66] on button "剪髮" at bounding box center [279, 68] width 39 height 19
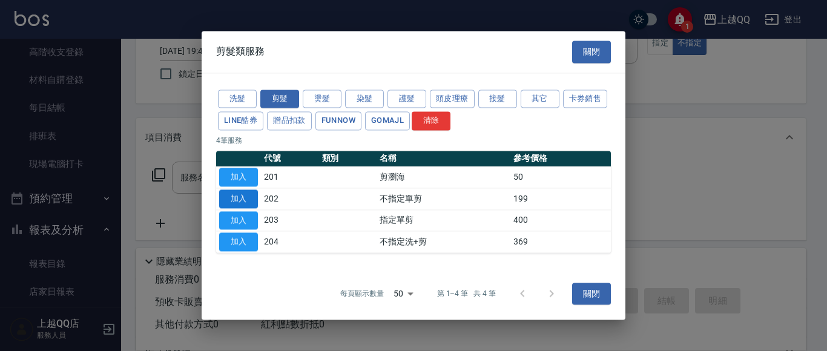
click at [247, 197] on button "加入" at bounding box center [238, 198] width 39 height 19
type input "不指定單剪(202)"
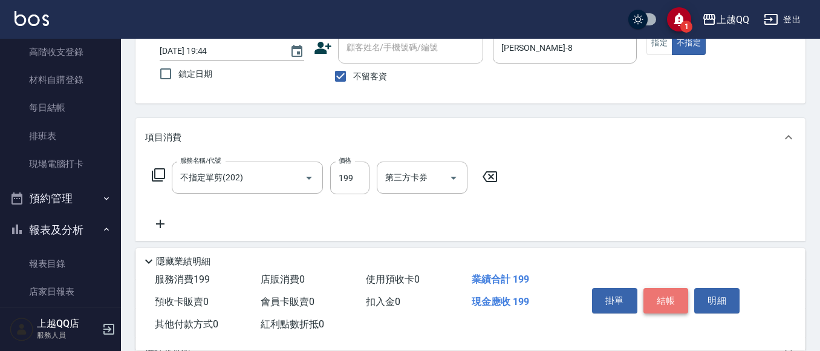
click at [676, 298] on button "結帳" at bounding box center [666, 300] width 45 height 25
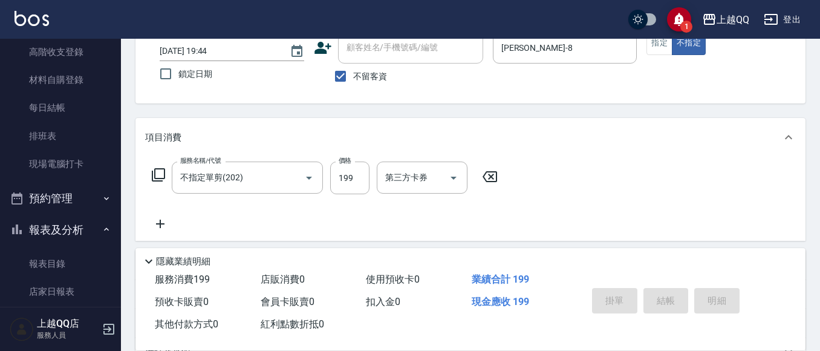
type input "[DATE] 19:50"
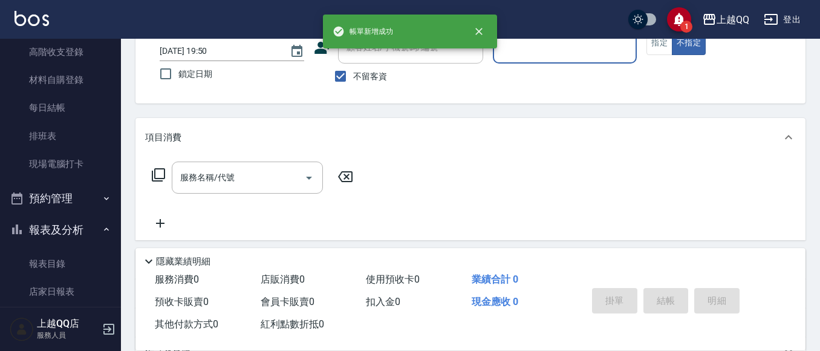
click at [50, 229] on button "報表及分析" at bounding box center [60, 229] width 111 height 31
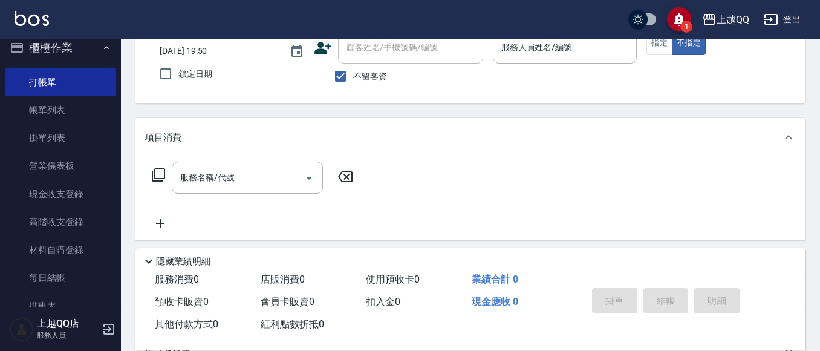
scroll to position [7, 0]
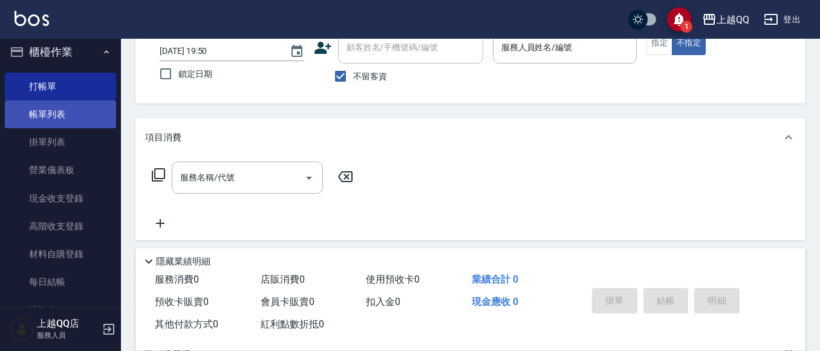
click at [59, 120] on link "帳單列表" at bounding box center [60, 114] width 111 height 28
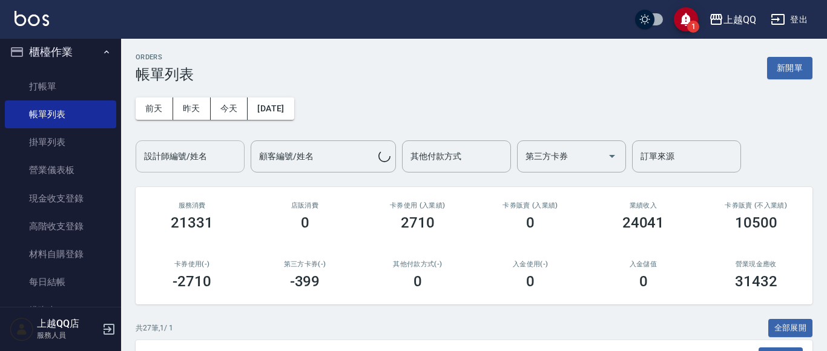
click at [188, 162] on input "設計師編號/姓名" at bounding box center [190, 156] width 98 height 21
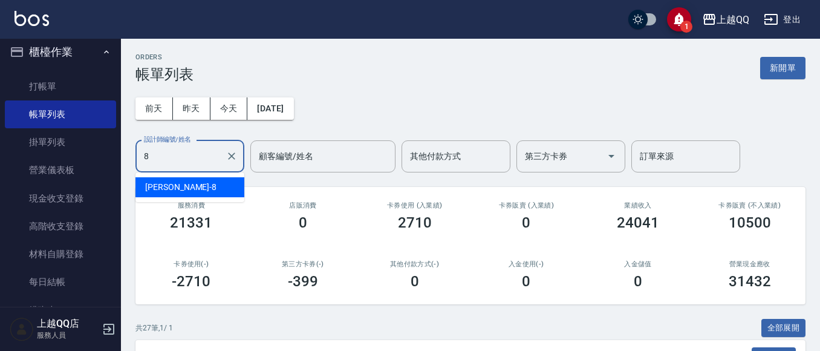
click at [214, 189] on div "[PERSON_NAME] -8" at bounding box center [190, 187] width 109 height 20
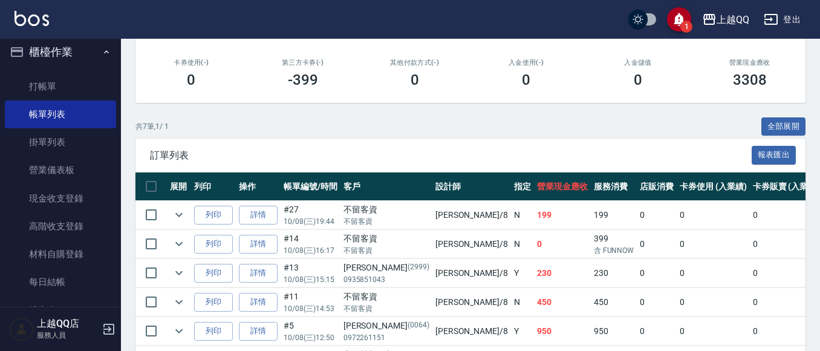
scroll to position [312, 0]
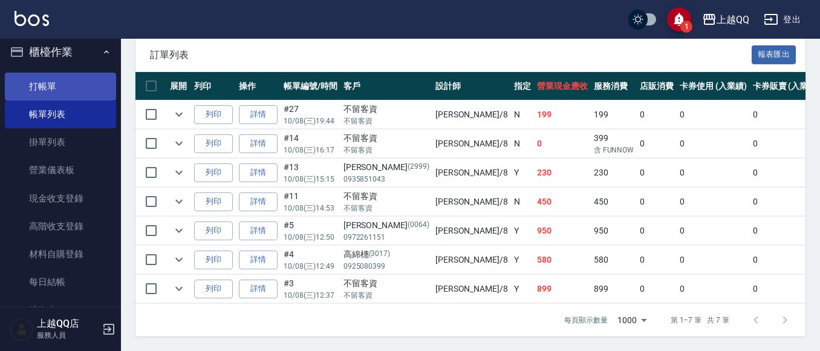
type input "[PERSON_NAME]-8"
click at [59, 86] on link "打帳單" at bounding box center [60, 87] width 111 height 28
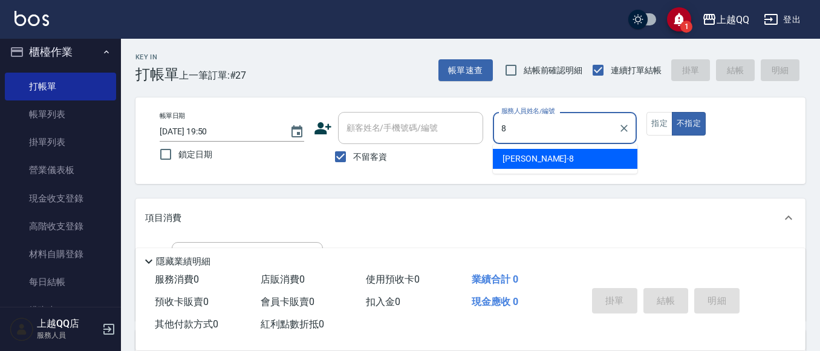
type input "[PERSON_NAME]-8"
type button "false"
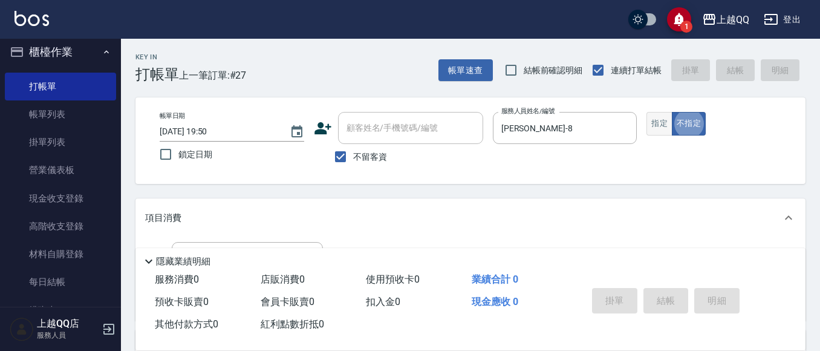
click at [663, 122] on button "指定" at bounding box center [660, 124] width 26 height 24
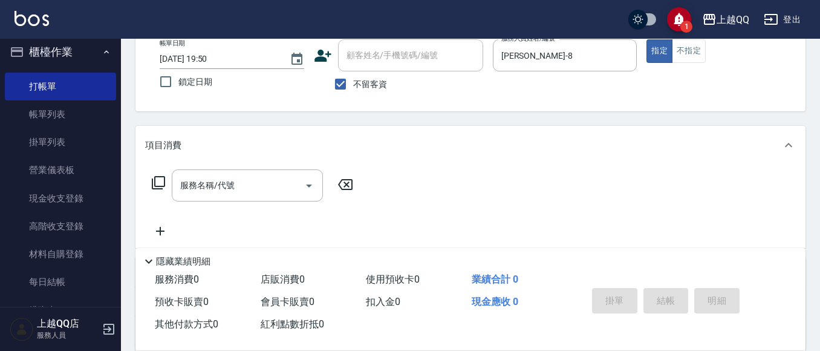
scroll to position [86, 0]
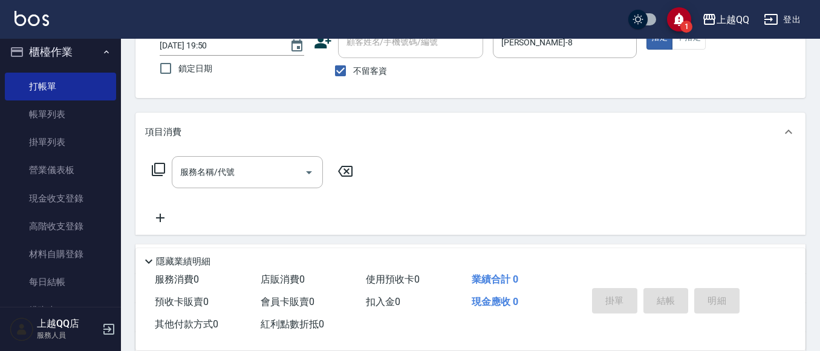
click at [160, 162] on icon at bounding box center [158, 169] width 15 height 15
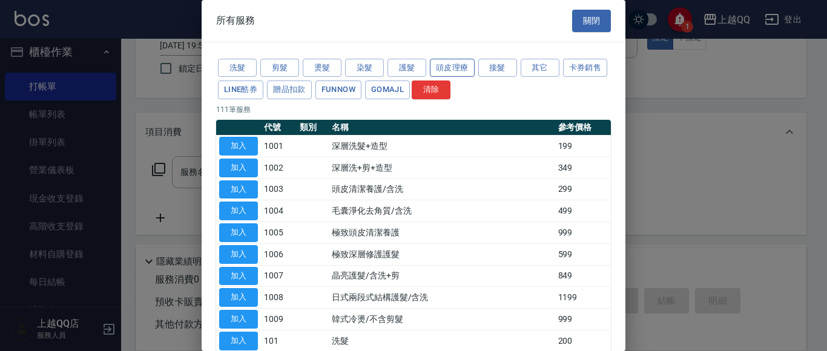
click at [445, 61] on button "頭皮理療" at bounding box center [452, 68] width 45 height 19
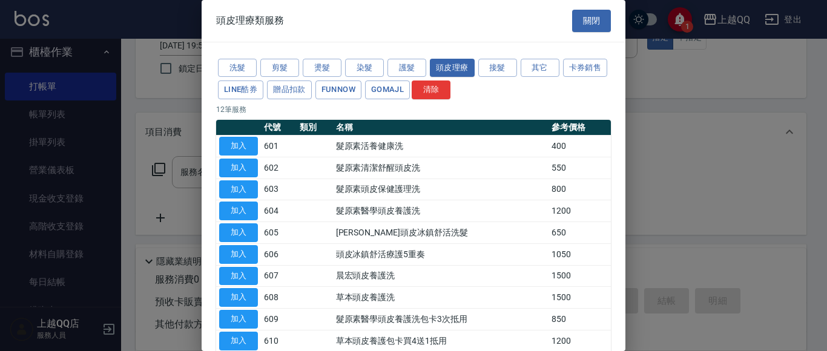
click at [237, 232] on button "加入" at bounding box center [238, 232] width 39 height 19
type input "[PERSON_NAME]頭皮冰鎮舒活洗髮(605)"
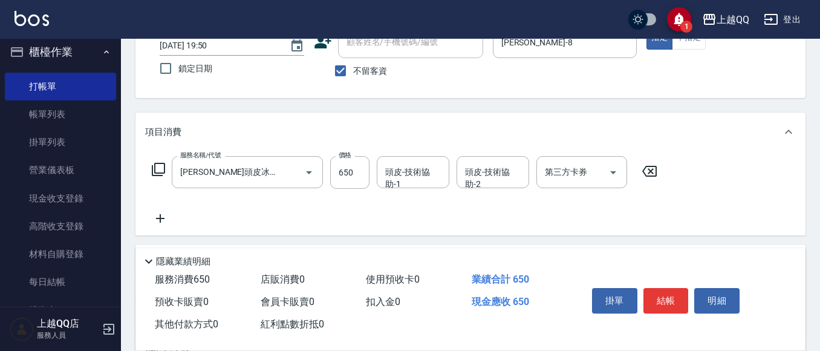
click at [399, 175] on div "頭皮-技術協助-1 頭皮-技術協助-1" at bounding box center [413, 172] width 73 height 32
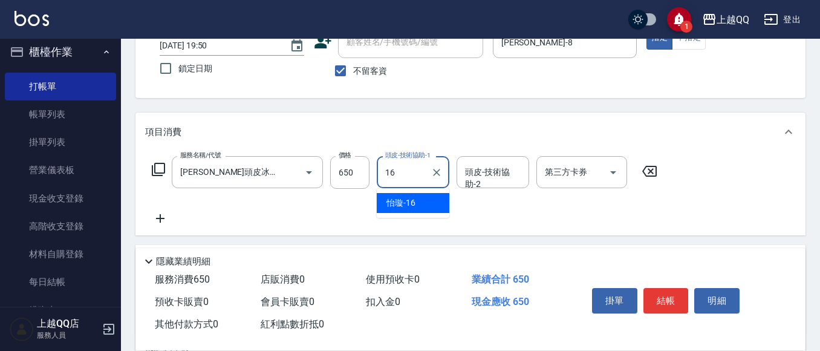
click at [423, 203] on div "[PERSON_NAME] -16" at bounding box center [413, 203] width 73 height 20
type input "[PERSON_NAME]-16"
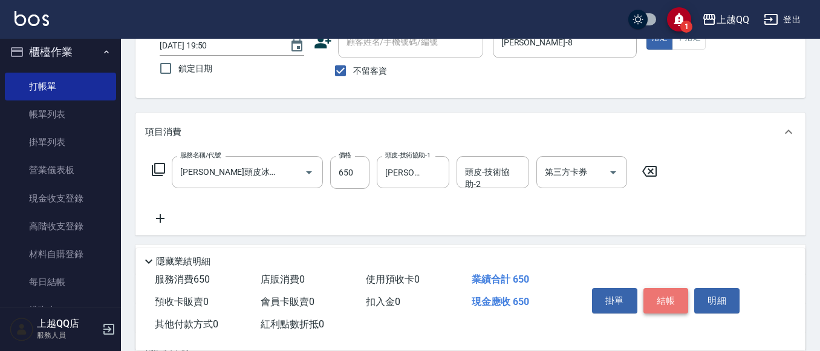
click at [673, 299] on button "結帳" at bounding box center [666, 300] width 45 height 25
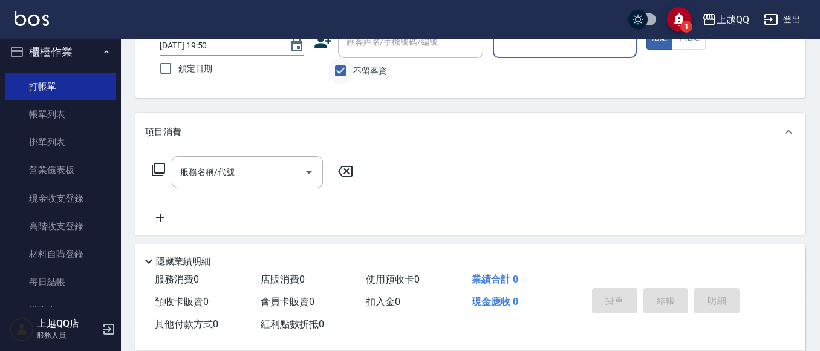
click at [340, 64] on input "不留客資" at bounding box center [340, 70] width 25 height 25
checkbox input "false"
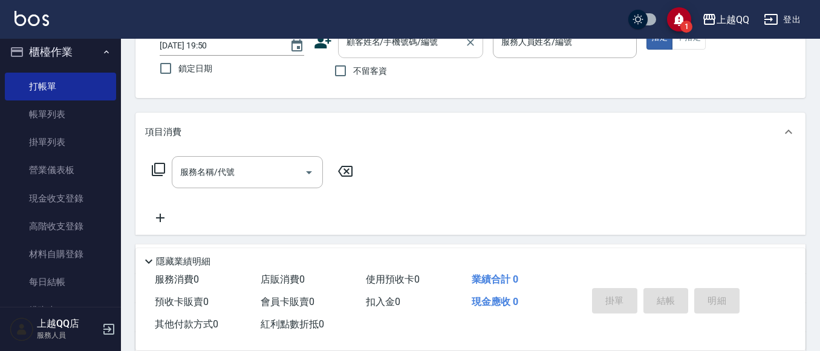
click at [355, 46] on input "顧客姓名/手機號碼/編號" at bounding box center [402, 41] width 116 height 21
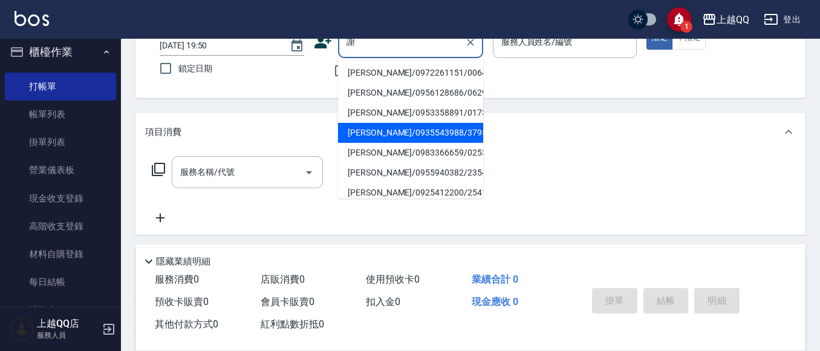
click at [378, 128] on li "[PERSON_NAME]/0935543988/3795" at bounding box center [410, 133] width 145 height 20
type input "[PERSON_NAME]/0935543988/3795"
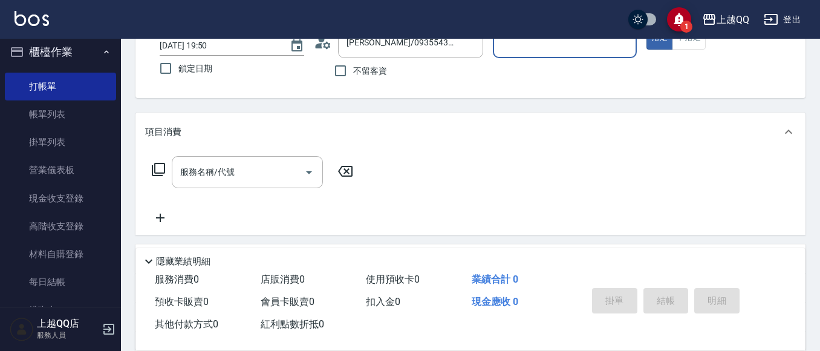
type input "佩怡-3"
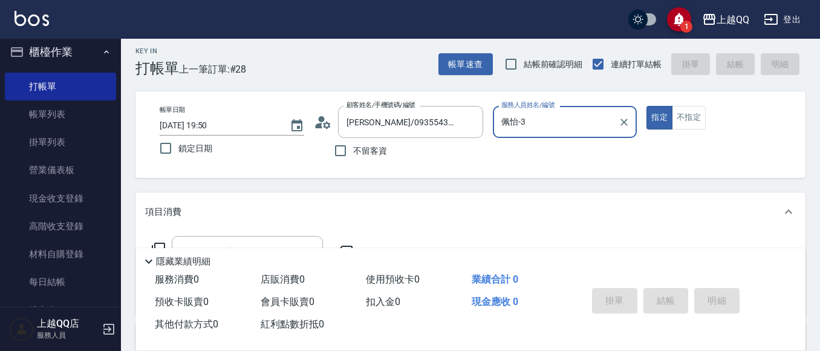
scroll to position [0, 0]
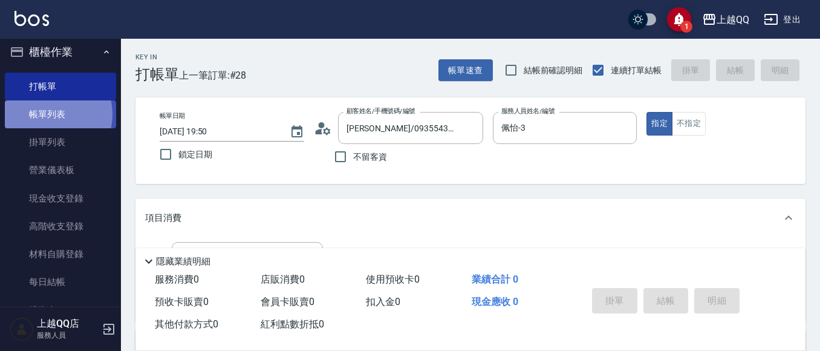
click at [48, 113] on link "帳單列表" at bounding box center [60, 114] width 111 height 28
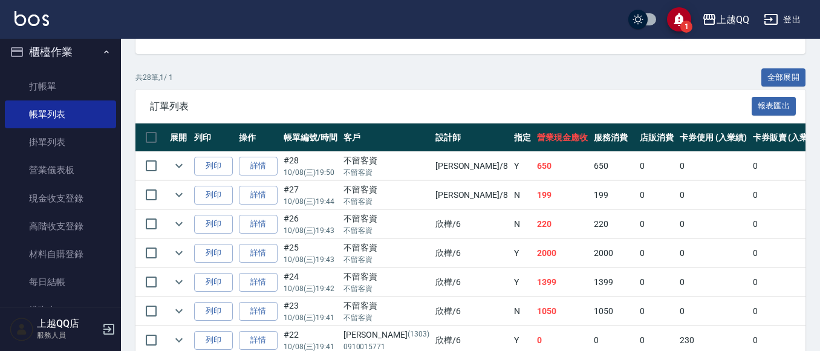
scroll to position [260, 0]
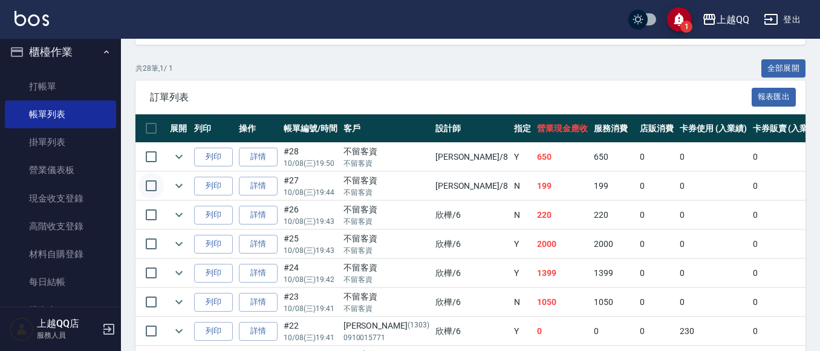
click at [153, 188] on input "checkbox" at bounding box center [151, 185] width 25 height 25
checkbox input "true"
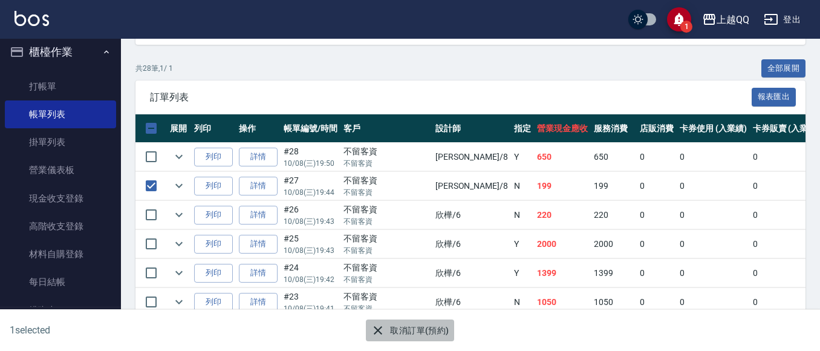
click at [408, 329] on button "取消訂單(預約)" at bounding box center [410, 330] width 88 height 22
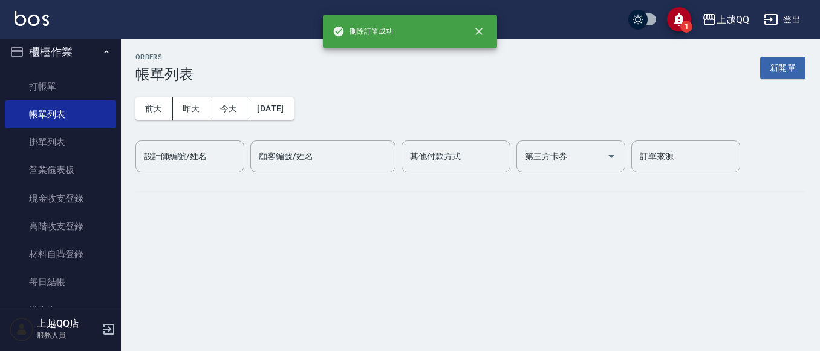
scroll to position [0, 0]
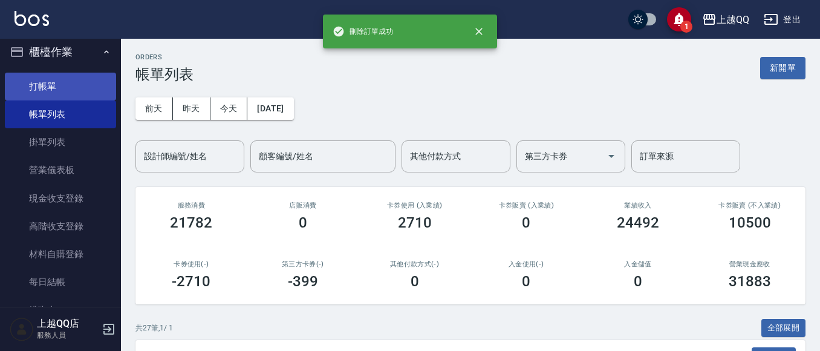
click at [41, 82] on link "打帳單" at bounding box center [60, 87] width 111 height 28
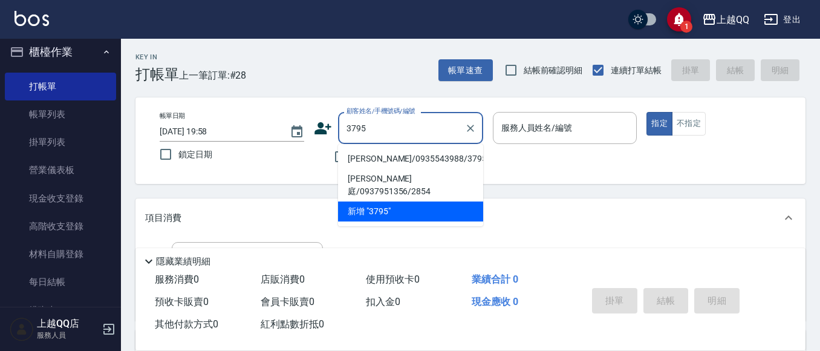
click at [396, 159] on li "[PERSON_NAME]/0935543988/3795" at bounding box center [410, 159] width 145 height 20
type input "[PERSON_NAME]/0935543988/3795"
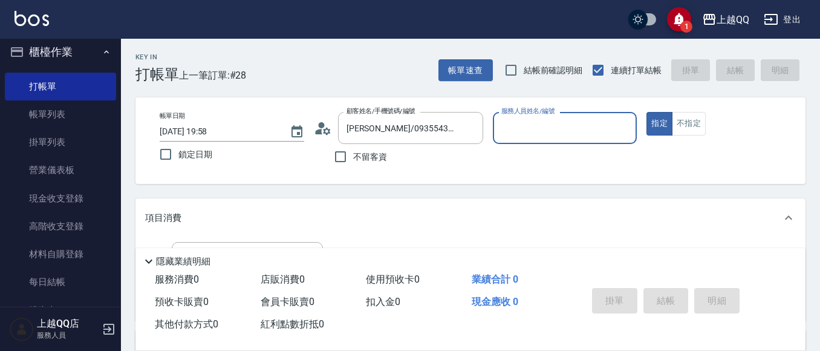
type input "佩怡-3"
click at [620, 124] on icon "Clear" at bounding box center [624, 128] width 12 height 12
click at [598, 157] on div "[PERSON_NAME] -8" at bounding box center [565, 159] width 145 height 20
type input "[PERSON_NAME]-8"
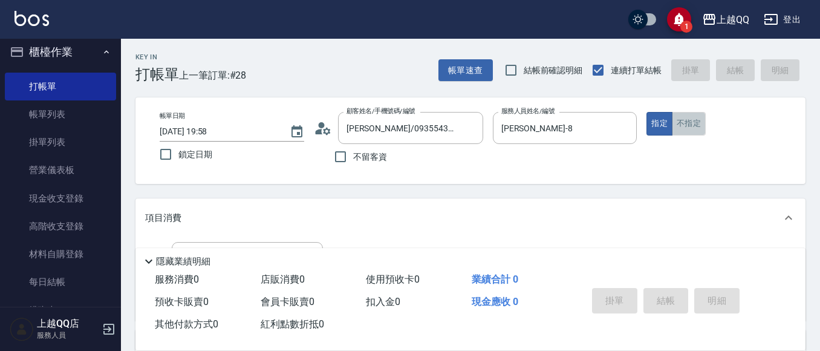
click at [673, 122] on button "不指定" at bounding box center [689, 124] width 34 height 24
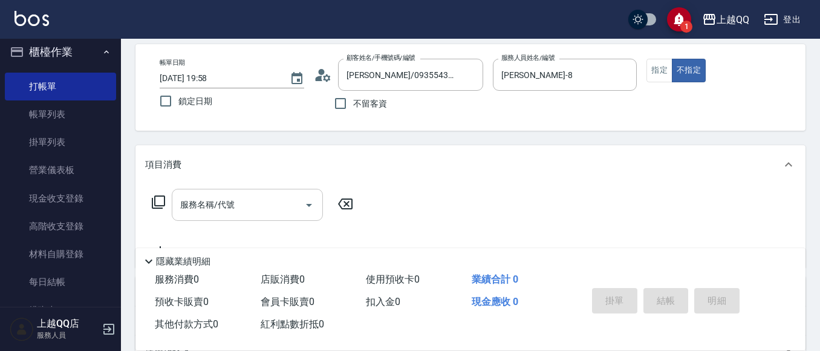
scroll to position [54, 0]
click at [154, 200] on icon at bounding box center [158, 201] width 15 height 15
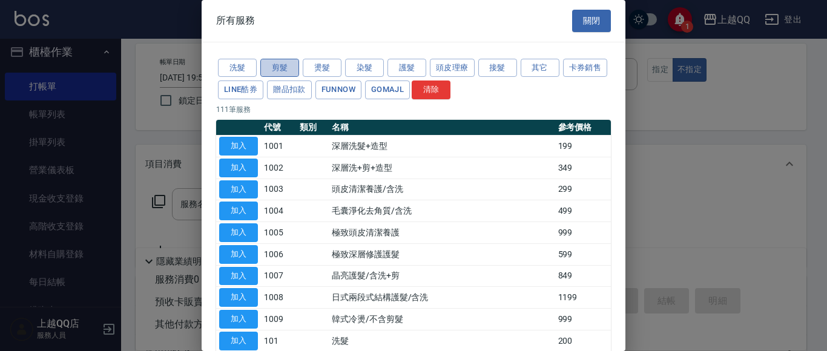
click at [269, 65] on button "剪髮" at bounding box center [279, 68] width 39 height 19
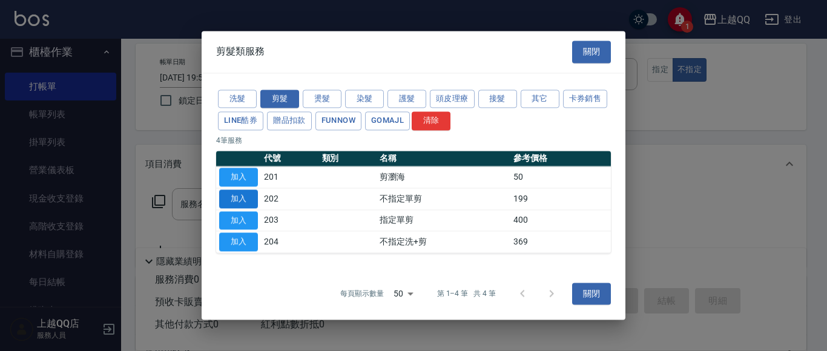
click at [246, 193] on button "加入" at bounding box center [238, 198] width 39 height 19
type input "不指定單剪(202)"
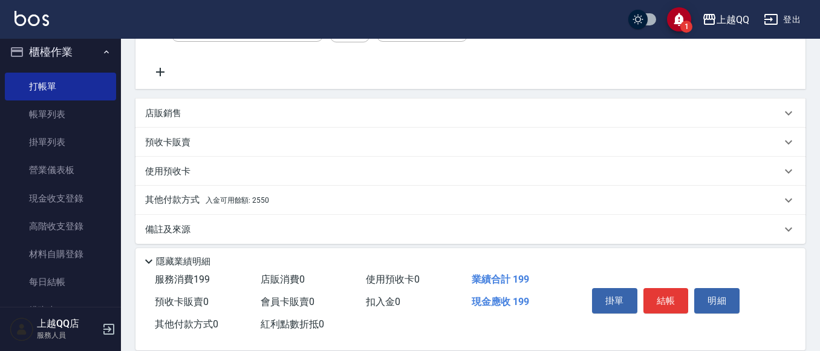
scroll to position [241, 0]
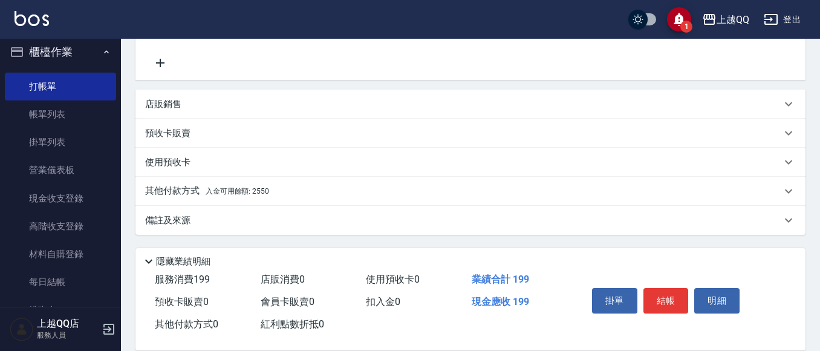
click at [270, 184] on div "其他付款方式 入金可用餘額: 2550" at bounding box center [471, 191] width 670 height 29
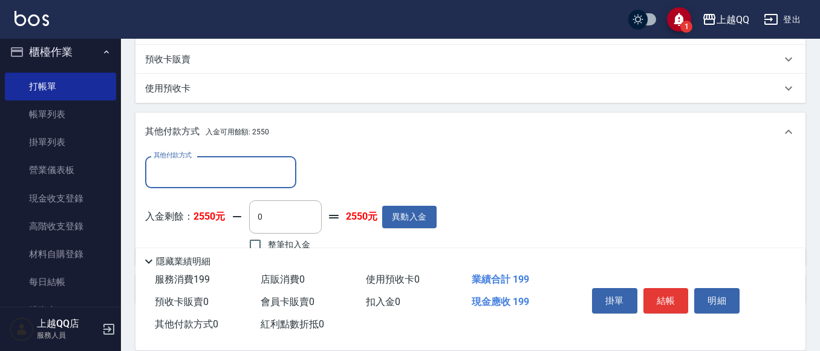
scroll to position [340, 0]
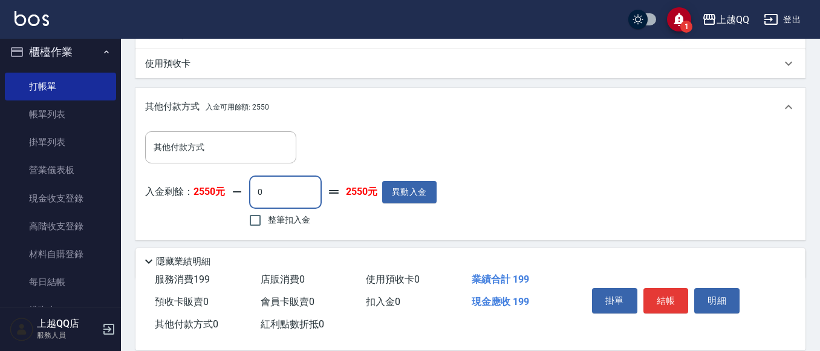
drag, startPoint x: 257, startPoint y: 193, endPoint x: 290, endPoint y: 198, distance: 33.0
click at [290, 198] on input "0" at bounding box center [285, 191] width 73 height 33
type input "199"
click at [657, 292] on button "結帳" at bounding box center [666, 300] width 45 height 25
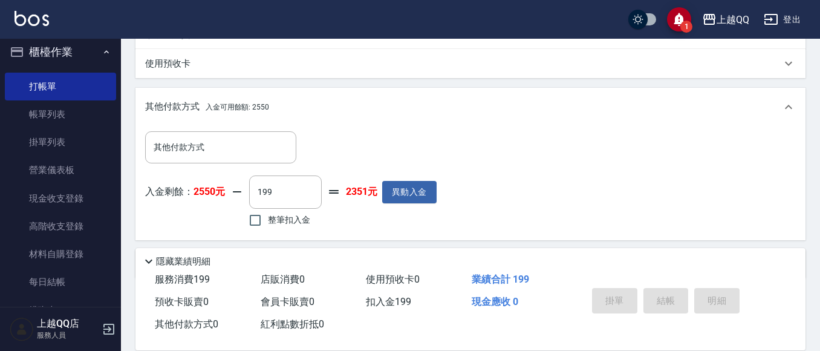
type input "[DATE] 19:59"
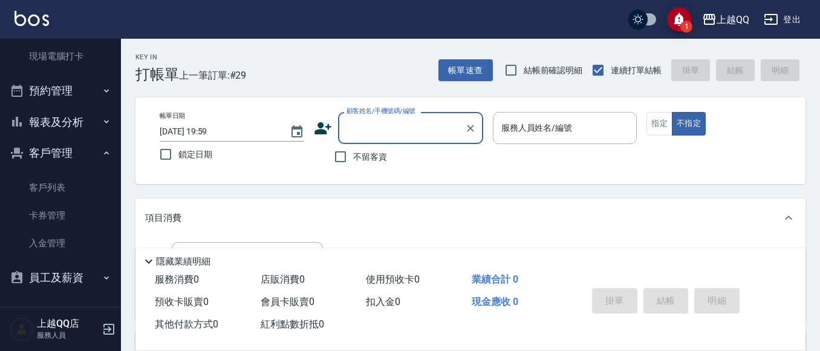
scroll to position [290, 0]
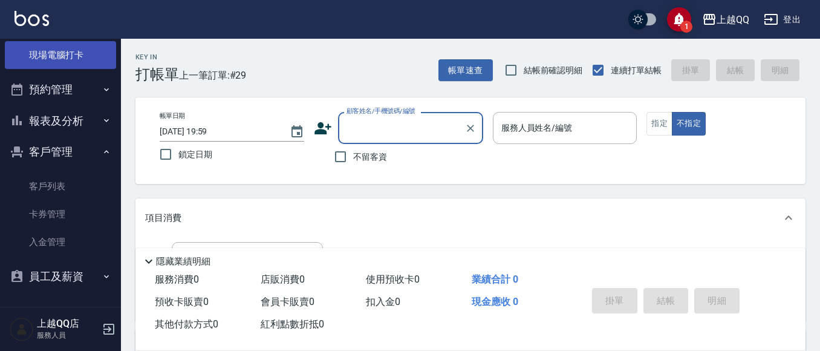
click at [84, 46] on link "現場電腦打卡" at bounding box center [60, 55] width 111 height 28
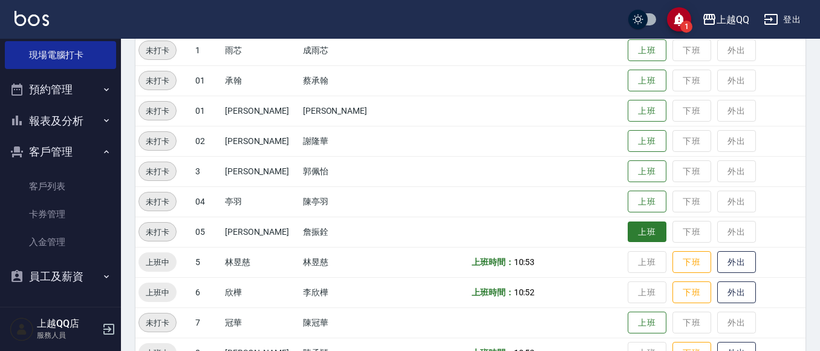
scroll to position [182, 0]
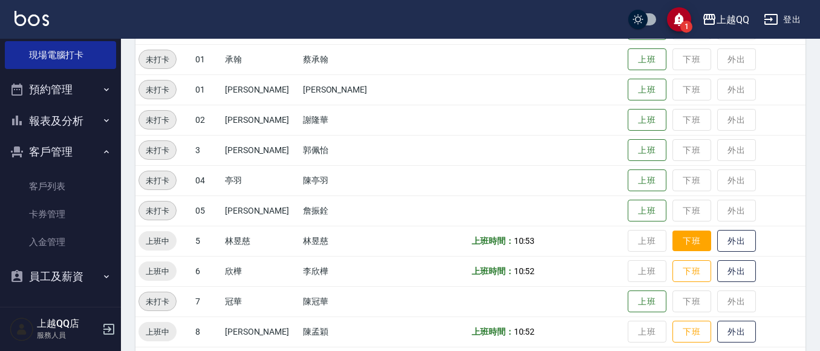
click at [673, 231] on button "下班" at bounding box center [692, 241] width 39 height 21
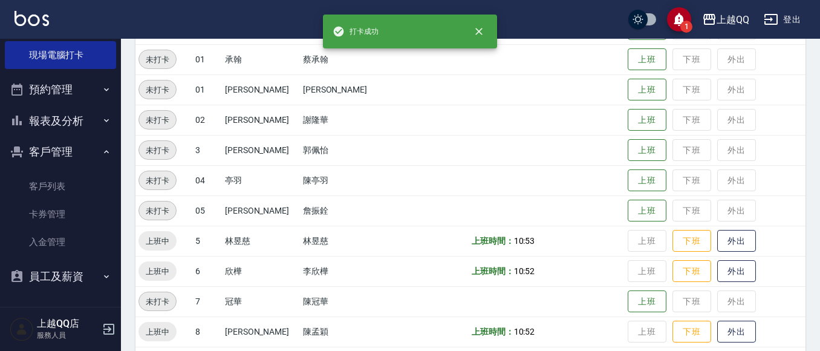
click at [666, 249] on td "上班 下班 外出" at bounding box center [715, 241] width 181 height 30
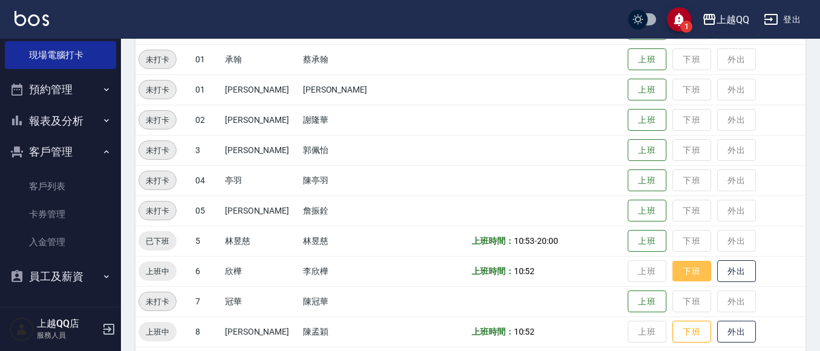
click at [673, 262] on button "下班" at bounding box center [692, 271] width 39 height 21
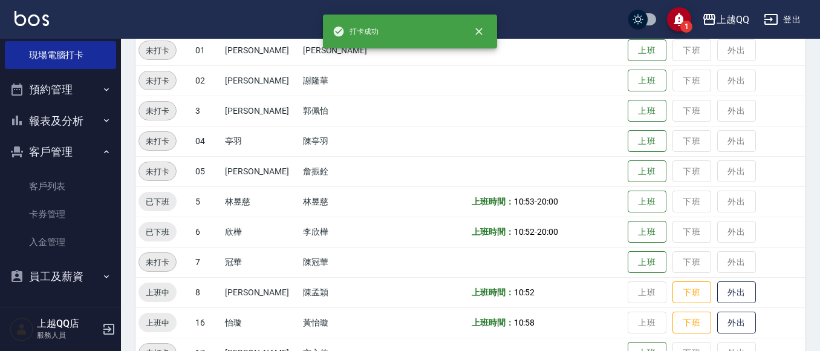
scroll to position [242, 0]
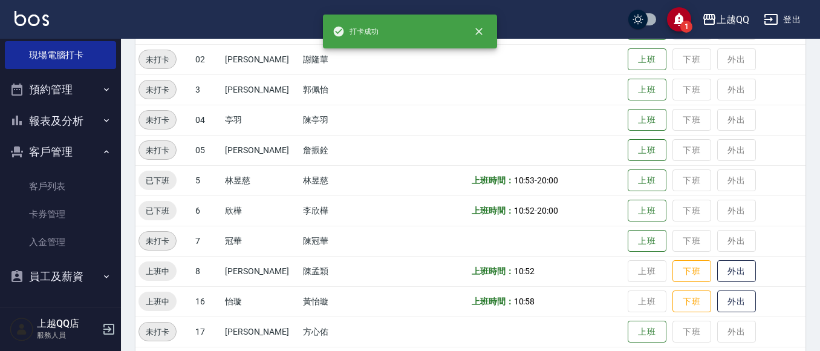
click at [675, 283] on td "上班 下班 外出" at bounding box center [715, 271] width 181 height 30
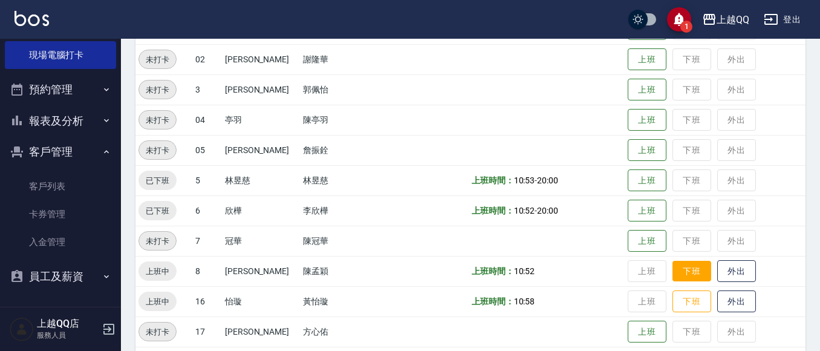
click at [673, 261] on button "下班" at bounding box center [692, 271] width 39 height 21
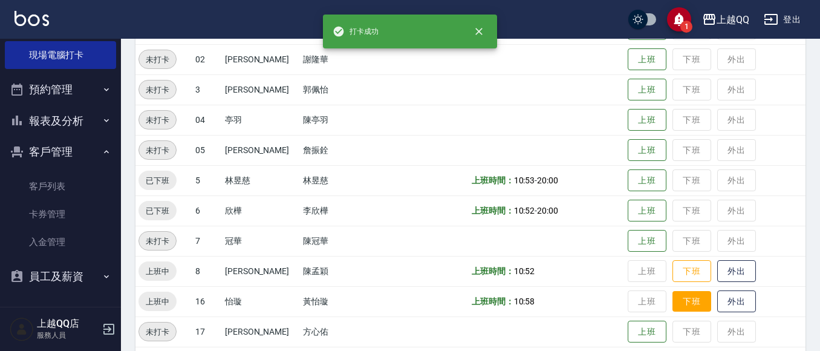
click at [673, 293] on button "下班" at bounding box center [692, 301] width 39 height 21
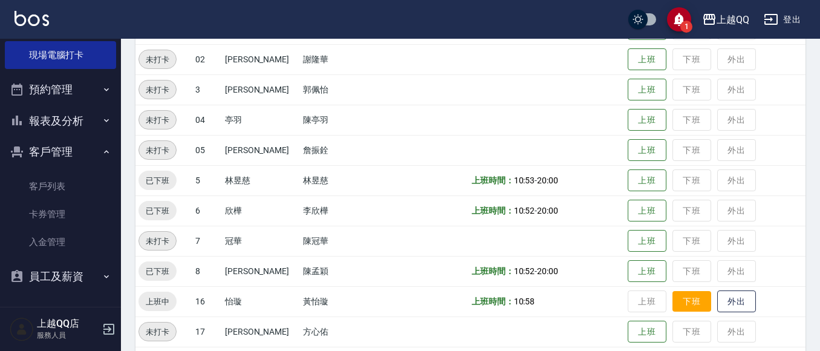
click at [673, 293] on button "下班" at bounding box center [692, 301] width 39 height 21
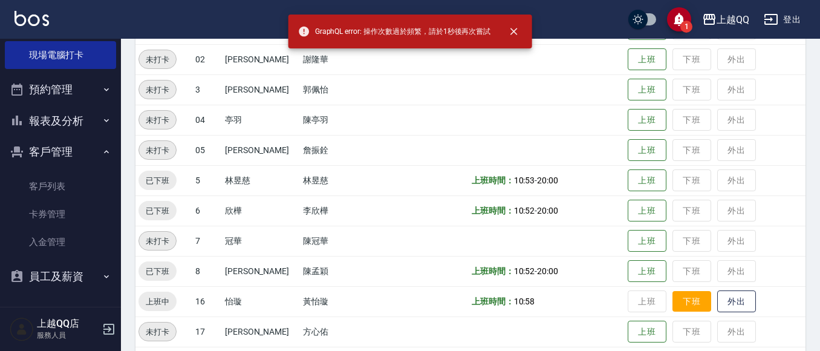
click at [673, 293] on button "下班" at bounding box center [692, 301] width 39 height 21
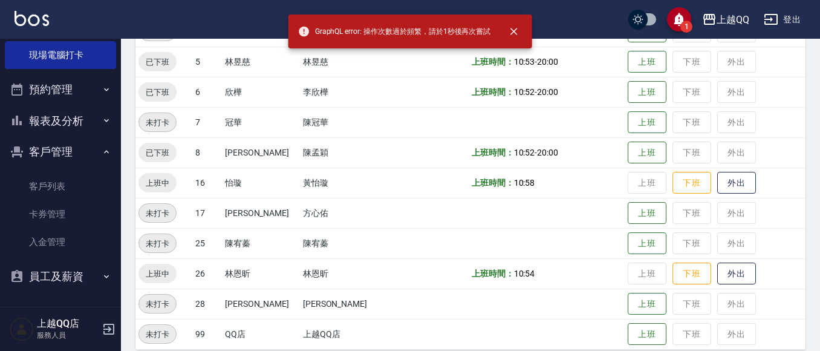
scroll to position [363, 0]
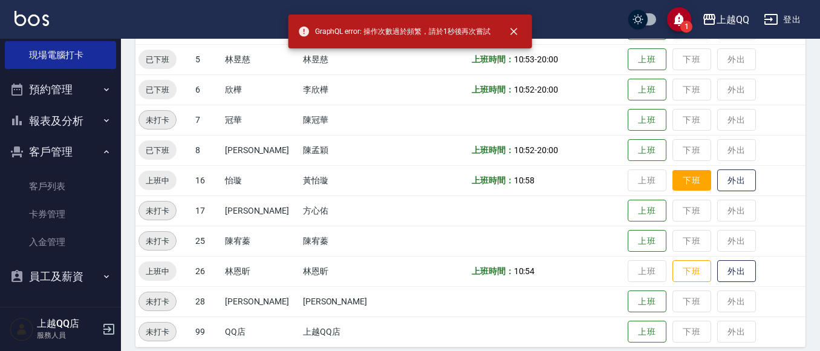
click at [673, 171] on button "下班" at bounding box center [692, 180] width 39 height 21
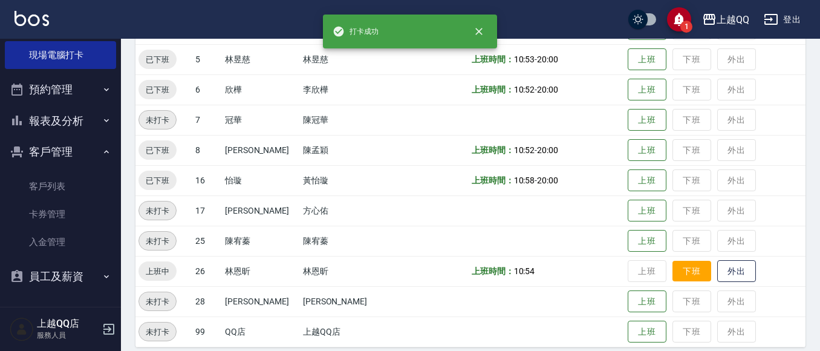
click at [681, 269] on button "下班" at bounding box center [692, 271] width 39 height 21
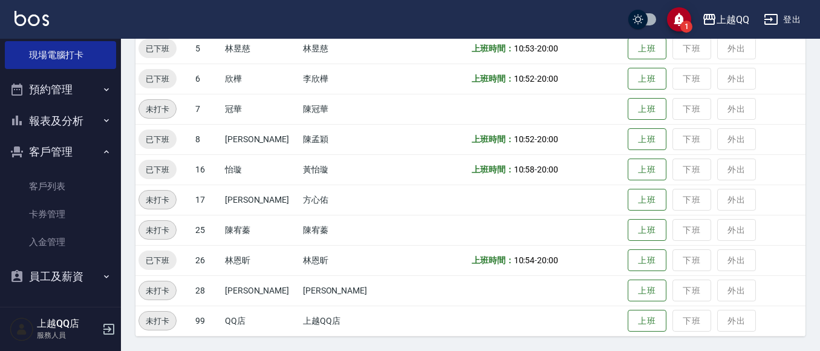
scroll to position [0, 0]
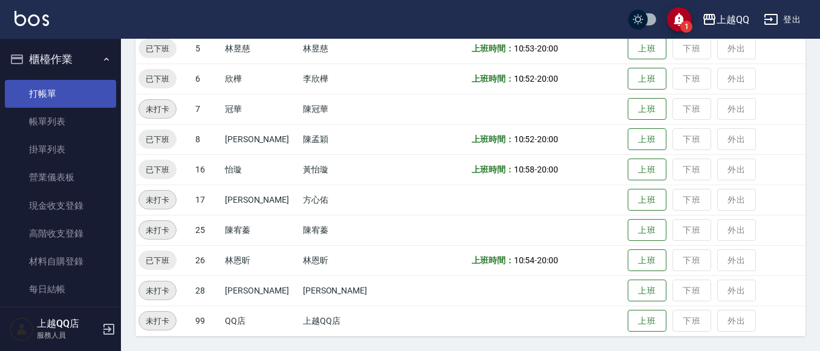
click at [33, 94] on link "打帳單" at bounding box center [60, 94] width 111 height 28
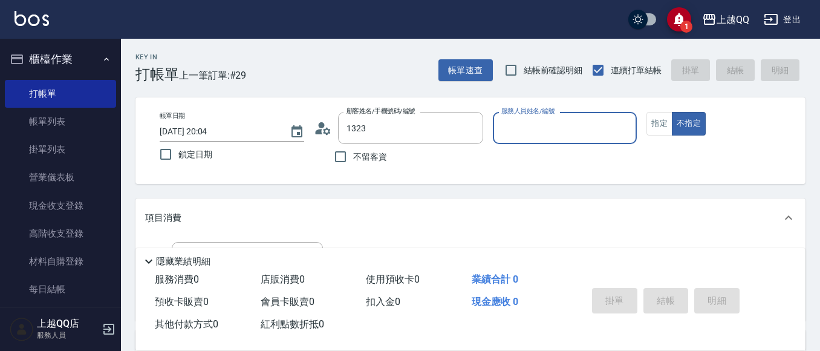
type input "[PERSON_NAME]/0932211459/1323"
type input "欣樺-6"
click at [667, 123] on button "指定" at bounding box center [660, 124] width 26 height 24
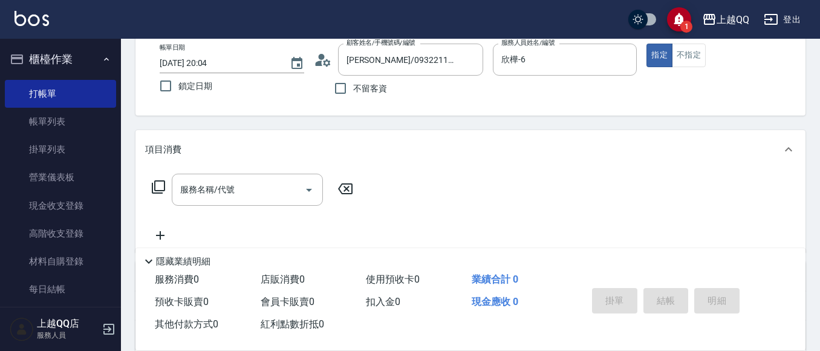
scroll to position [73, 0]
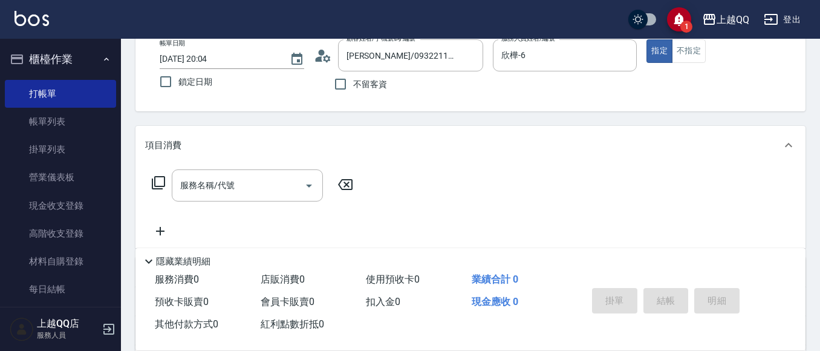
click at [157, 179] on icon at bounding box center [158, 182] width 15 height 15
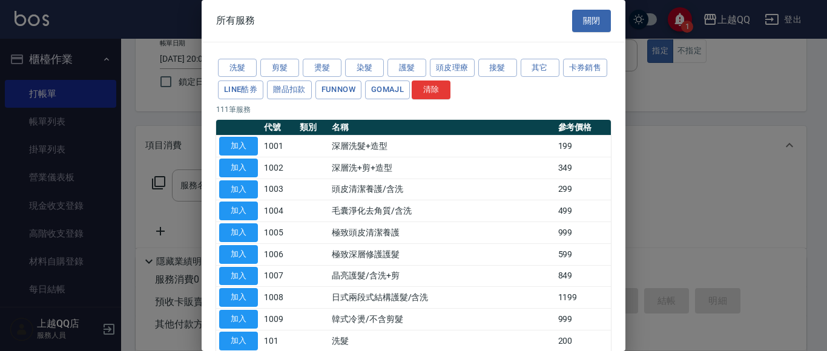
click at [267, 62] on button "剪髮" at bounding box center [279, 68] width 39 height 19
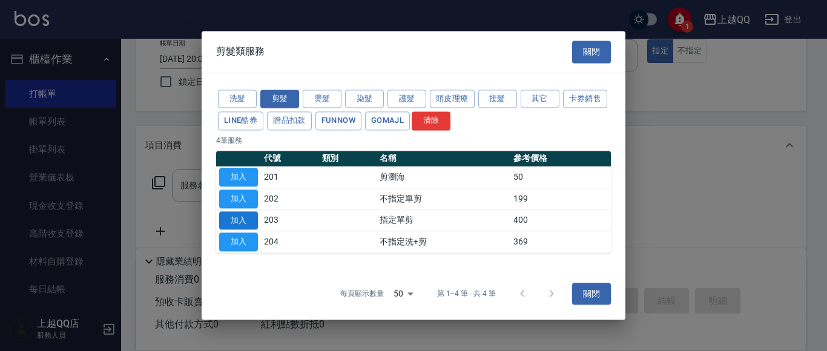
click at [241, 213] on button "加入" at bounding box center [238, 220] width 39 height 19
type input "指定單剪(203)"
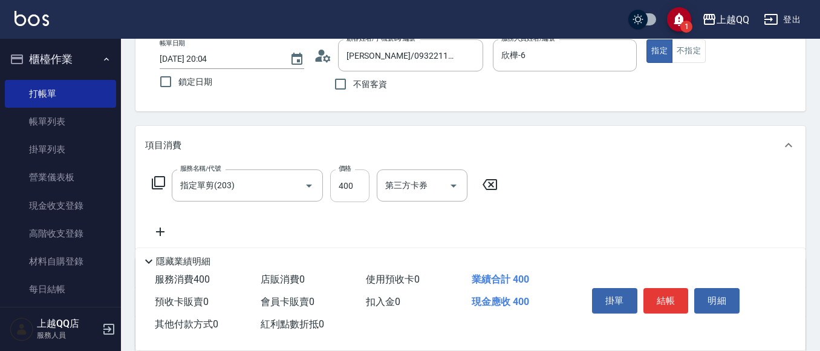
click at [356, 191] on input "400" at bounding box center [349, 185] width 39 height 33
type input "200"
click at [663, 292] on button "結帳" at bounding box center [666, 300] width 45 height 25
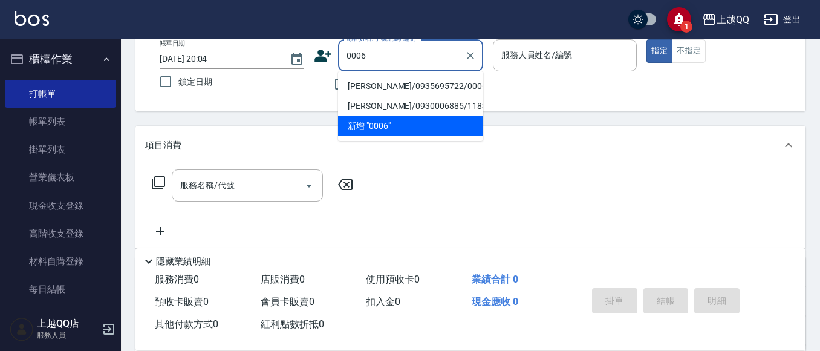
click at [394, 84] on li "[PERSON_NAME]/0935695722/0006" at bounding box center [410, 86] width 145 height 20
type input "[PERSON_NAME]/0935695722/0006"
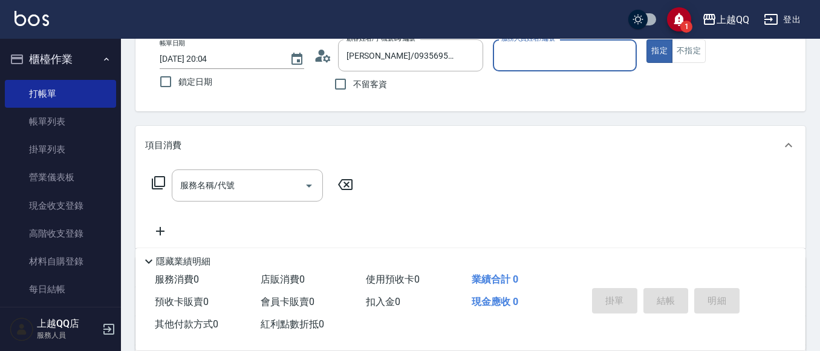
type input "佩怡-3"
click at [624, 58] on icon "Clear" at bounding box center [624, 56] width 12 height 12
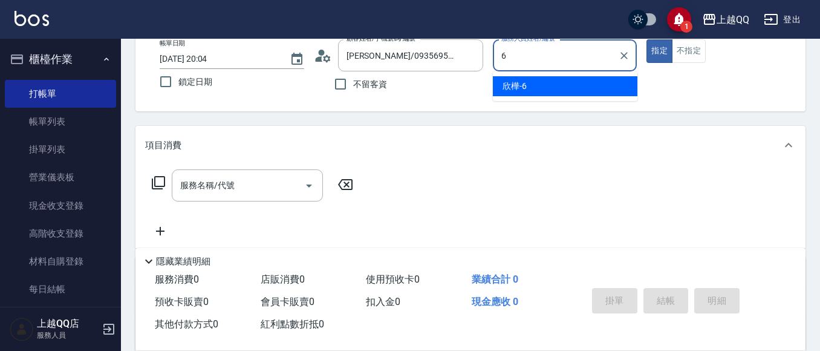
click at [560, 82] on div "欣樺 -6" at bounding box center [565, 86] width 145 height 20
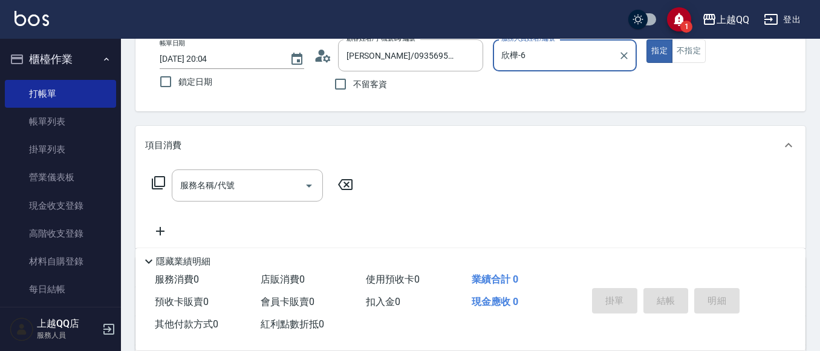
type input "欣樺-6"
click at [154, 182] on icon at bounding box center [158, 182] width 15 height 15
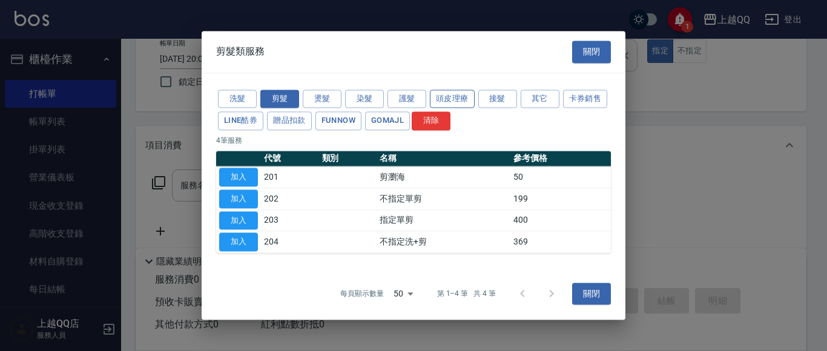
click at [458, 102] on button "頭皮理療" at bounding box center [452, 99] width 45 height 19
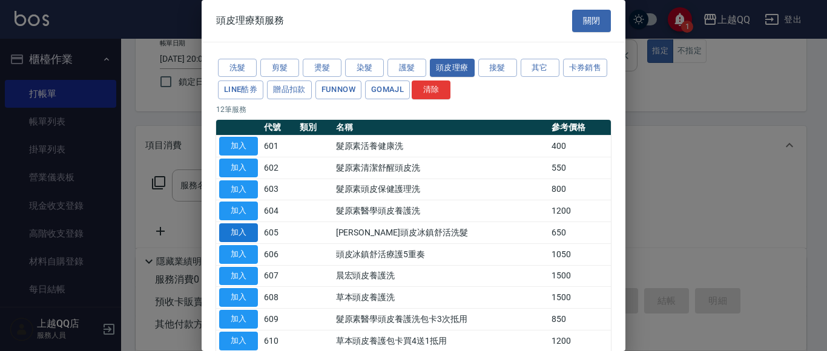
click at [249, 238] on button "加入" at bounding box center [238, 232] width 39 height 19
type input "[PERSON_NAME]頭皮冰鎮舒活洗髮(605)"
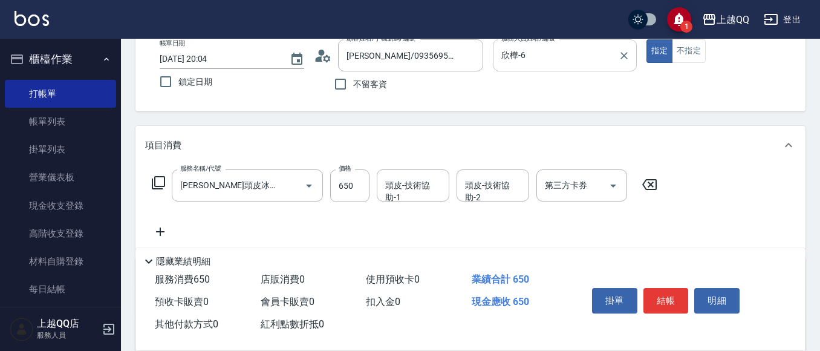
click at [399, 186] on div "頭皮-技術協助-1 頭皮-技術協助-1" at bounding box center [413, 185] width 73 height 32
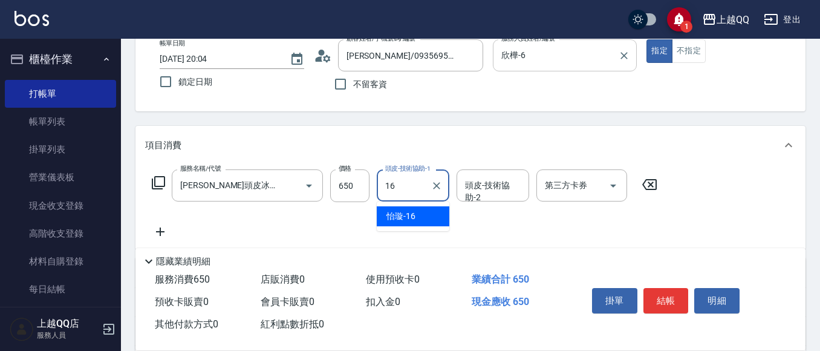
click at [417, 207] on div "[PERSON_NAME] -16" at bounding box center [413, 216] width 73 height 20
type input "[PERSON_NAME]-16"
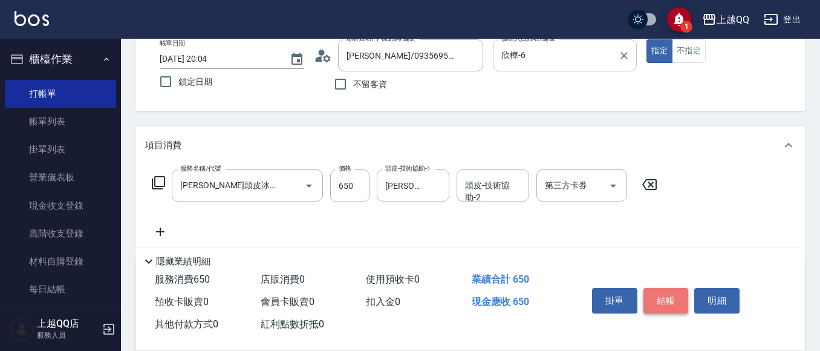
click at [657, 295] on button "結帳" at bounding box center [666, 300] width 45 height 25
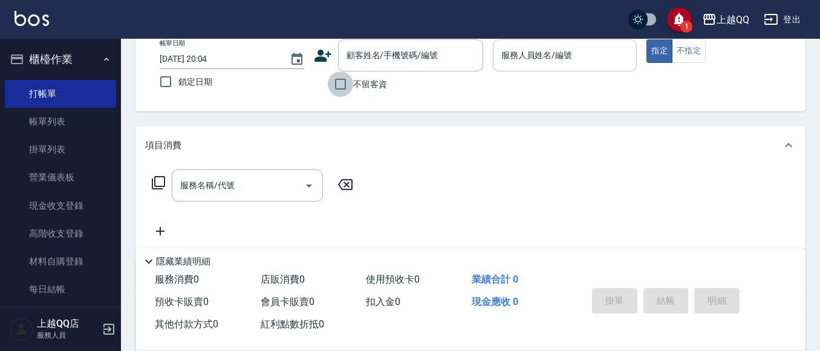
click at [339, 85] on input "不留客資" at bounding box center [340, 83] width 25 height 25
checkbox input "true"
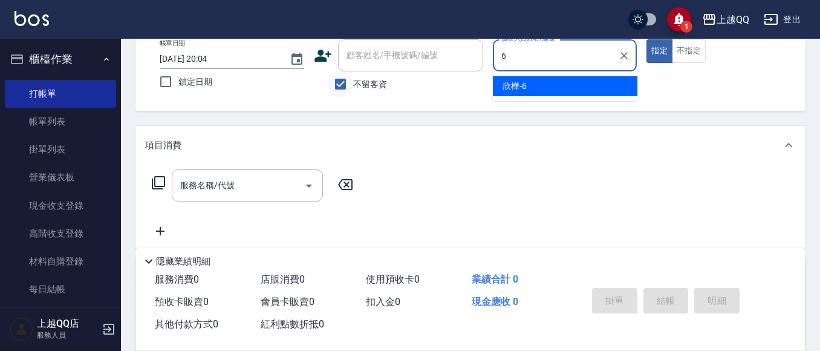
type input "欣樺-6"
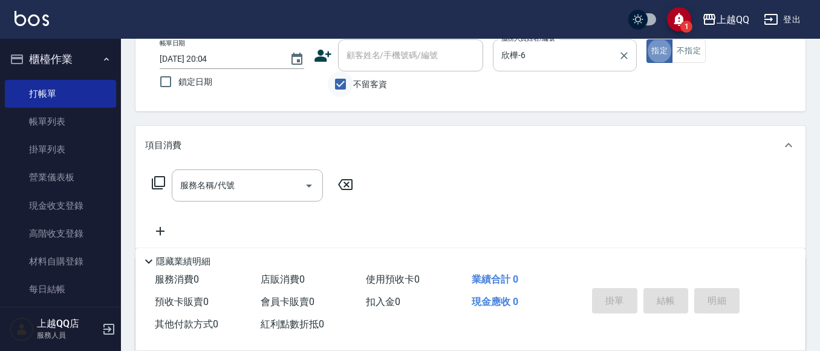
type button "true"
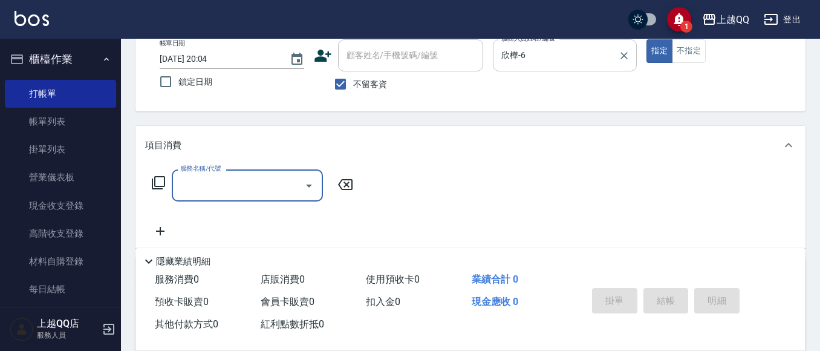
click at [153, 185] on icon at bounding box center [158, 182] width 15 height 15
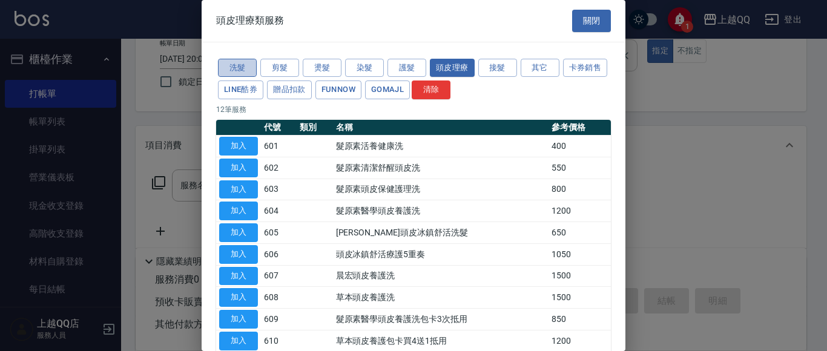
click at [244, 66] on button "洗髮" at bounding box center [237, 68] width 39 height 19
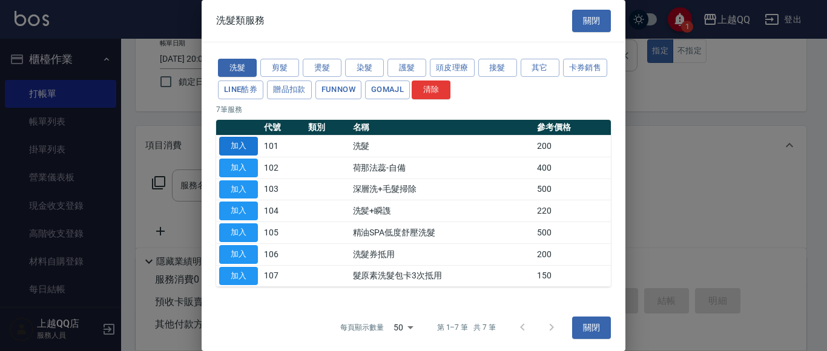
click at [240, 145] on button "加入" at bounding box center [238, 146] width 39 height 19
type input "洗髮(101)"
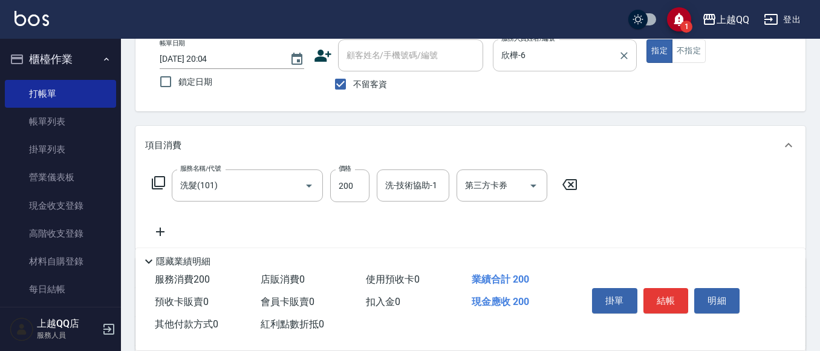
click at [157, 181] on icon at bounding box center [158, 182] width 15 height 15
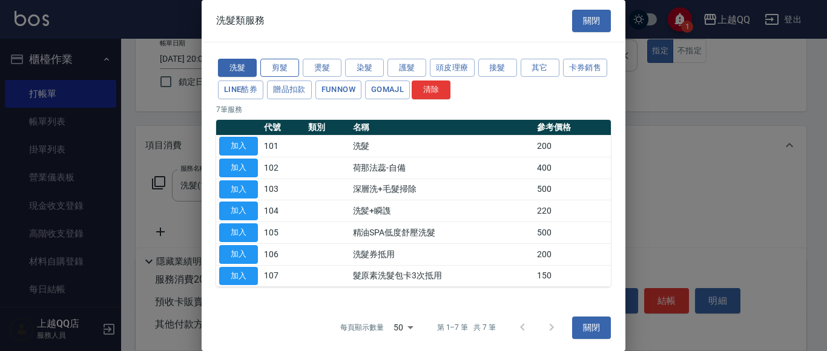
click at [287, 68] on button "剪髮" at bounding box center [279, 68] width 39 height 19
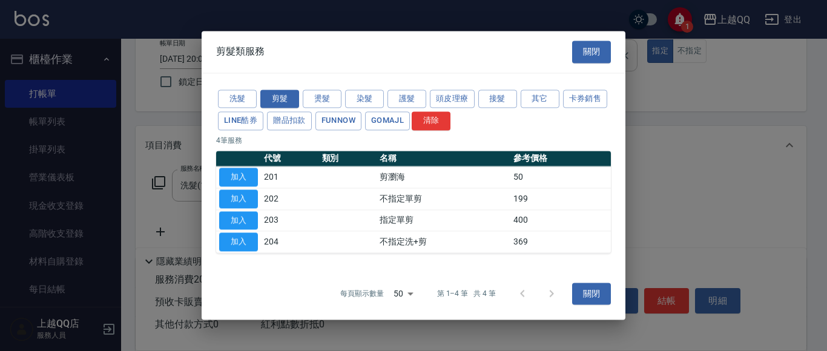
click at [236, 215] on button "加入" at bounding box center [238, 220] width 39 height 19
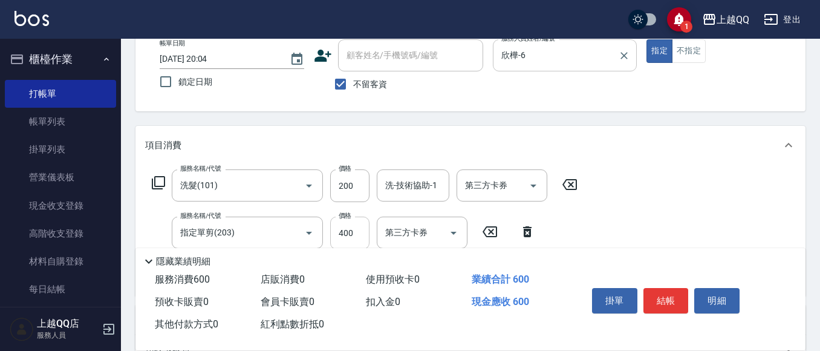
click at [362, 232] on input "400" at bounding box center [349, 233] width 39 height 33
type input "350"
click at [376, 188] on div "服務名稱/代號 洗髮(101) 服務名稱/代號 價格 200 價格 洗-技術協助-1 洗-技術協助-1 第三方卡券 第三方卡券" at bounding box center [365, 185] width 440 height 33
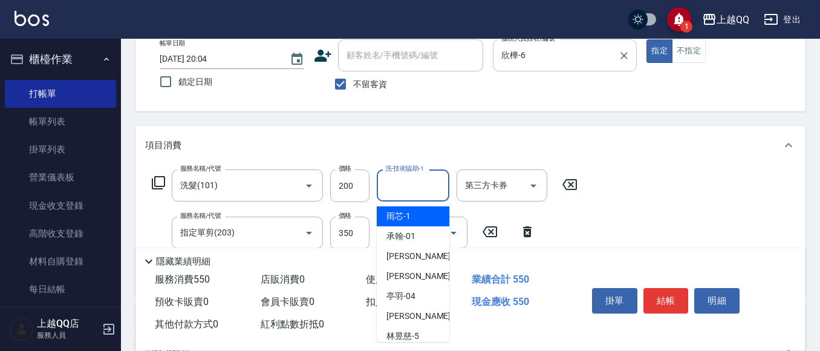
click at [389, 191] on div "洗-技術協助-1 洗-技術協助-1" at bounding box center [413, 185] width 73 height 32
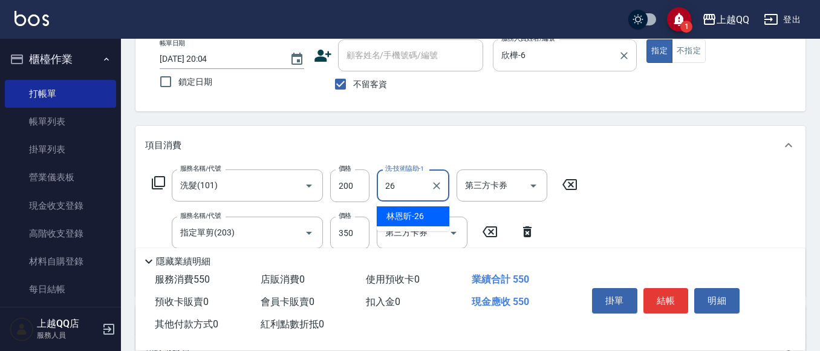
click at [414, 211] on span "[PERSON_NAME]-26" at bounding box center [406, 216] width 38 height 13
type input "[PERSON_NAME]-26"
click at [659, 297] on button "結帳" at bounding box center [666, 300] width 45 height 25
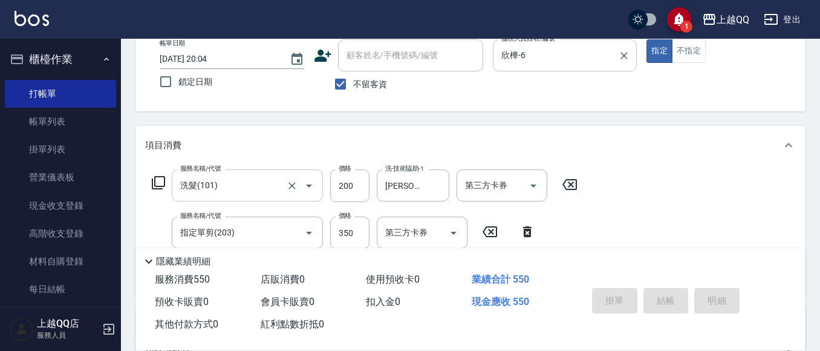
type input "[DATE] 20:05"
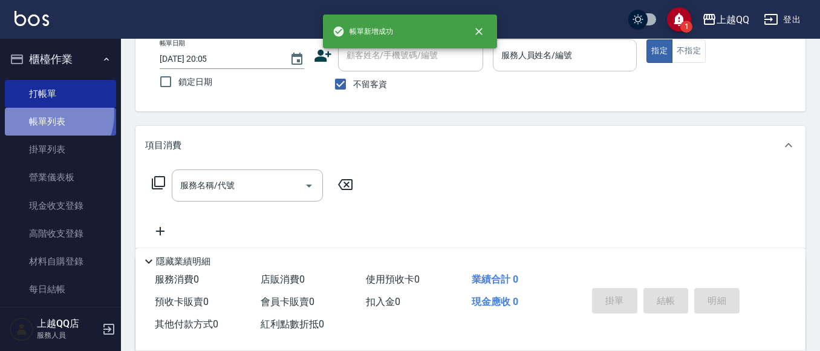
drag, startPoint x: 50, startPoint y: 115, endPoint x: 90, endPoint y: 120, distance: 40.2
click at [50, 116] on link "帳單列表" at bounding box center [60, 122] width 111 height 28
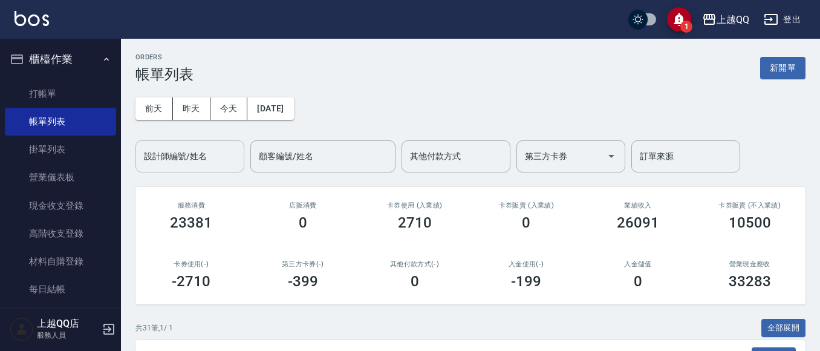
click at [172, 153] on input "設計師編號/姓名" at bounding box center [190, 156] width 98 height 21
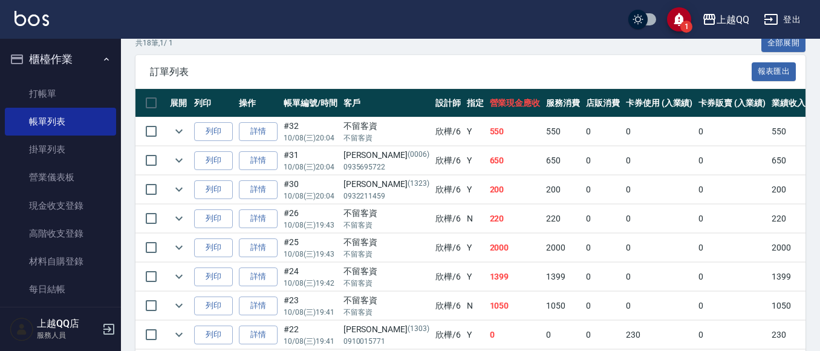
scroll to position [356, 0]
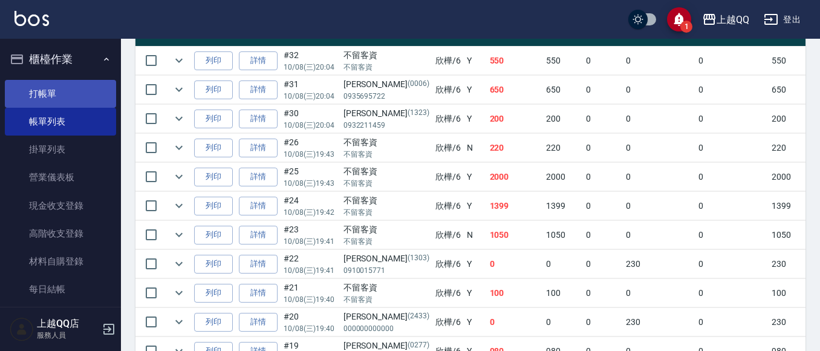
type input "欣樺-6"
click at [48, 96] on link "打帳單" at bounding box center [60, 94] width 111 height 28
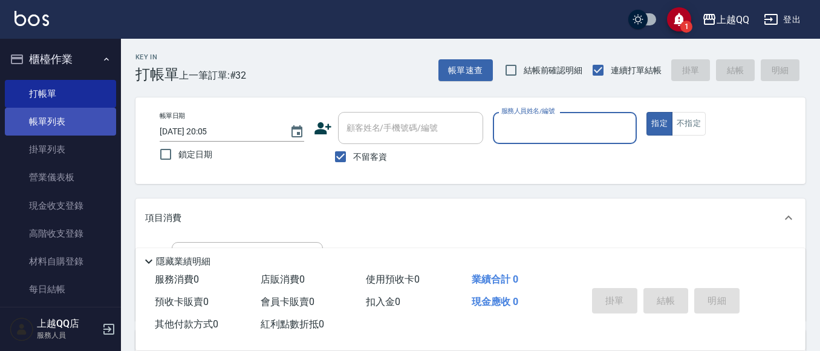
click at [18, 115] on link "帳單列表" at bounding box center [60, 122] width 111 height 28
click at [22, 122] on link "帳單列表" at bounding box center [60, 122] width 111 height 28
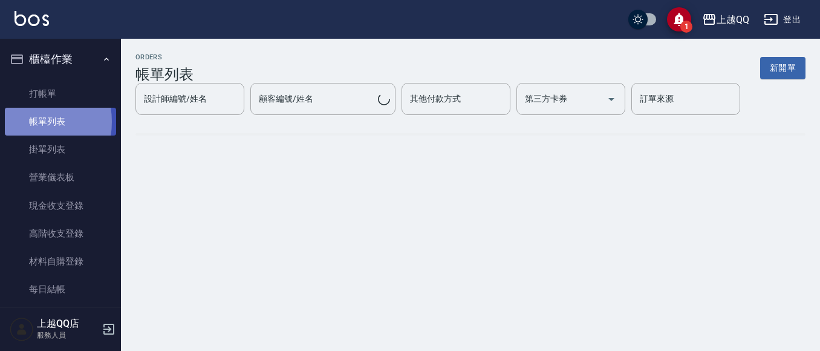
click at [22, 120] on link "帳單列表" at bounding box center [60, 122] width 111 height 28
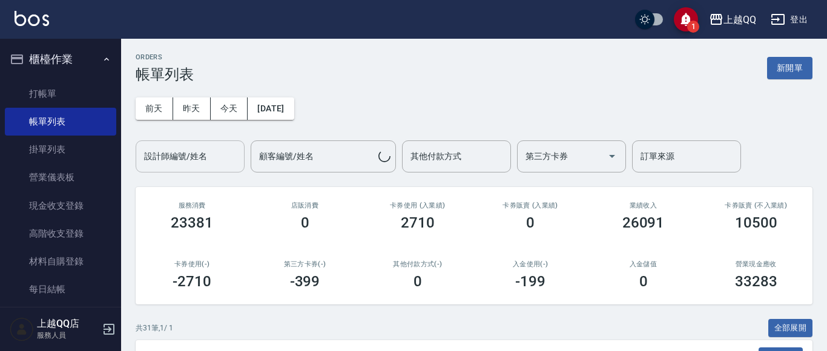
click at [166, 159] on div "設計師編號/姓名 設計師編號/姓名" at bounding box center [190, 156] width 109 height 32
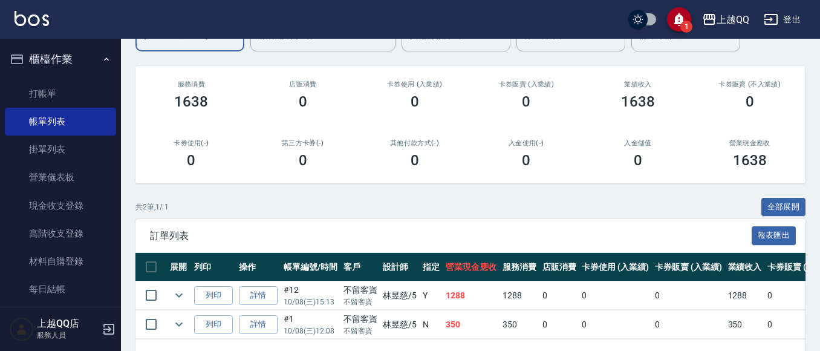
scroll to position [167, 0]
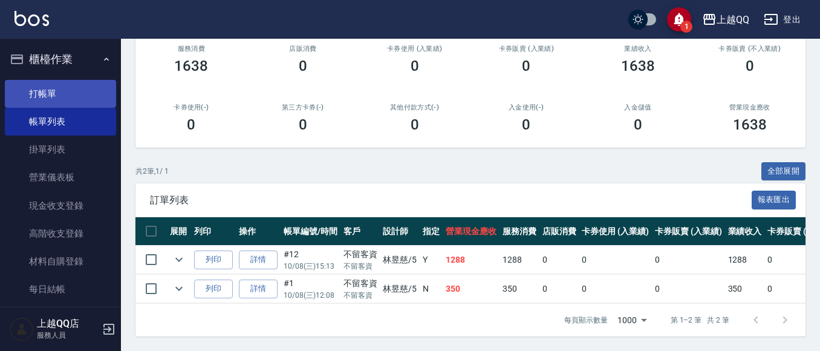
type input "[PERSON_NAME]5"
click at [56, 85] on link "打帳單" at bounding box center [60, 94] width 111 height 28
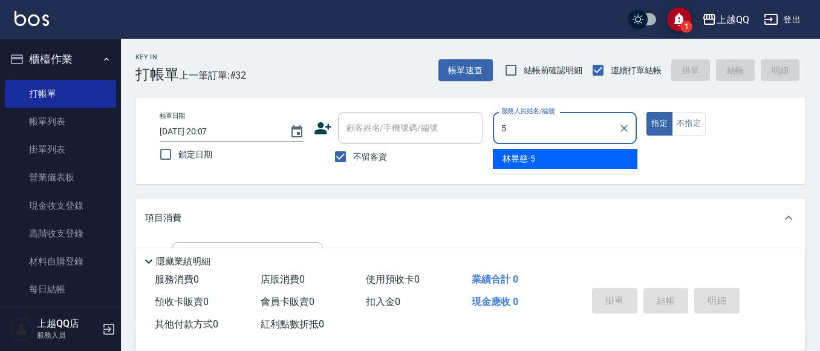
type input "[PERSON_NAME]5"
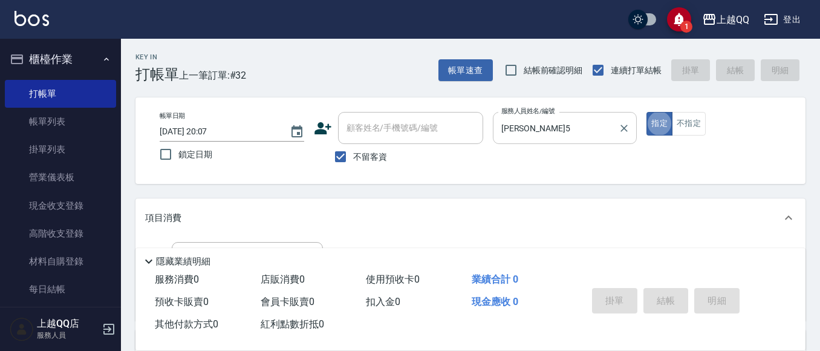
type button "true"
click at [679, 116] on button "不指定" at bounding box center [689, 124] width 34 height 24
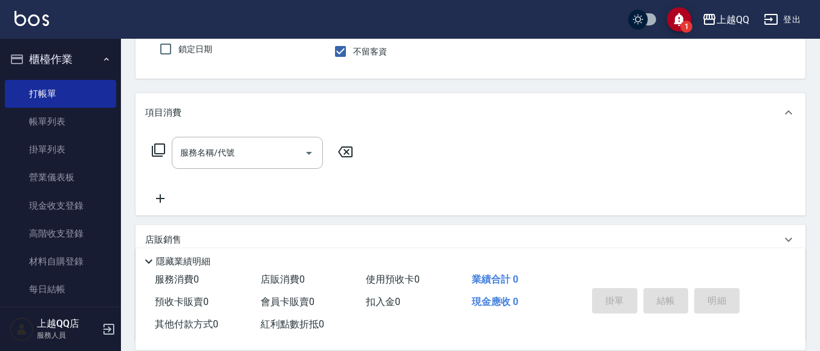
scroll to position [182, 0]
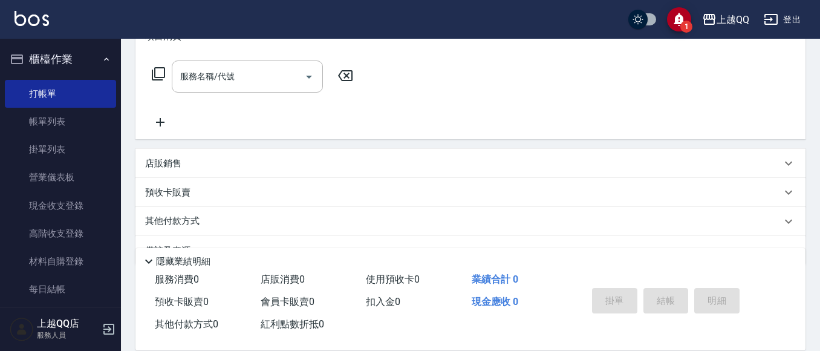
type button "false"
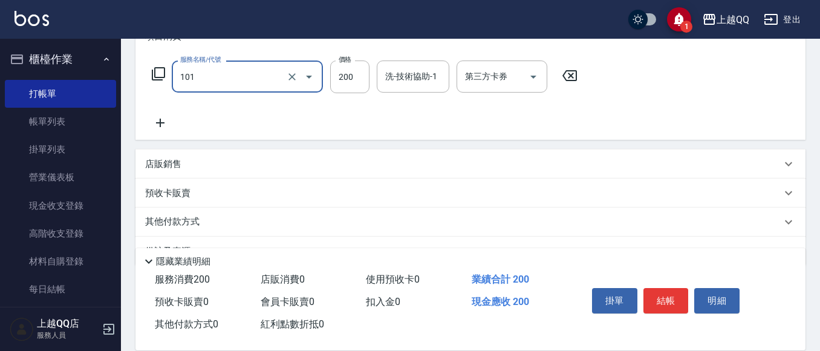
type input "洗髮(101)"
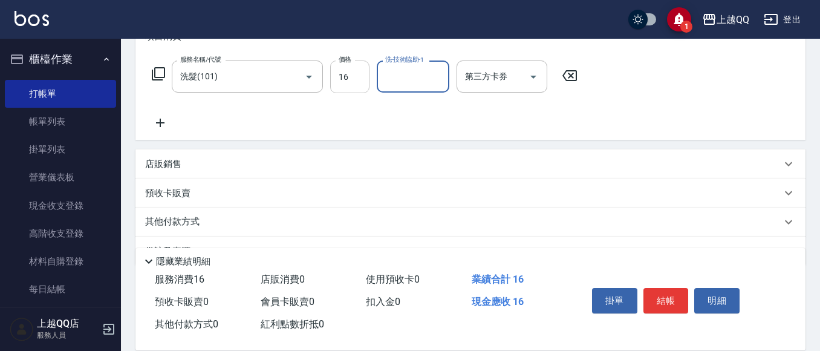
click at [338, 82] on input "16" at bounding box center [349, 77] width 39 height 33
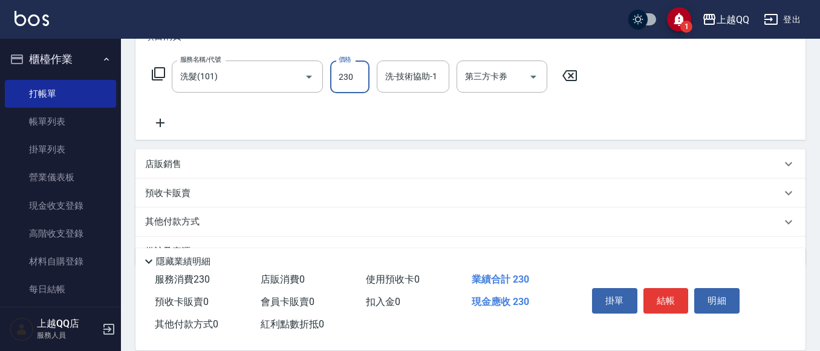
type input "230"
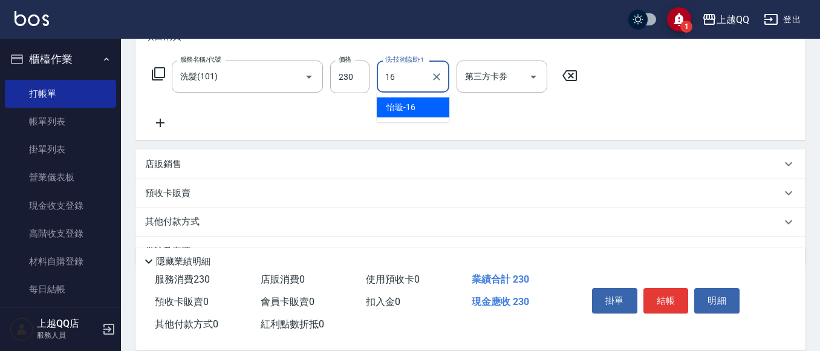
type input "[PERSON_NAME]-16"
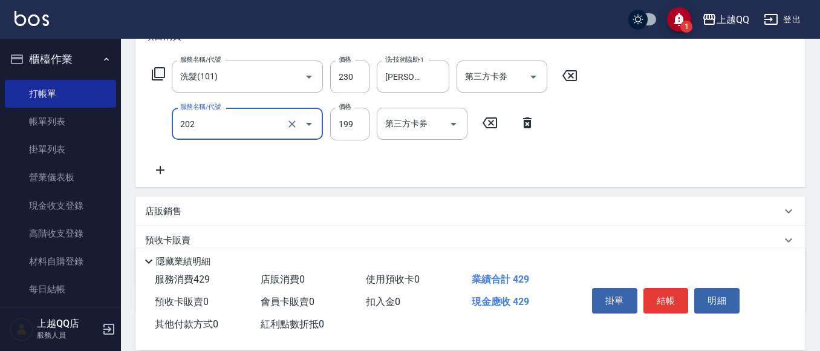
type input "不指定單剪(202)"
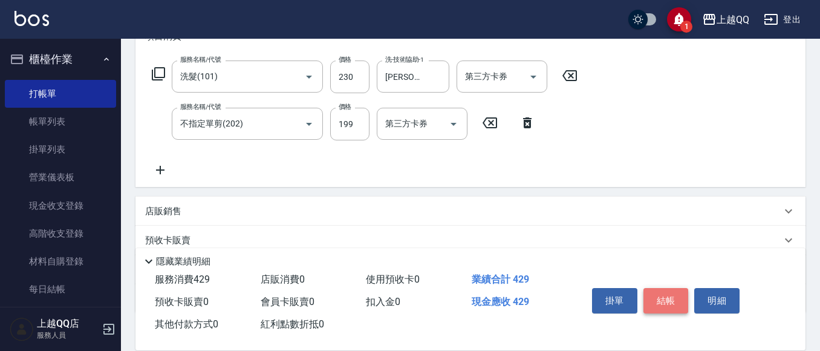
click at [677, 303] on button "結帳" at bounding box center [666, 300] width 45 height 25
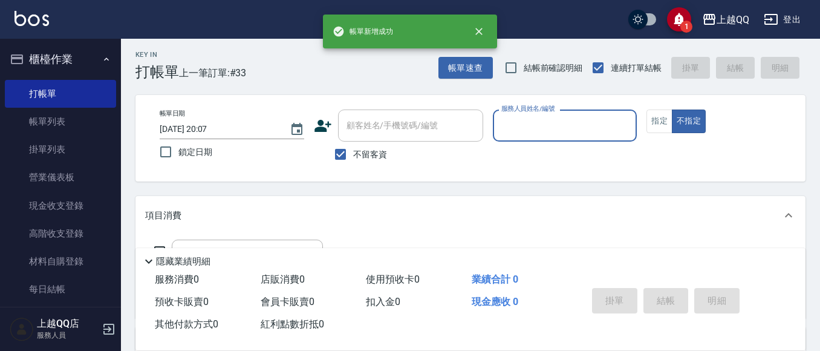
scroll to position [0, 0]
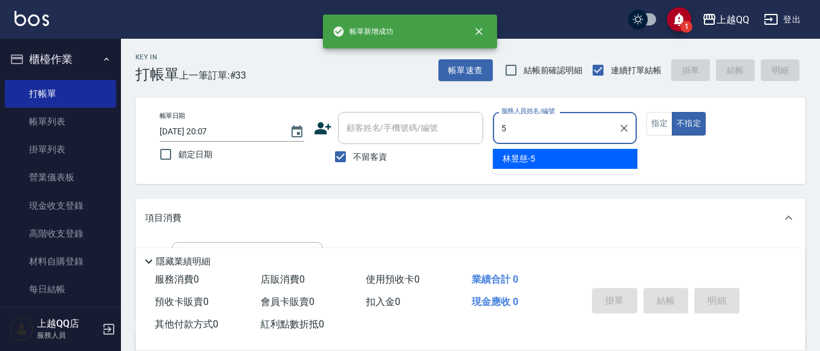
type input "[PERSON_NAME]5"
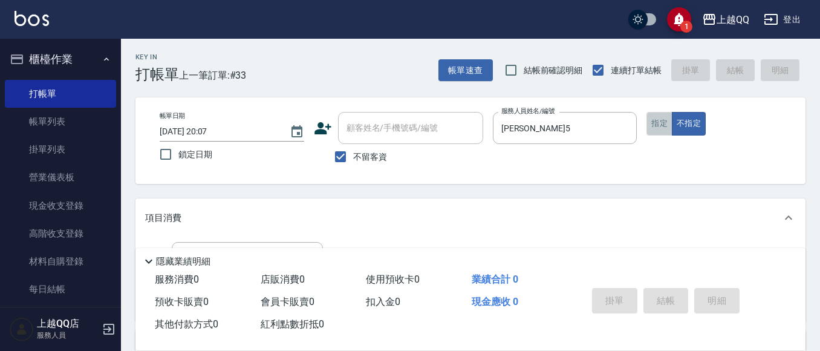
click at [656, 121] on button "指定" at bounding box center [660, 124] width 26 height 24
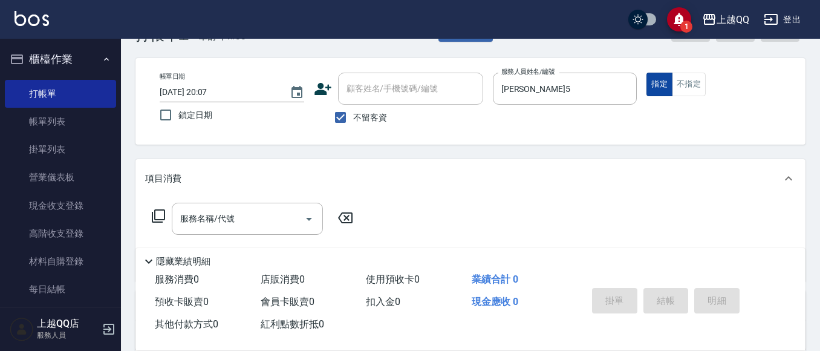
scroll to position [61, 0]
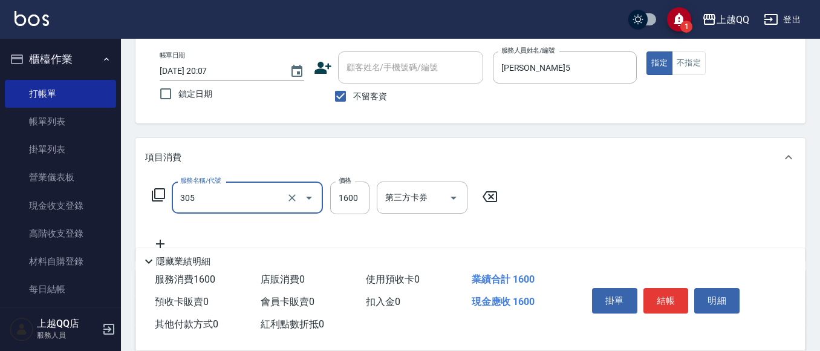
type input "設計燙髮1600(305)"
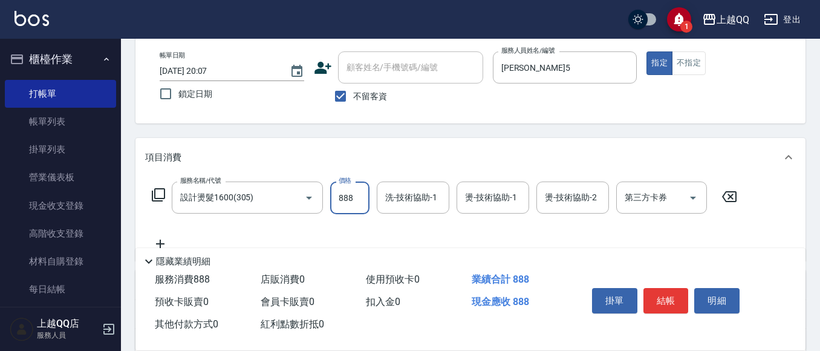
type input "888"
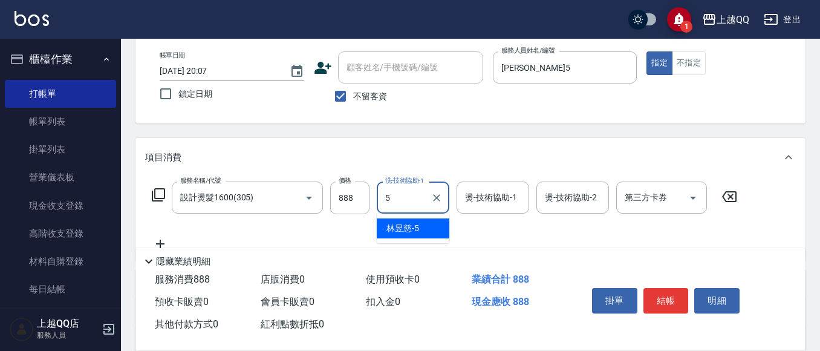
type input "[PERSON_NAME]5"
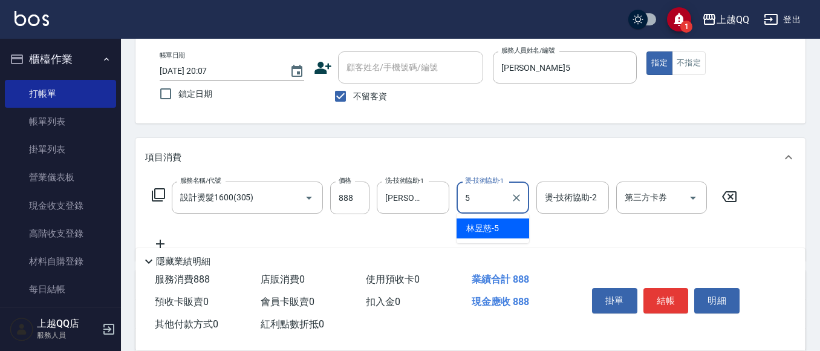
type input "[PERSON_NAME]5"
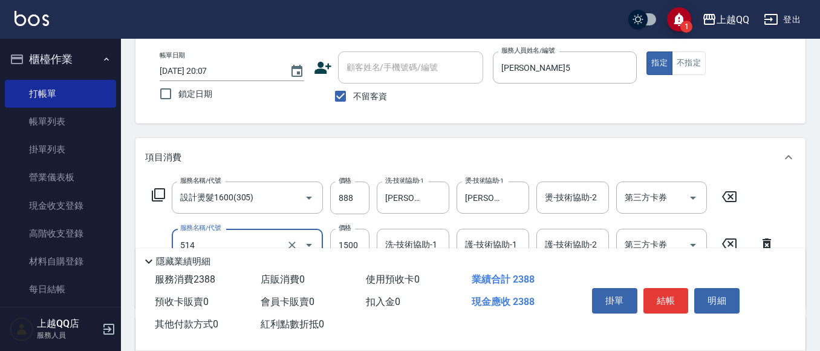
type input "[PERSON_NAME]5G護髮/單次(514)"
type input "999"
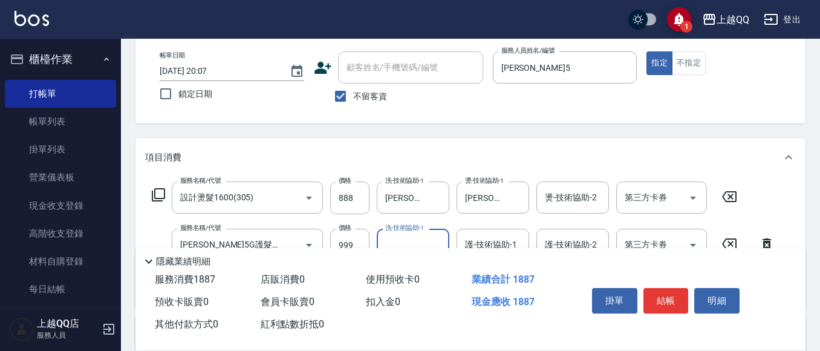
type input "4"
type input "[PERSON_NAME]5"
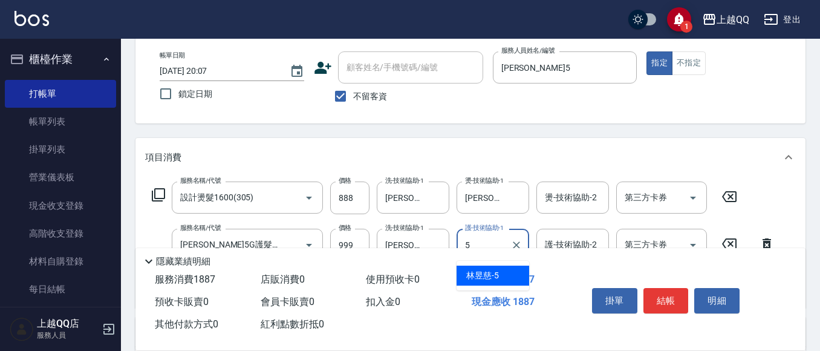
type input "[PERSON_NAME]5"
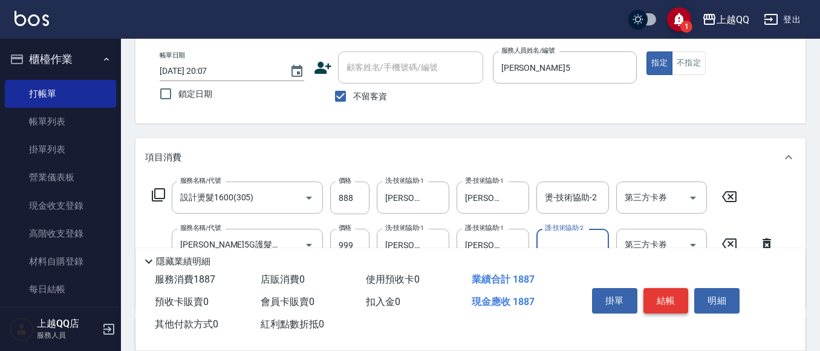
click at [679, 288] on button "結帳" at bounding box center [666, 300] width 45 height 25
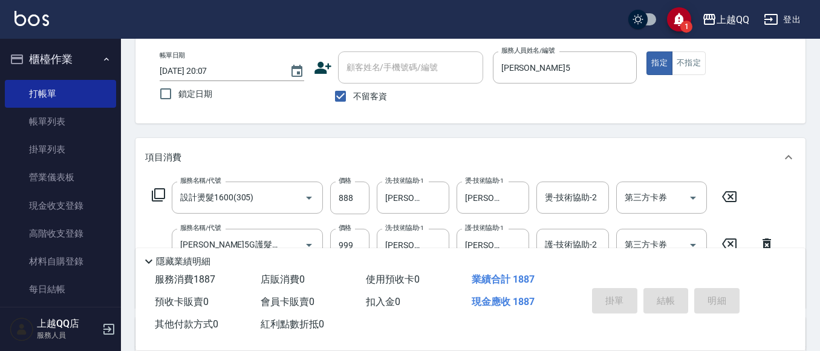
type input "[DATE] 20:08"
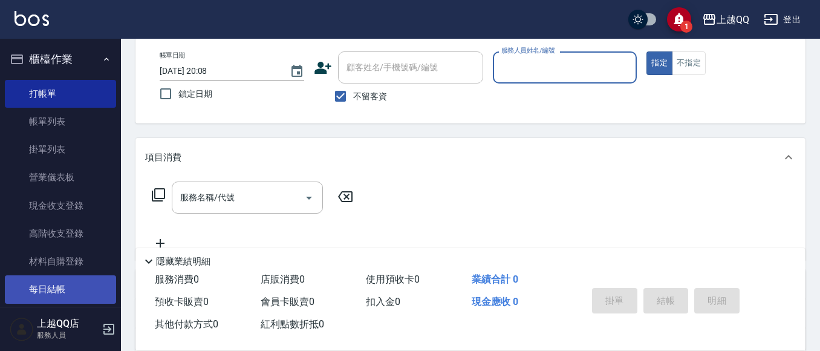
click at [74, 290] on link "每日結帳" at bounding box center [60, 289] width 111 height 28
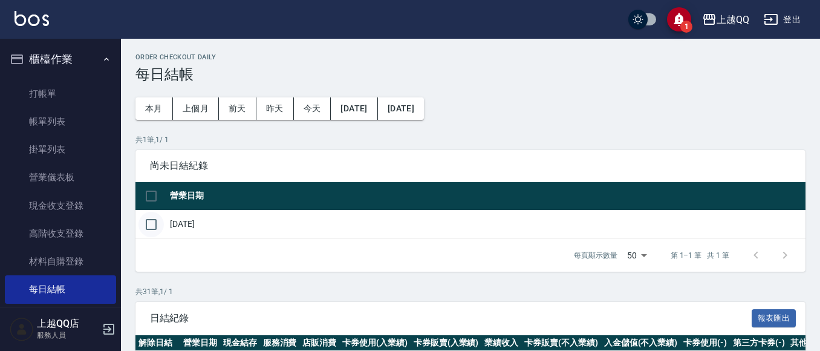
click at [154, 218] on input "checkbox" at bounding box center [151, 224] width 25 height 25
checkbox input "true"
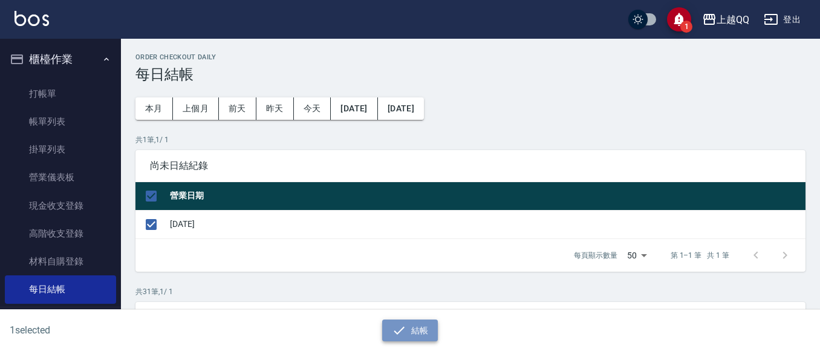
click at [400, 325] on icon "button" at bounding box center [399, 330] width 15 height 15
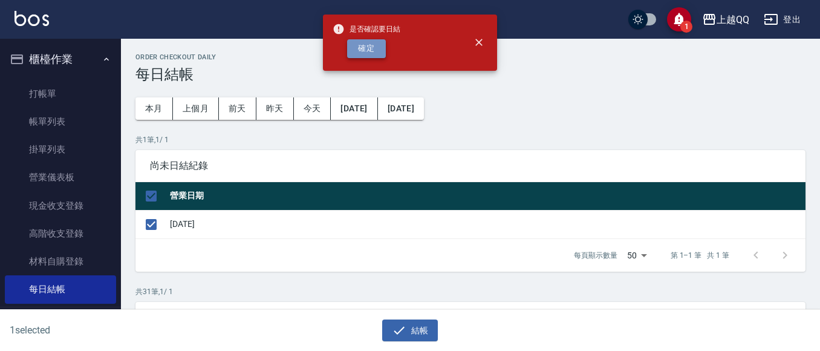
click at [365, 45] on button "確定" at bounding box center [366, 48] width 39 height 19
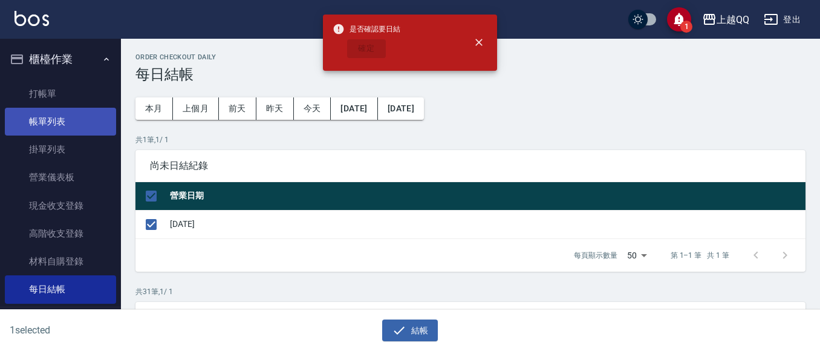
checkbox input "false"
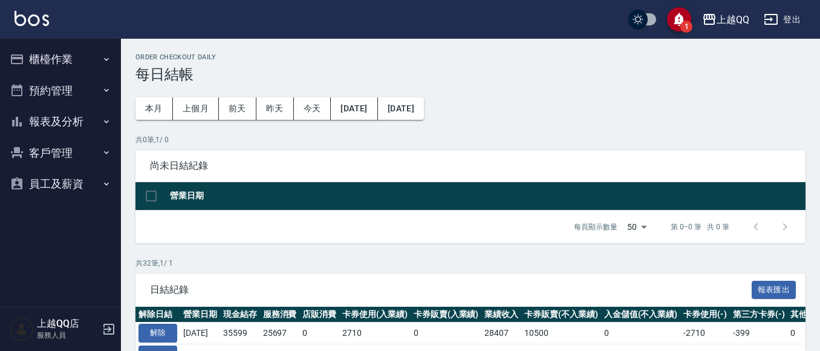
click at [55, 117] on button "報表及分析" at bounding box center [60, 121] width 111 height 31
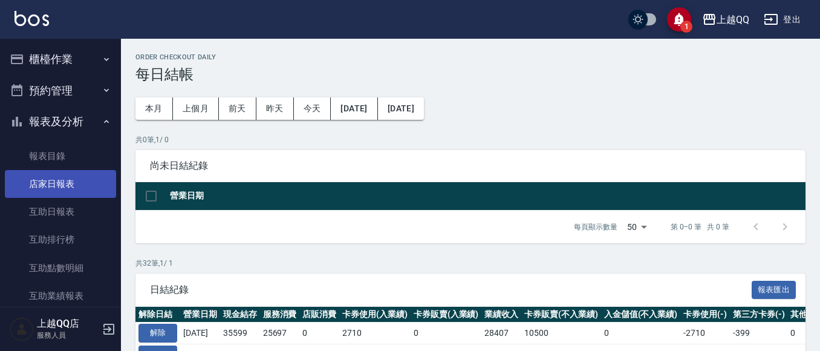
click at [73, 183] on link "店家日報表" at bounding box center [60, 184] width 111 height 28
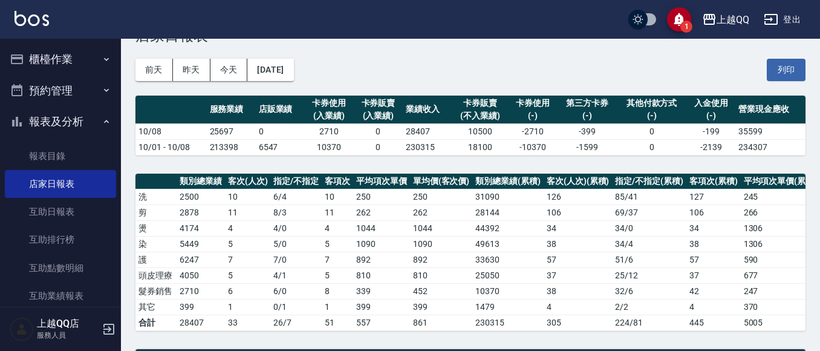
scroll to position [459, 0]
